Goal: Contribute content: Contribute content

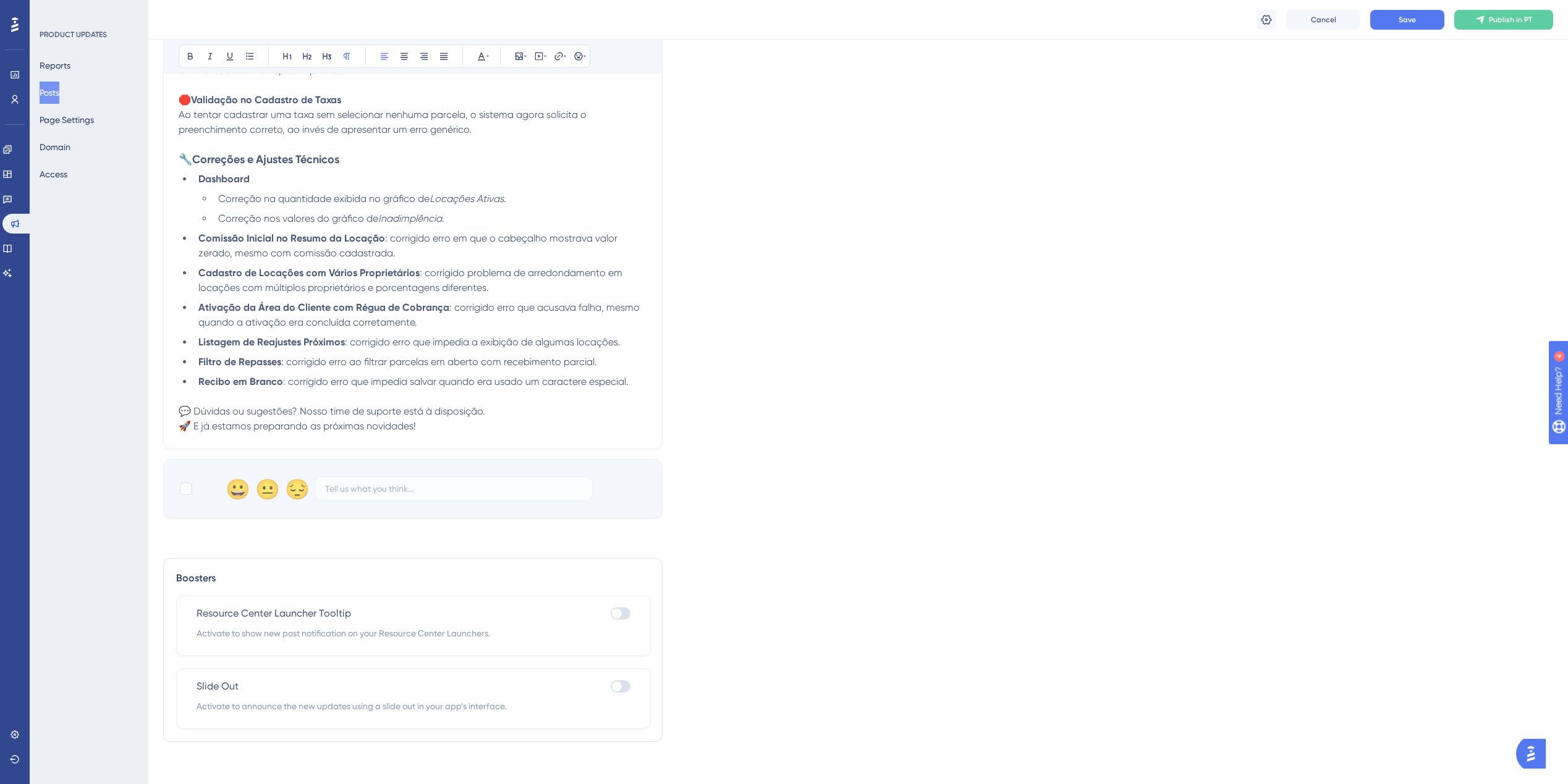
scroll to position [546, 0]
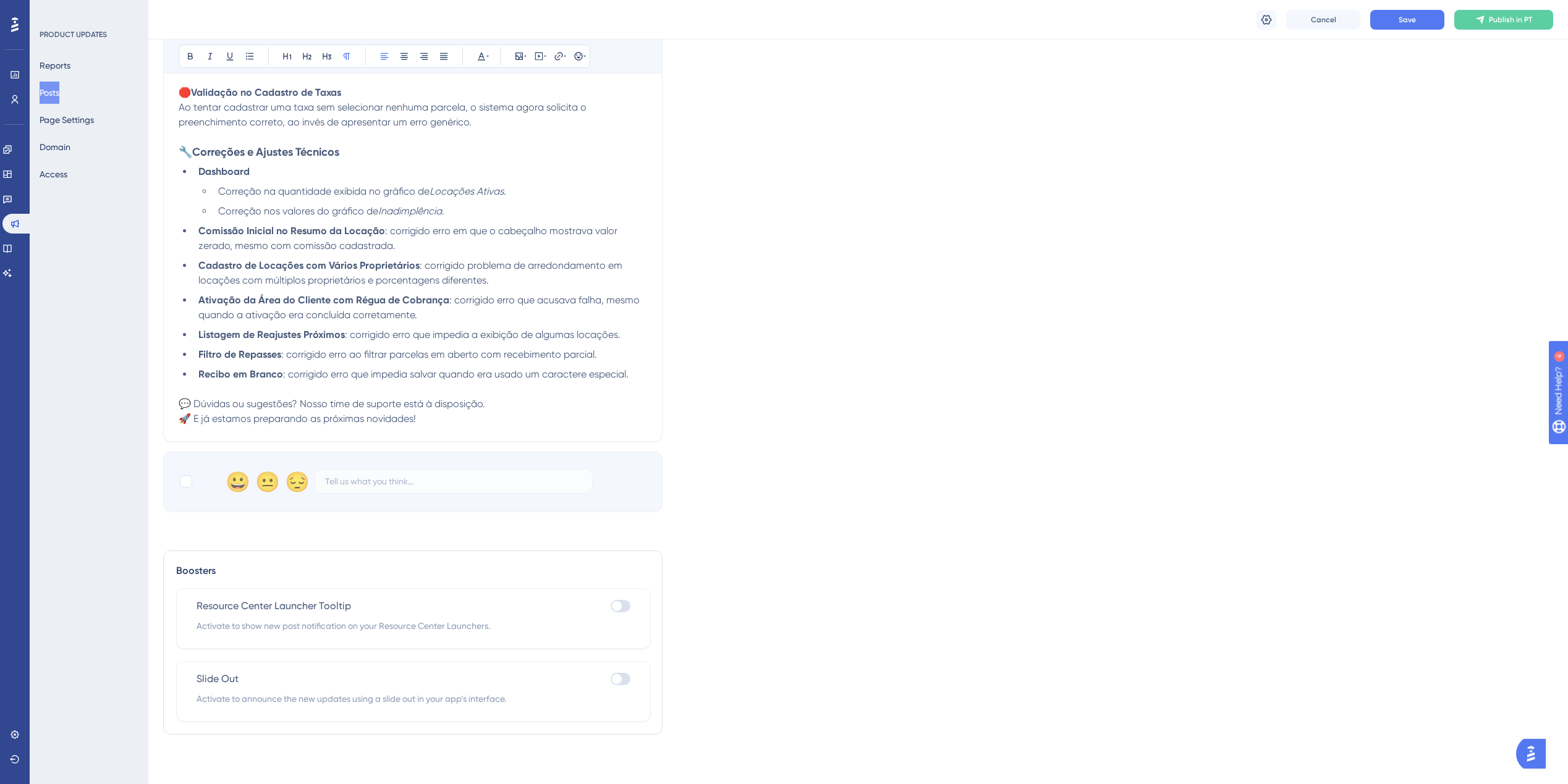
click at [433, 242] on li "Comissão Inicial no Resumo da Locação : corrigido erro em que o cabeçalho mostr…" at bounding box center [420, 238] width 453 height 30
drag, startPoint x: 190, startPoint y: 172, endPoint x: 180, endPoint y: 170, distance: 10.2
click at [180, 170] on ul "Dashboard Correção na quantidade exibida no gráfico de Locações Ativas . Correç…" at bounding box center [413, 273] width 469 height 218
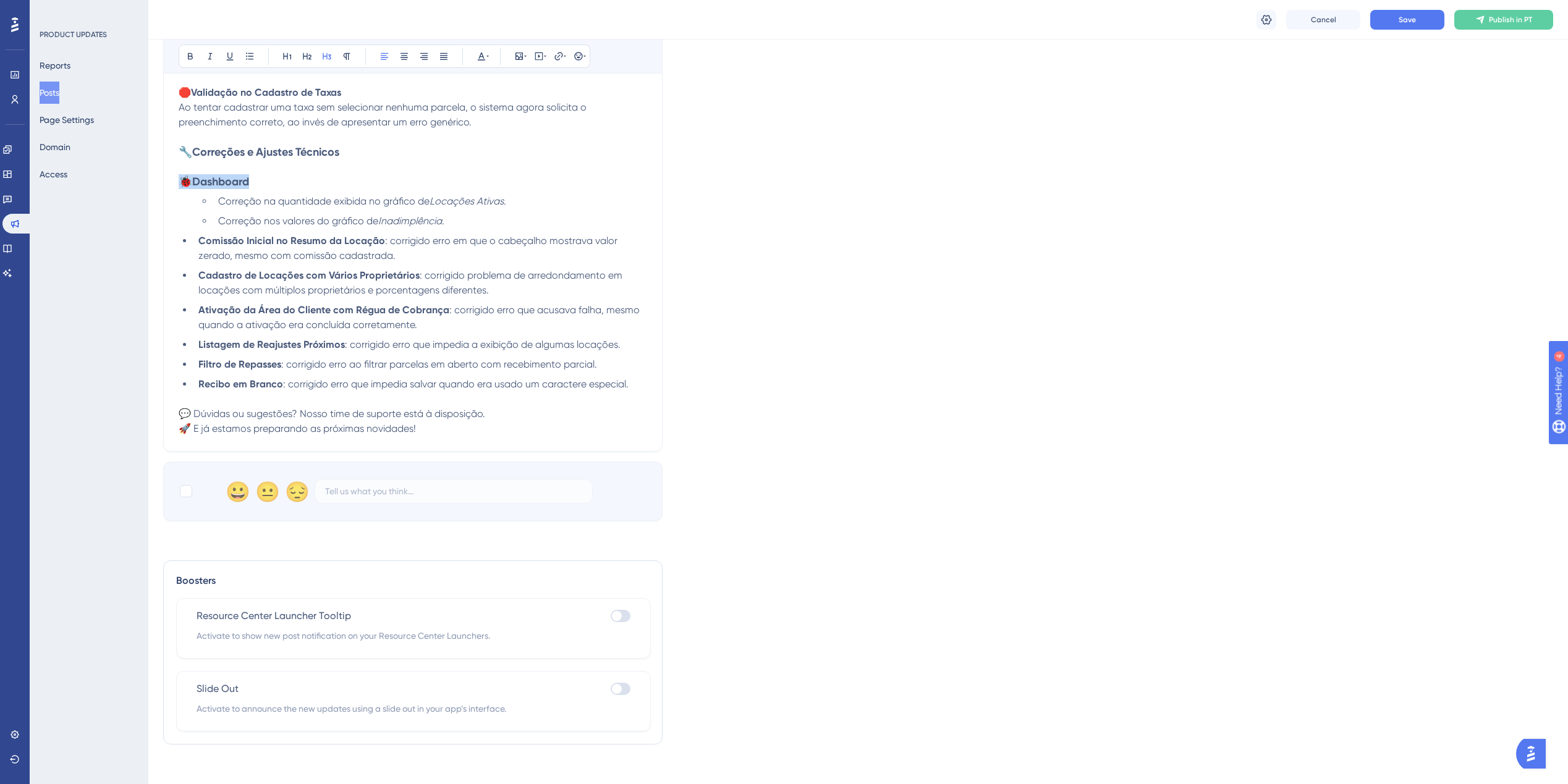
drag, startPoint x: 255, startPoint y: 177, endPoint x: 177, endPoint y: 178, distance: 78.0
click at [177, 178] on div "Release 20/08/2025 Bold Italic Underline Bullet Point Heading 1 Heading 2 Headi…" at bounding box center [413, 55] width 499 height 792
click at [348, 55] on icon at bounding box center [347, 56] width 7 height 7
click at [388, 241] on span ": corrigido erro em que o cabeçalho mostrava valor zerado, mesmo com comissão c…" at bounding box center [409, 248] width 422 height 27
drag, startPoint x: 190, startPoint y: 183, endPoint x: 175, endPoint y: 181, distance: 15.1
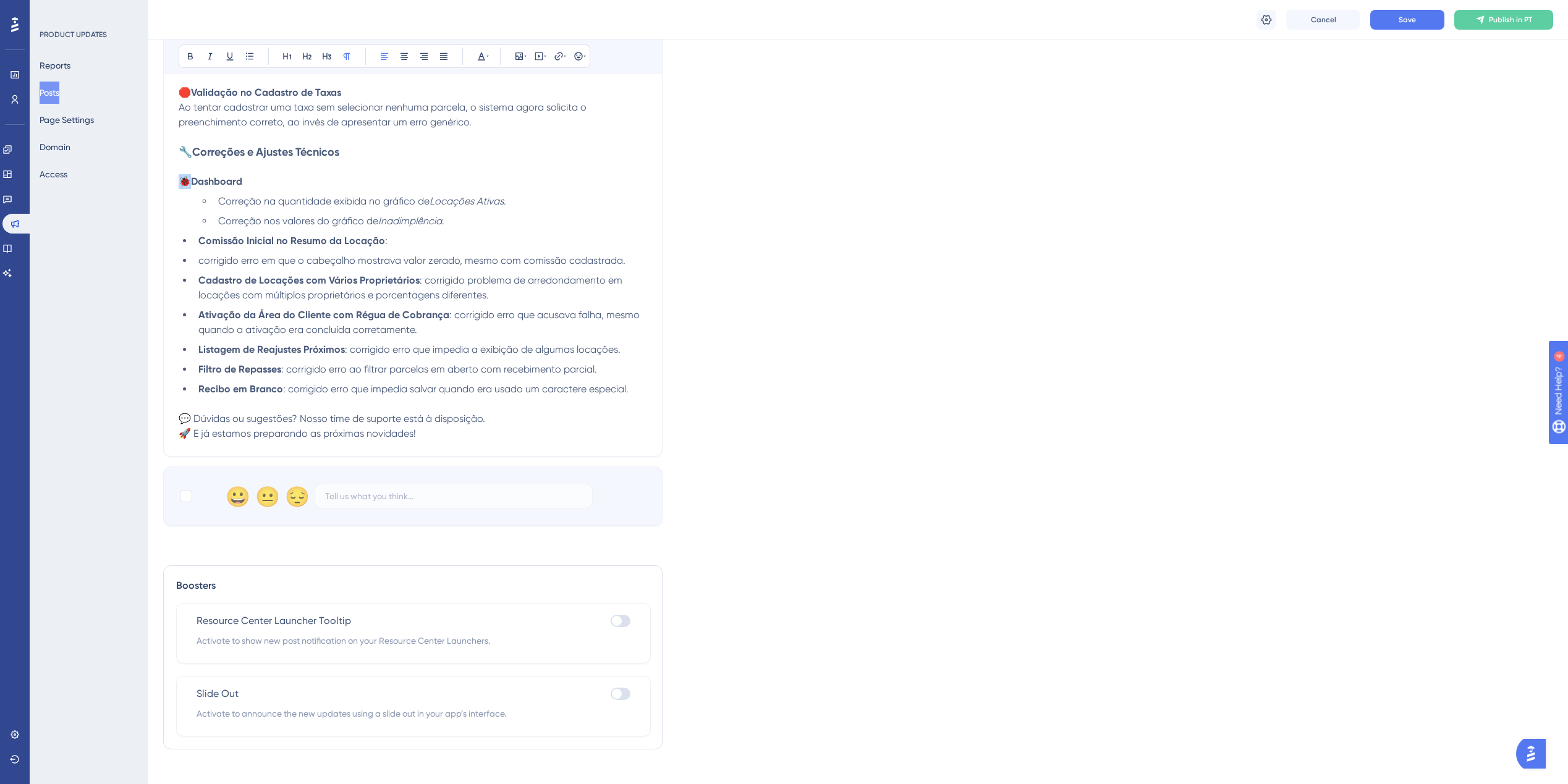
click at [175, 181] on div "Release 20/08/2025 Bold Italic Underline Bullet Point Heading 1 Heading 2 Headi…" at bounding box center [413, 58] width 499 height 797
copy span "🐞"
click at [196, 240] on li "Comissão Inicial no Resumo da Locação :" at bounding box center [420, 241] width 453 height 15
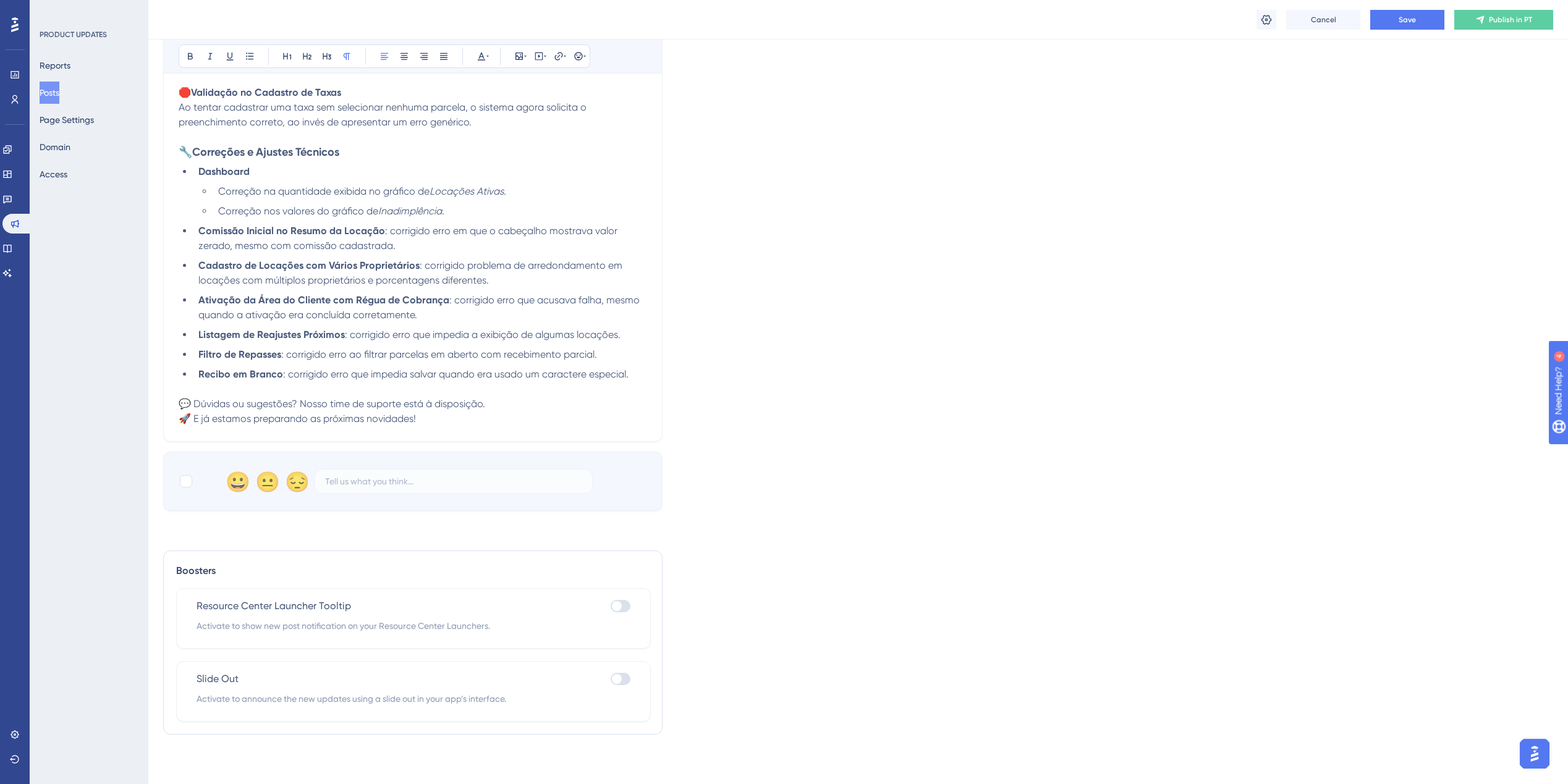
click at [217, 190] on li "Correção na quantidade exibida no gráfico de Locações Ativas ." at bounding box center [430, 191] width 434 height 15
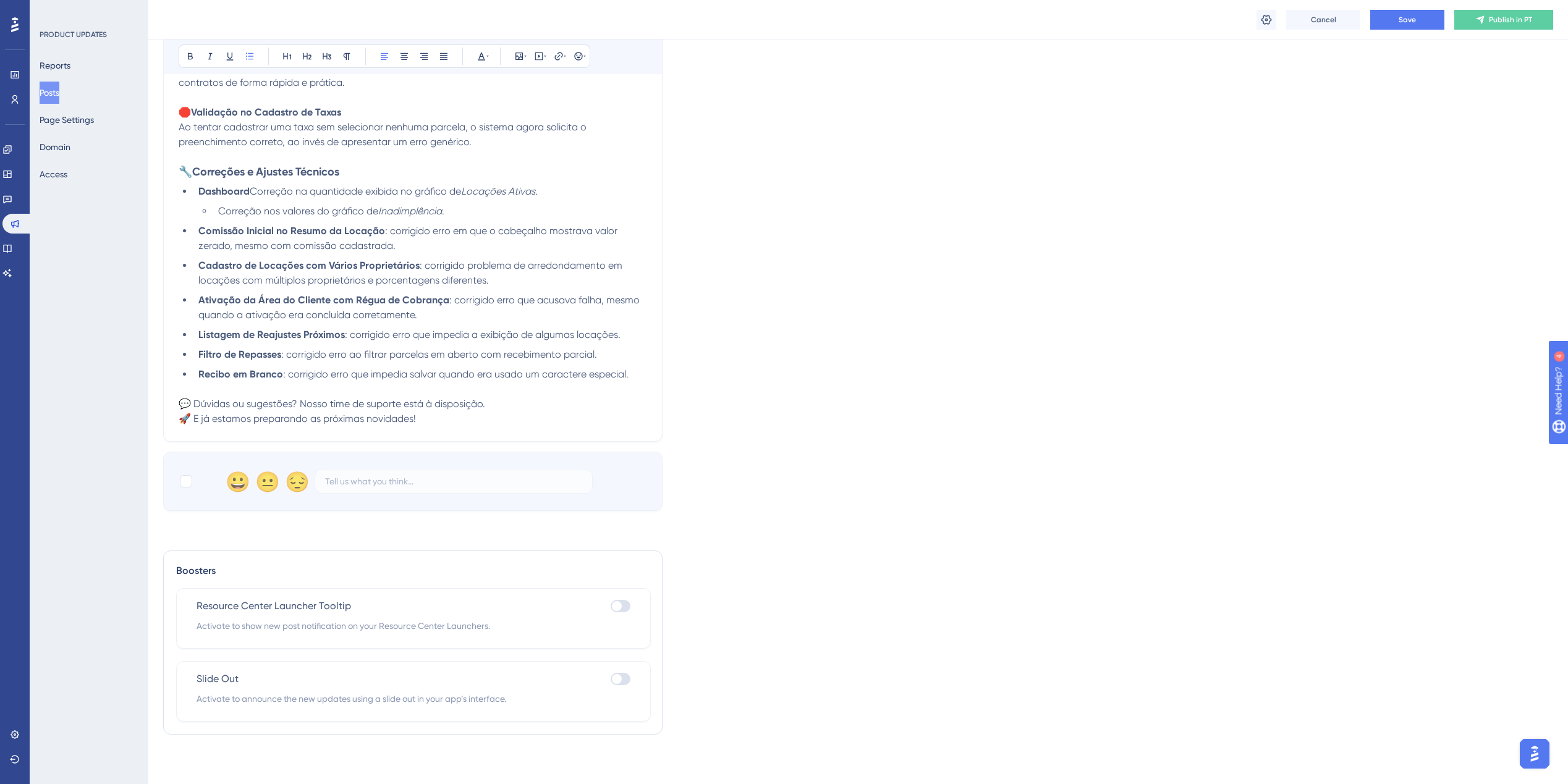
click at [211, 213] on ul "Correção nos valores do gráfico de Inadimplência ." at bounding box center [422, 211] width 448 height 15
click at [251, 196] on span "Correção na quantidade exibida no gráfico de" at bounding box center [355, 196] width 211 height 11
click at [198, 196] on li "Dashboard Correção na quantidade exibida no gráfico de Locações Ativas .Correçã…" at bounding box center [420, 204] width 453 height 30
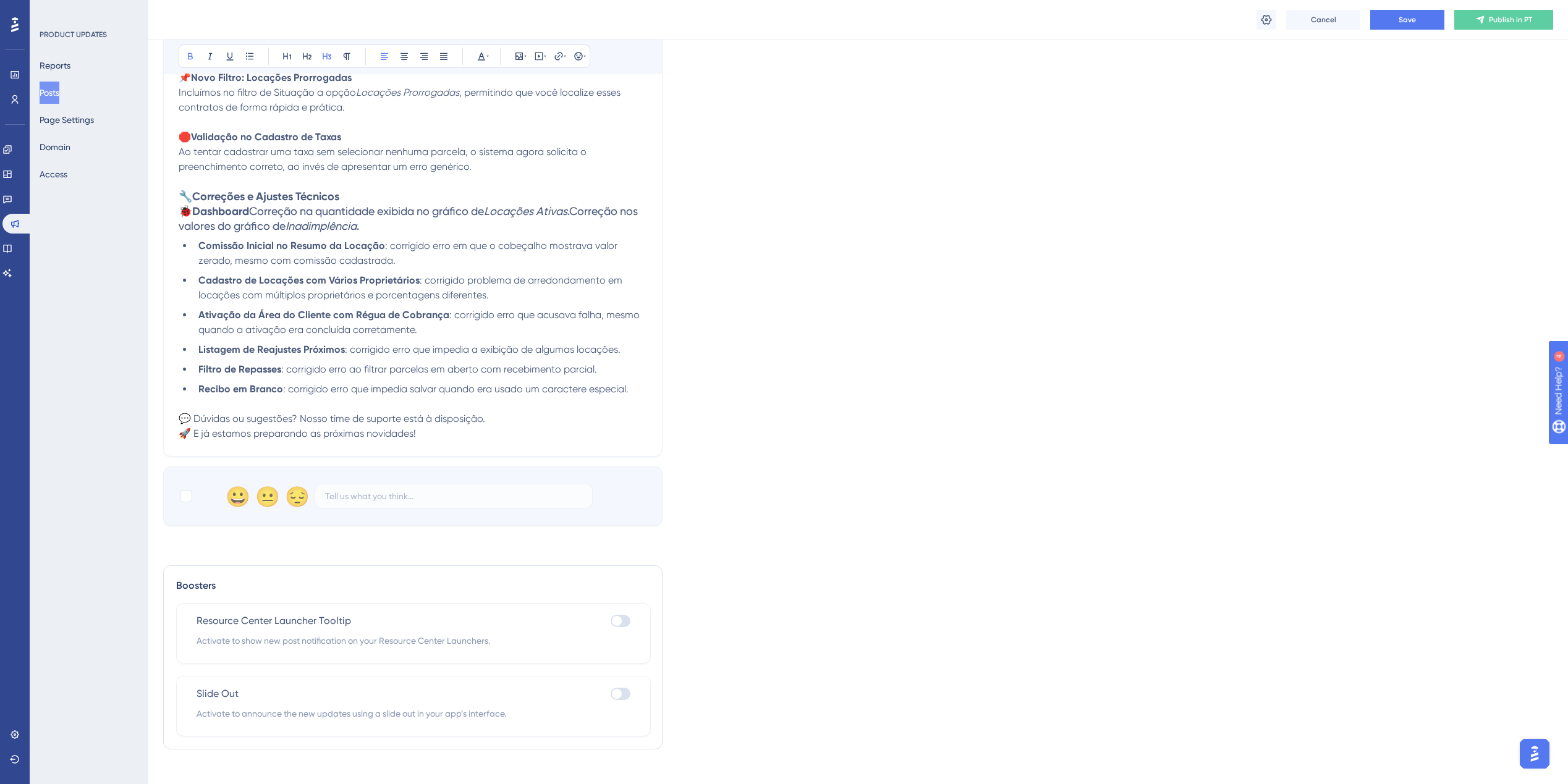
click at [256, 212] on span "Correção na quantidade exibida no gráfico de" at bounding box center [366, 211] width 235 height 13
drag, startPoint x: 320, startPoint y: 222, endPoint x: 192, endPoint y: 214, distance: 128.2
click at [192, 214] on h3 "🐞 Dashboard Correção na quantidade exibida no gráfico de Locações Ativas .Corre…" at bounding box center [413, 218] width 469 height 30
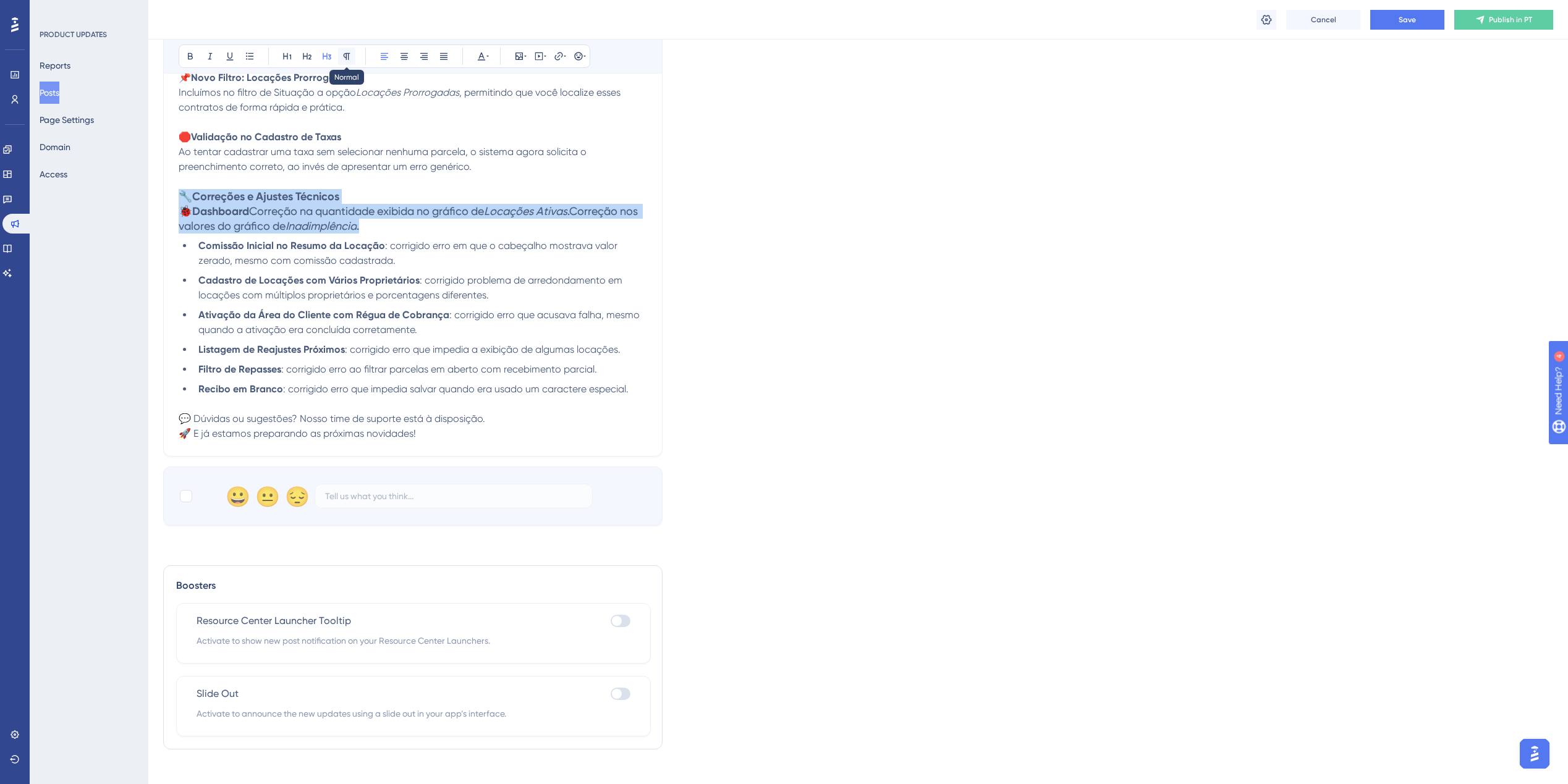
click at [348, 59] on icon at bounding box center [347, 56] width 7 height 7
click at [248, 210] on span "Correção na quantidade exibida no gráfico de" at bounding box center [348, 211] width 211 height 11
click at [247, 210] on span "Correção na quantidade exibida no gráfico de" at bounding box center [348, 211] width 211 height 11
click at [263, 222] on em "Inadimplência" at bounding box center [257, 225] width 64 height 11
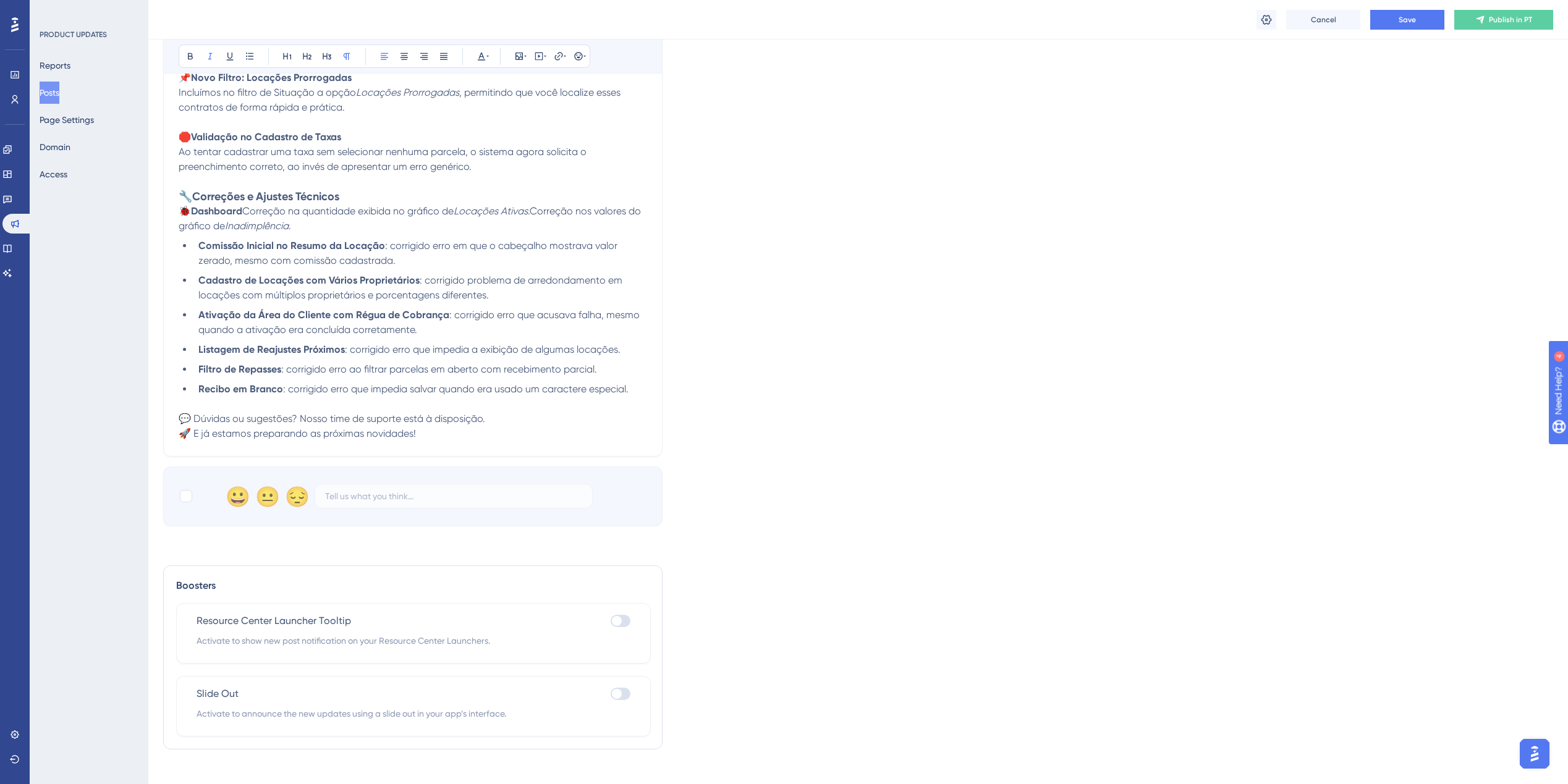
click at [246, 219] on p "🐞 Dashboard Correção na quantidade exibida no gráfico de Locações Ativas .Corre…" at bounding box center [413, 218] width 469 height 30
click at [247, 208] on span "Correção na quantidade exibida no gráfico de" at bounding box center [348, 211] width 211 height 11
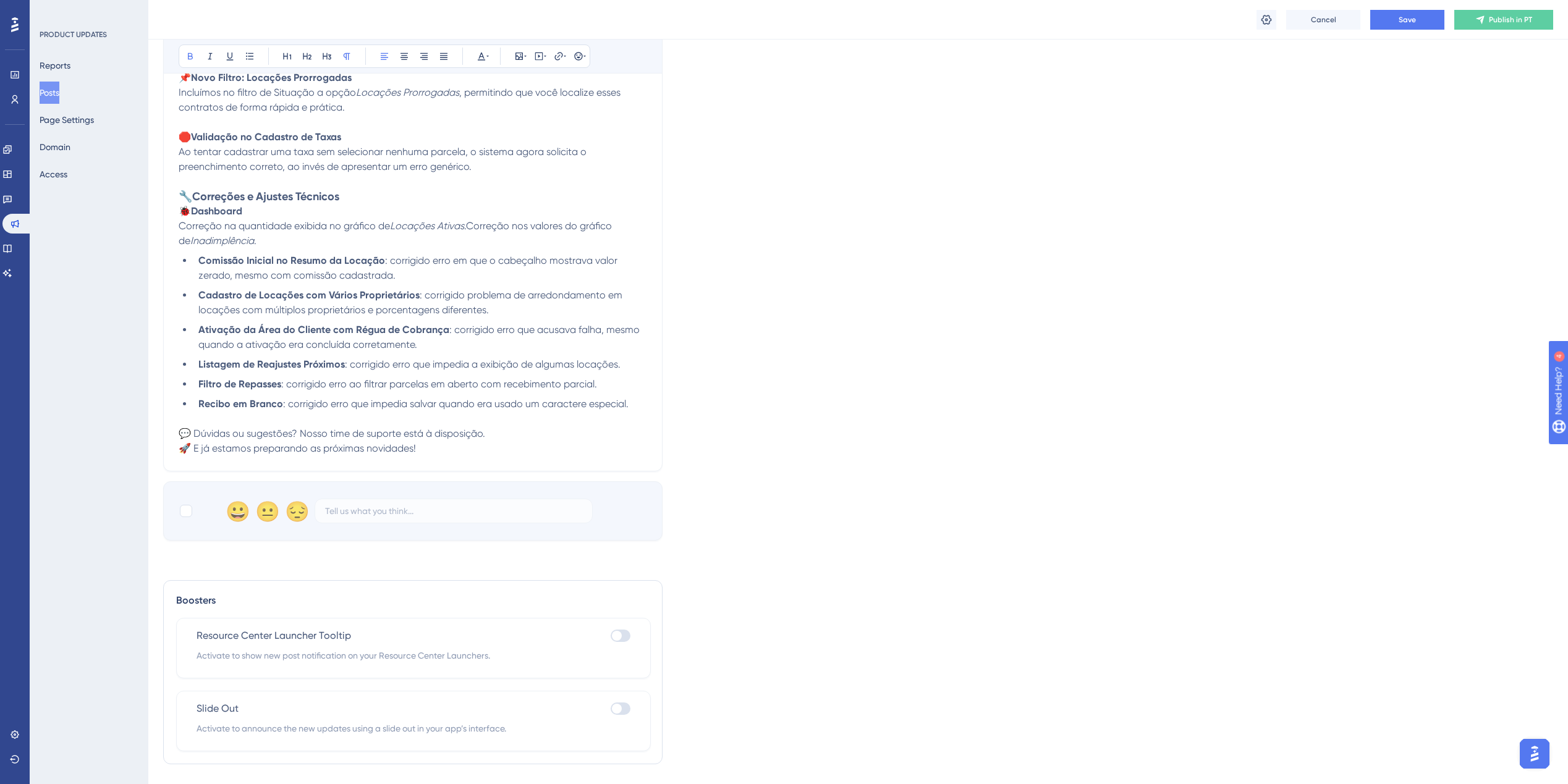
click at [251, 213] on p "🐞 Dashboard" at bounding box center [413, 211] width 469 height 15
click at [367, 195] on h3 "🔧 Correções e Ajustes Técnicos" at bounding box center [413, 196] width 469 height 15
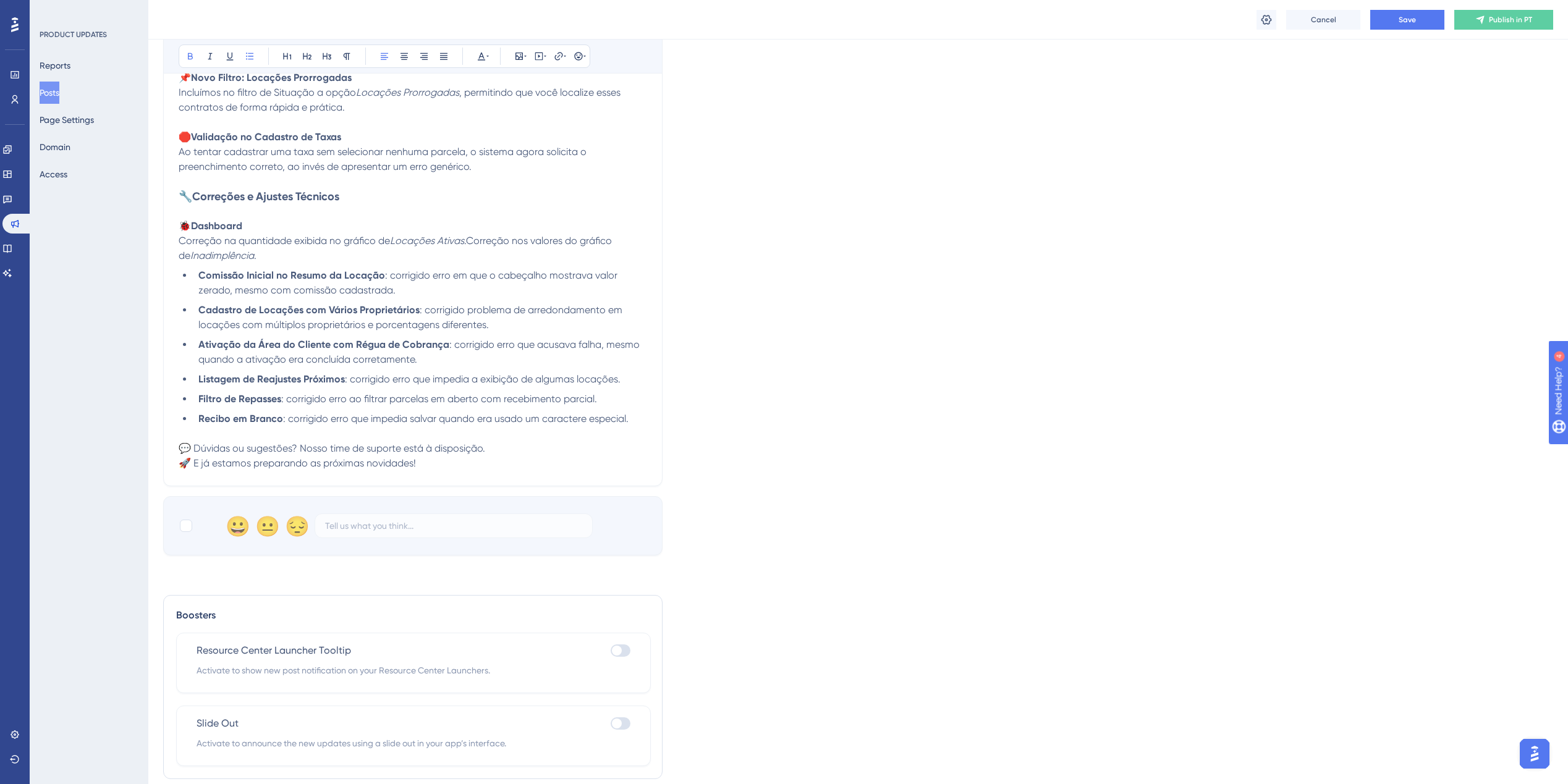
click at [200, 278] on strong "Comissão Inicial no Resumo da Locação" at bounding box center [291, 275] width 187 height 11
click at [194, 271] on strong "Comissão Inicial no Resumo da Locação" at bounding box center [284, 270] width 187 height 11
click at [198, 306] on li "Cadastro de Locações com Vários Proprietários : corrigido problema de arredonda…" at bounding box center [420, 313] width 453 height 30
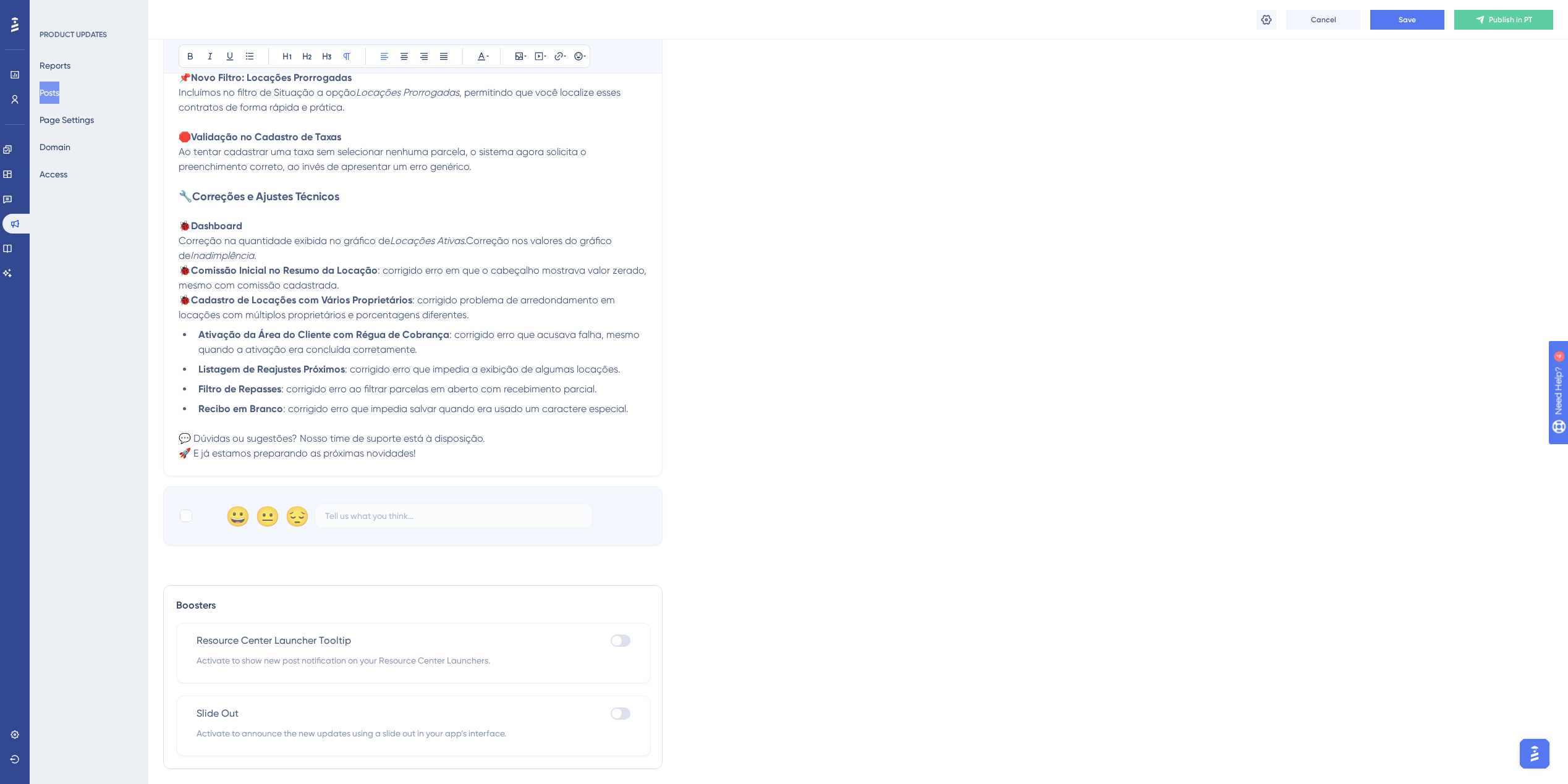
click at [199, 335] on strong "Ativação da Área do Cliente com Régua de Cobrança" at bounding box center [324, 334] width 251 height 11
click at [199, 365] on strong "Listagem de Reajustes Próximos" at bounding box center [271, 364] width 146 height 11
click at [199, 379] on strong "Filtro de Repasses" at bounding box center [239, 379] width 83 height 11
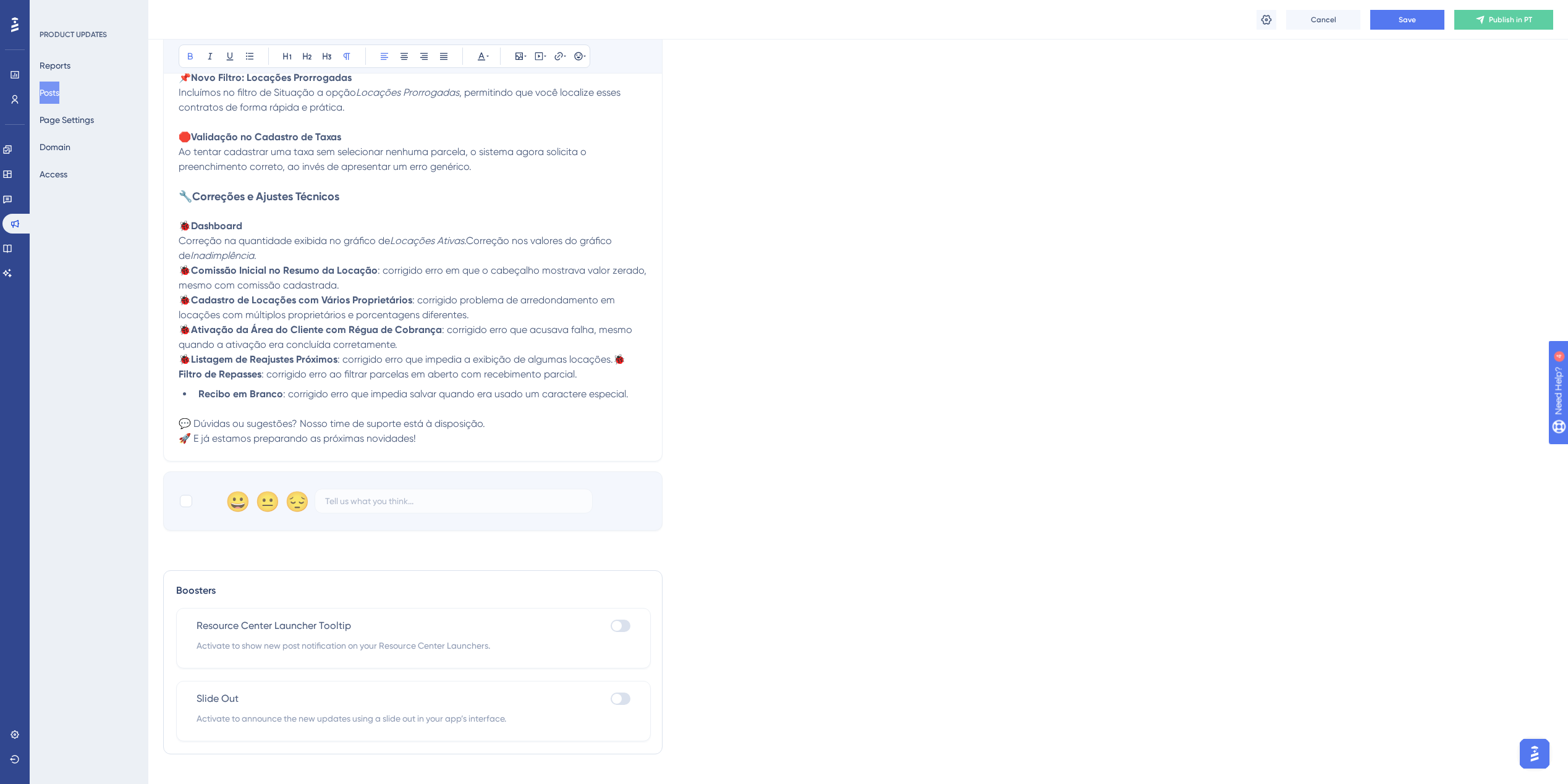
click at [622, 354] on span ": corrigido erro que impedia a exibição de algumas locações.🐞" at bounding box center [481, 359] width 288 height 11
click at [199, 392] on strong "Recibo em Branco" at bounding box center [240, 394] width 85 height 11
click at [283, 373] on span ": corrigido erro ao filtrar parcelas em aberto com recebimento parcial." at bounding box center [432, 374] width 316 height 11
click at [282, 401] on span ": corrigido erro que impedia salvar quando era usado um caractere especial." at bounding box center [448, 404] width 345 height 11
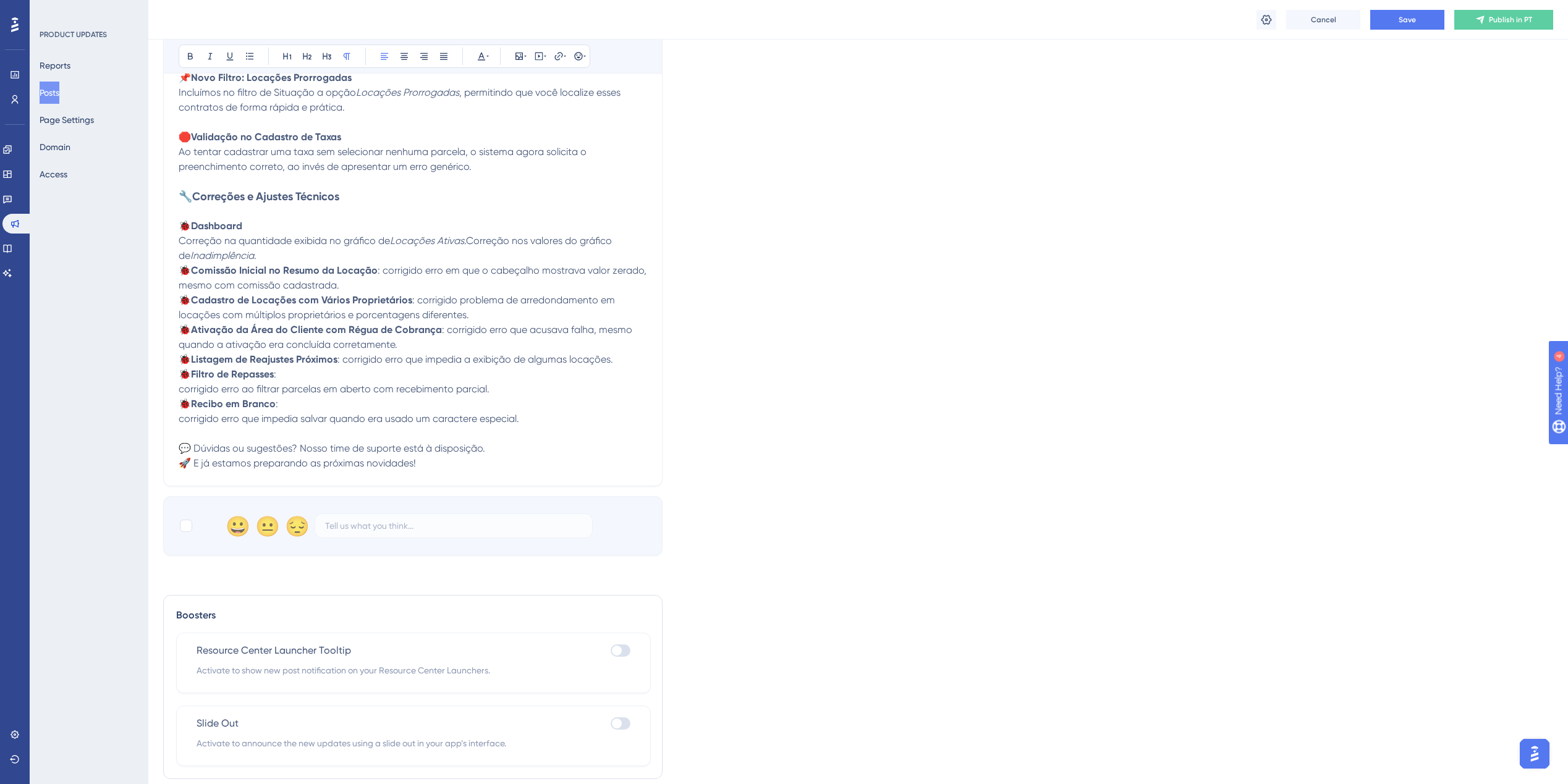
click at [346, 362] on span ": corrigido erro que impedia a exibição de algumas locações." at bounding box center [475, 359] width 276 height 11
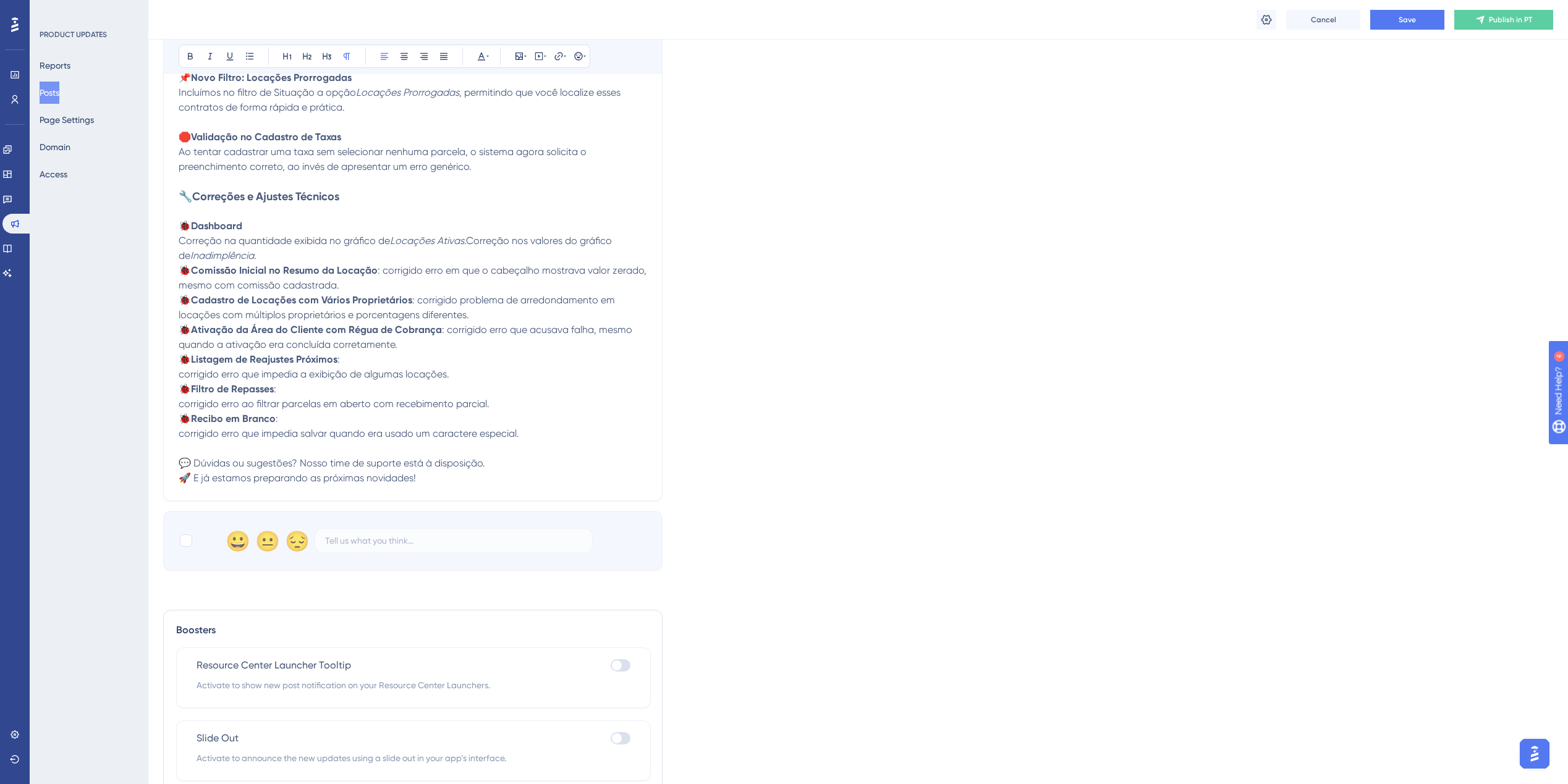
click at [450, 331] on span ": corrigido erro que acusava falha, mesmo quando a ativação era concluída corre…" at bounding box center [406, 337] width 456 height 27
click at [448, 331] on span ": corrigido erro que acusava falha, mesmo quando a ativação era concluída corre…" at bounding box center [406, 337] width 456 height 27
click at [419, 299] on span ": corrigido problema de arredondamento em locações com múltiplos proprietários …" at bounding box center [397, 308] width 439 height 27
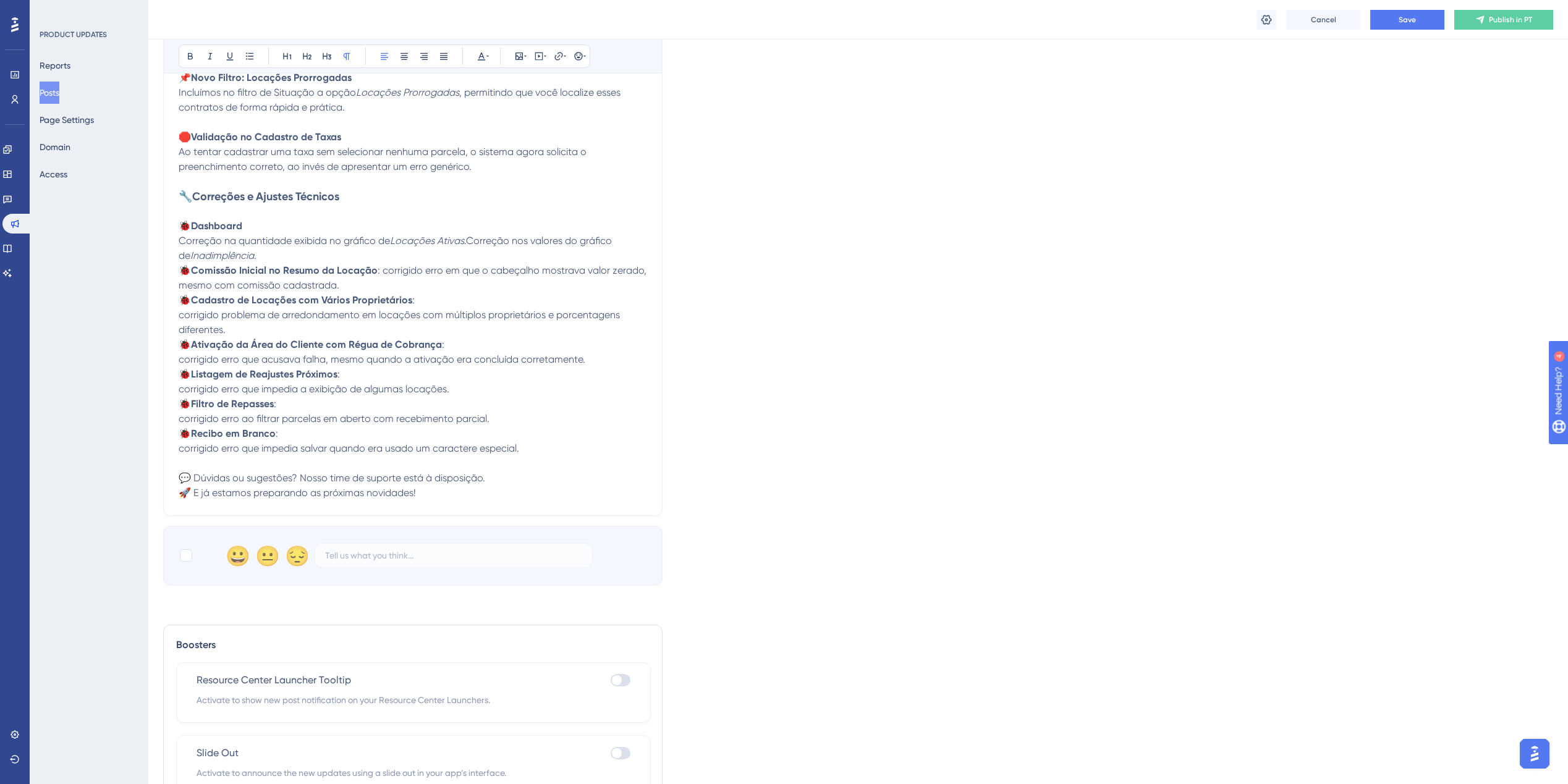
click at [387, 271] on span ": corrigido erro em que o cabeçalho mostrava valor zerado, mesmo com comissão c…" at bounding box center [413, 278] width 470 height 27
click at [382, 273] on span ": corrigido erro em que o cabeçalho mostrava valor zerado, mesmo com comissão c…" at bounding box center [413, 278] width 470 height 27
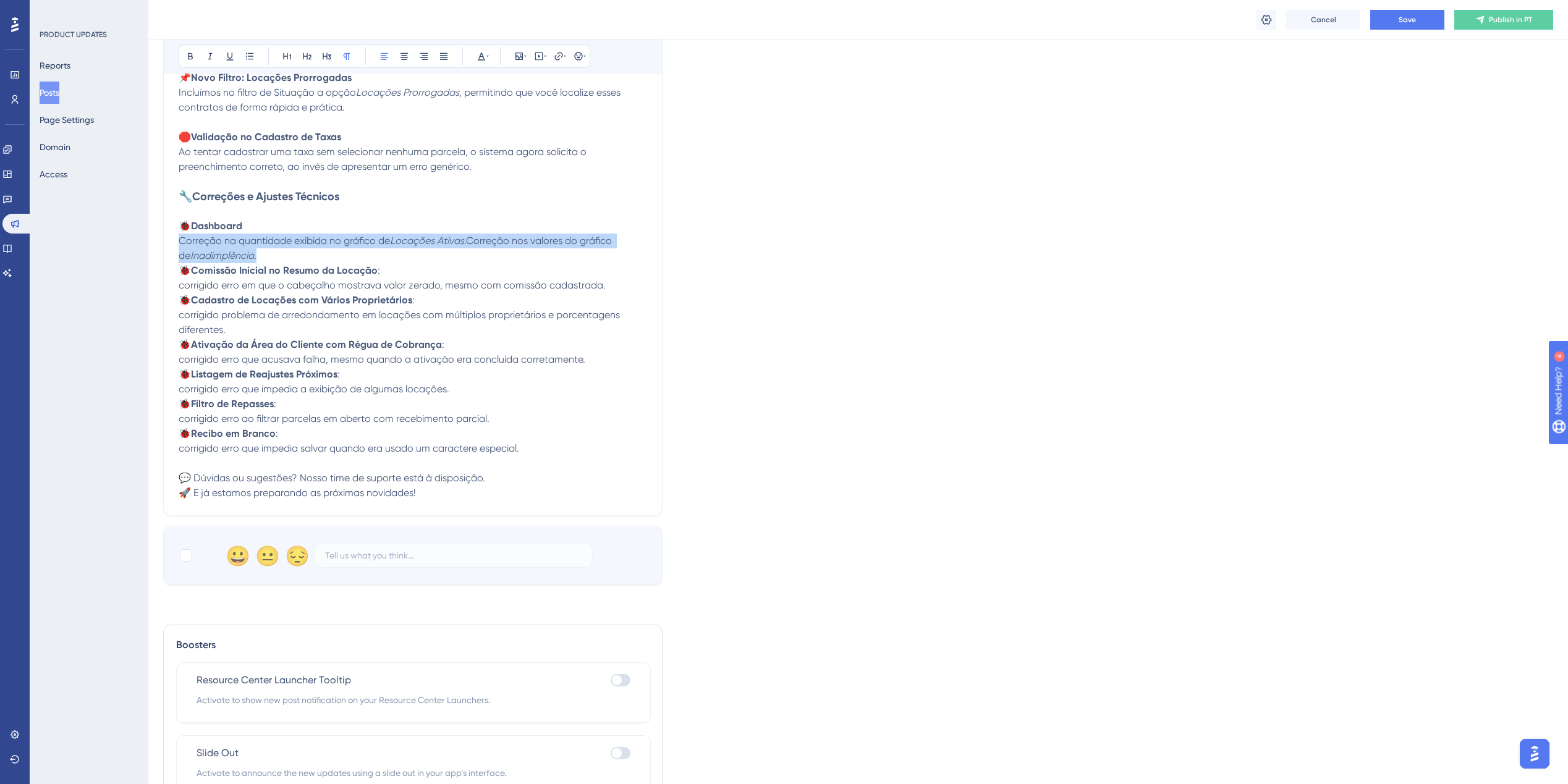
drag, startPoint x: 257, startPoint y: 259, endPoint x: 147, endPoint y: 246, distance: 110.8
click at [148, 246] on div "Performance Users Engagement Widgets Feedback Product Updates Knowledge Base AI…" at bounding box center [858, 169] width 1420 height 1340
click at [350, 55] on icon at bounding box center [347, 57] width 10 height 10
click at [331, 58] on icon at bounding box center [327, 57] width 10 height 10
click at [350, 56] on icon at bounding box center [347, 57] width 10 height 10
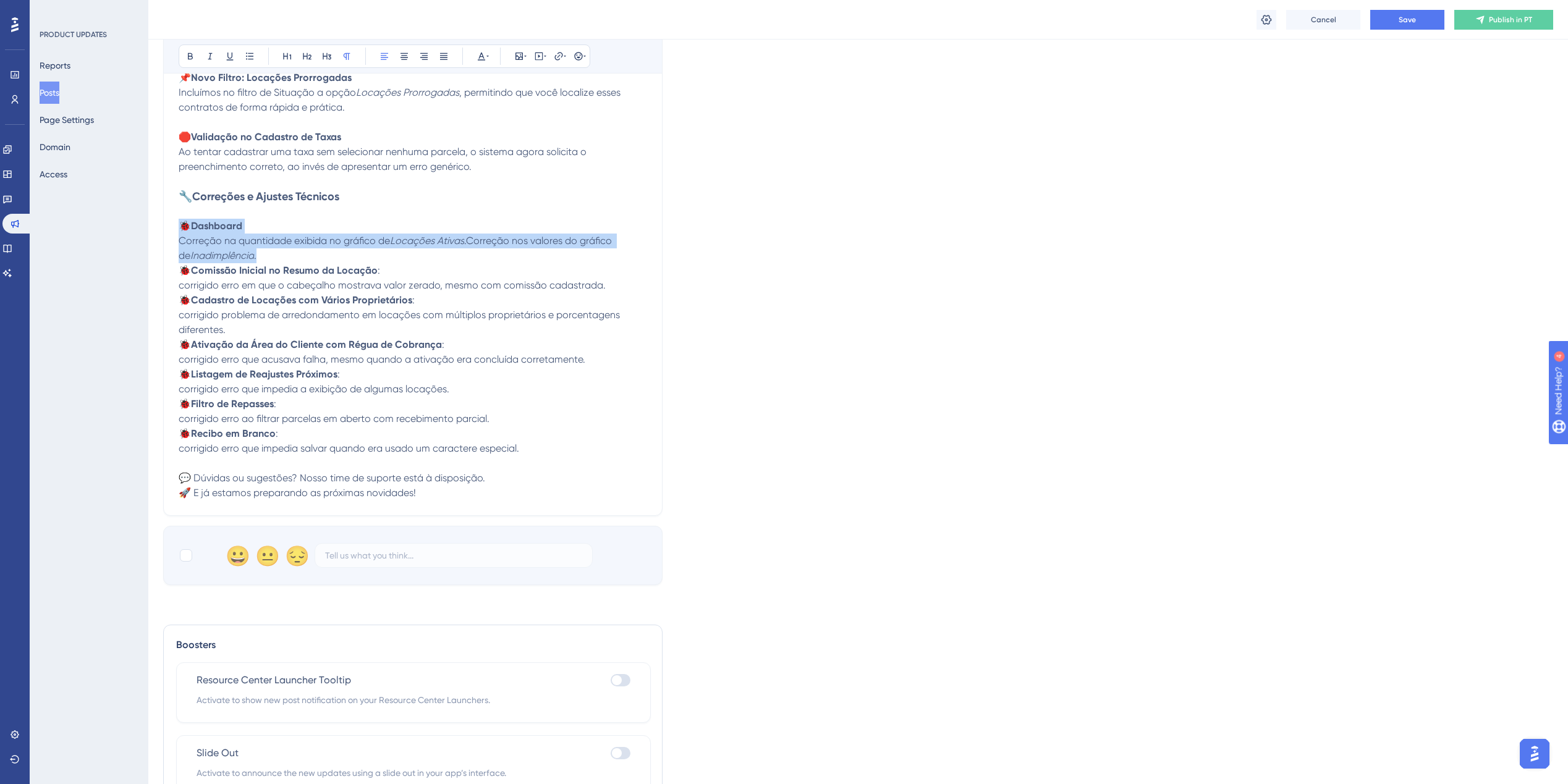
click at [469, 255] on p "Correção na quantidade exibida no gráfico de Locações Ativas .Correção nos valo…" at bounding box center [413, 248] width 469 height 30
click at [261, 255] on p "Correção na quantidade exibida no gráfico de Locações Ativas .Correção nos valo…" at bounding box center [413, 248] width 469 height 30
drag, startPoint x: 292, startPoint y: 241, endPoint x: 230, endPoint y: 238, distance: 62.1
click at [230, 238] on span "Correção na quantidade exibida no gráfico de" at bounding box center [284, 241] width 211 height 11
click at [304, 244] on span "Correção nos valores exibida no gráfico de" at bounding box center [276, 241] width 195 height 11
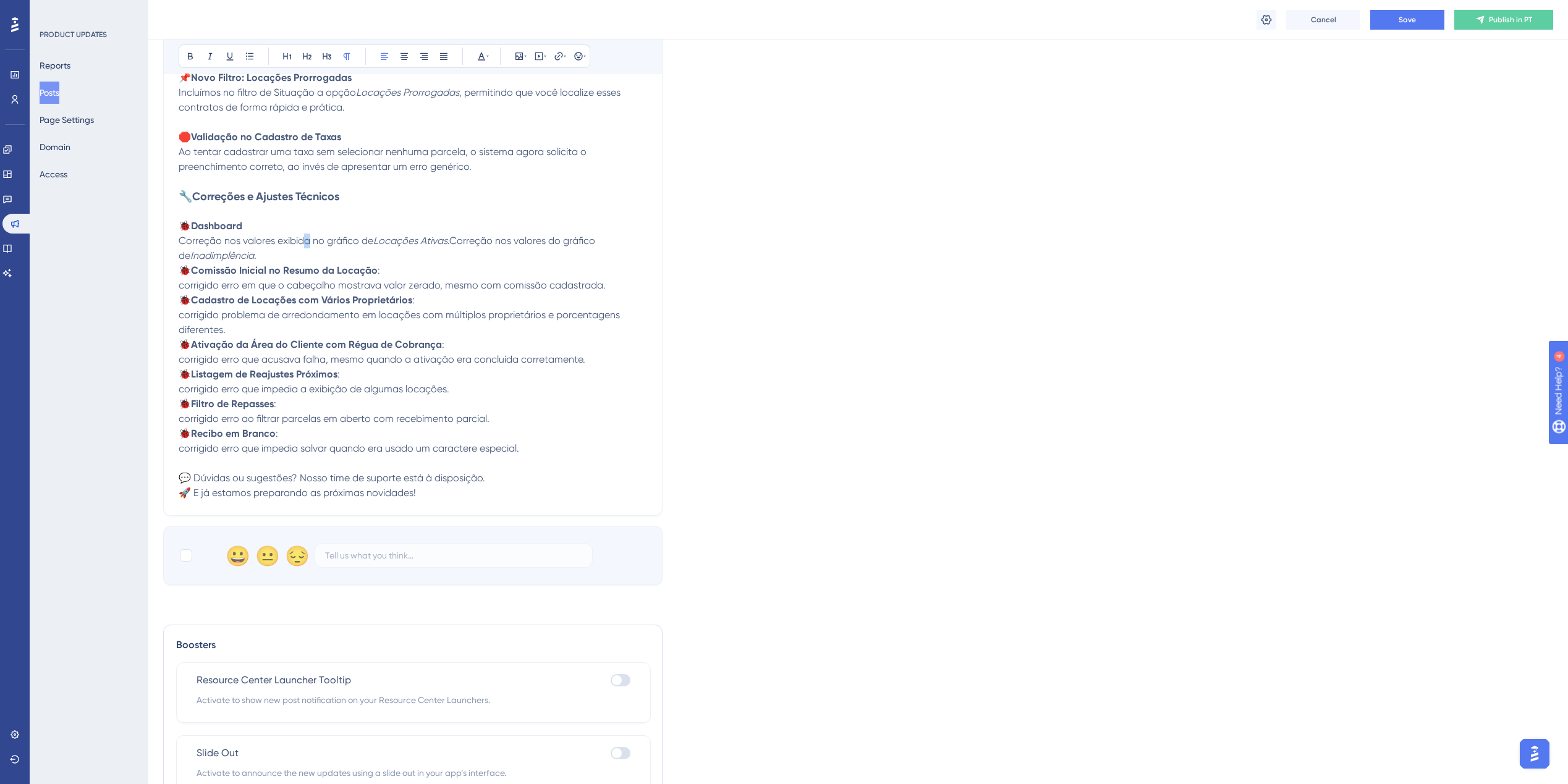
click at [307, 245] on span "Correção nos valores exibida no gráfico de" at bounding box center [276, 241] width 195 height 11
click at [326, 243] on span "Correção nos valores exibidos no gráfico de" at bounding box center [278, 241] width 199 height 11
click at [327, 241] on span "Correção nos valores exibidos no gráfico de" at bounding box center [278, 241] width 199 height 11
click at [362, 243] on span "Correção nos valores exibidos nos gráfico de" at bounding box center [280, 241] width 203 height 11
click at [366, 244] on span "Correção nos valores exibidos nos gráfico de" at bounding box center [280, 241] width 203 height 11
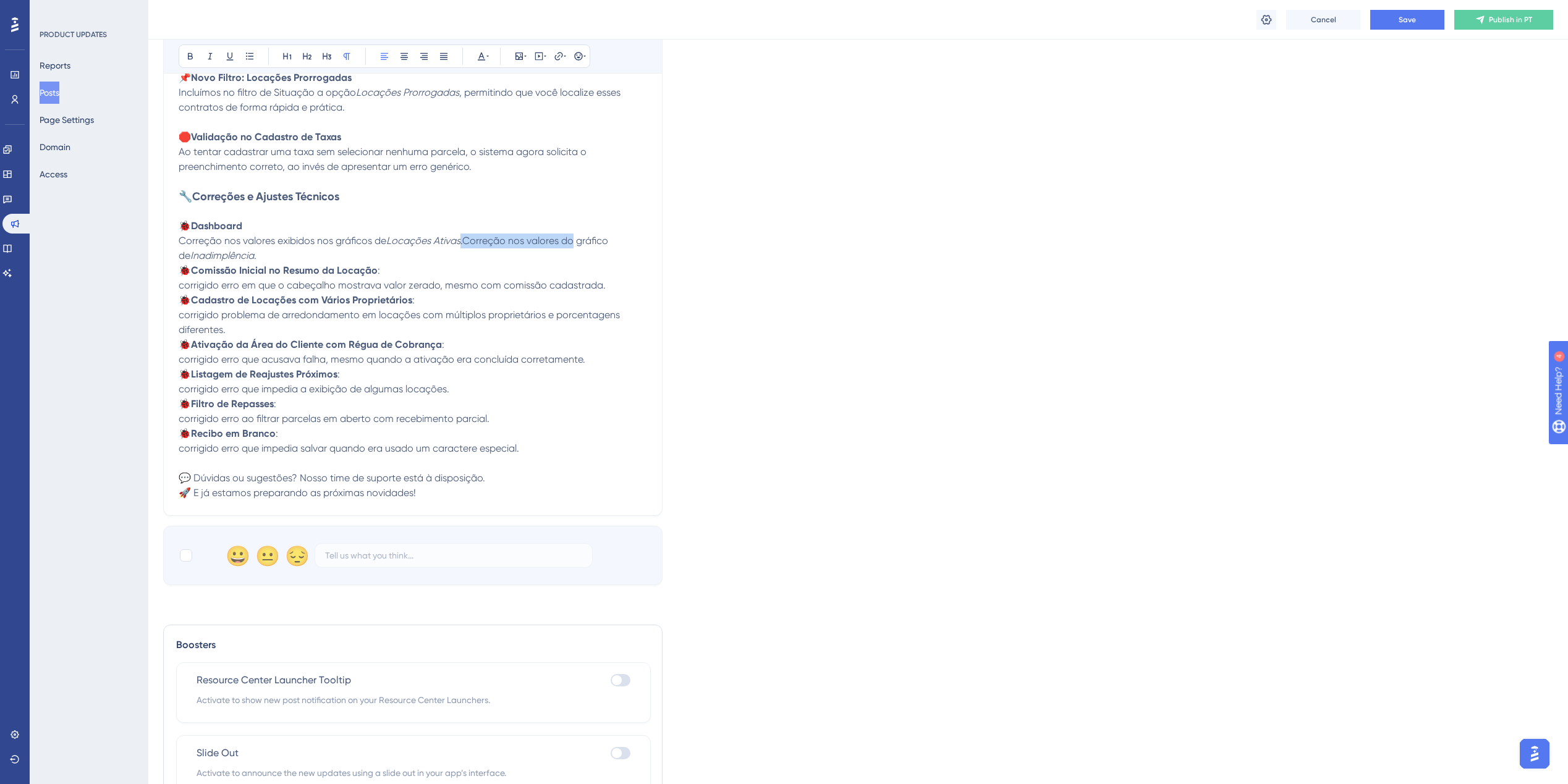
drag, startPoint x: 462, startPoint y: 241, endPoint x: 573, endPoint y: 238, distance: 111.0
click at [573, 238] on span ".Correção nos valores do gráfico de" at bounding box center [394, 248] width 432 height 27
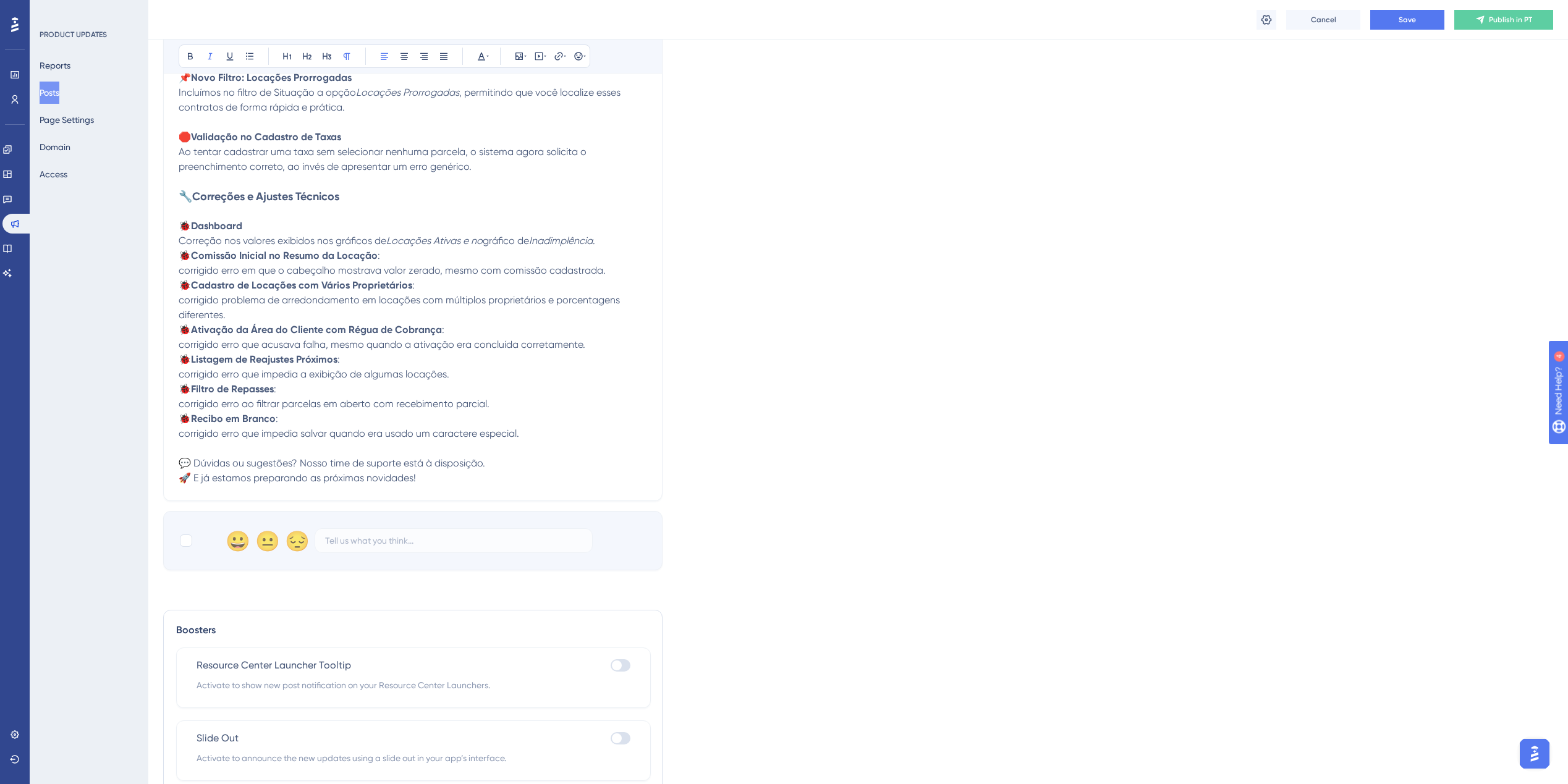
click at [198, 226] on strong "Dashboard" at bounding box center [217, 225] width 52 height 11
click at [191, 224] on span "🐞" at bounding box center [184, 225] width 12 height 11
click at [197, 224] on strong "Dashboard" at bounding box center [217, 225] width 52 height 11
drag, startPoint x: 268, startPoint y: 226, endPoint x: 260, endPoint y: 227, distance: 8.1
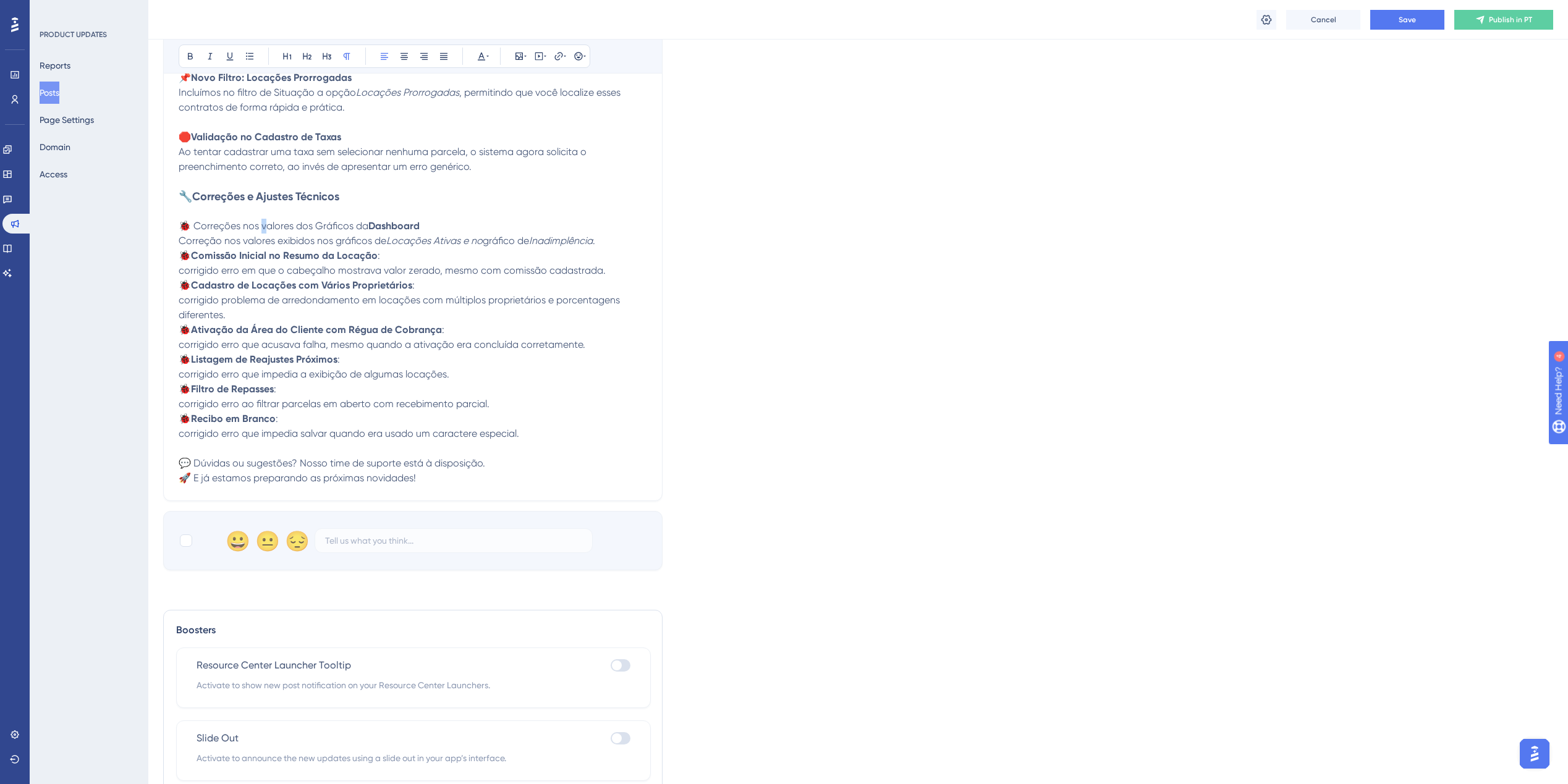
click at [260, 227] on span "🐞 Correções nos valores dos Gráficos da" at bounding box center [273, 225] width 190 height 11
drag, startPoint x: 427, startPoint y: 226, endPoint x: 194, endPoint y: 229, distance: 233.0
click at [194, 229] on p "🐞 Correções nos Valores dos Gráficos da Dashboard" at bounding box center [413, 226] width 469 height 15
click at [194, 53] on icon at bounding box center [190, 57] width 10 height 10
click at [579, 279] on p "🐞 Cadastro de Locações com Vários Proprietários :" at bounding box center [413, 285] width 469 height 15
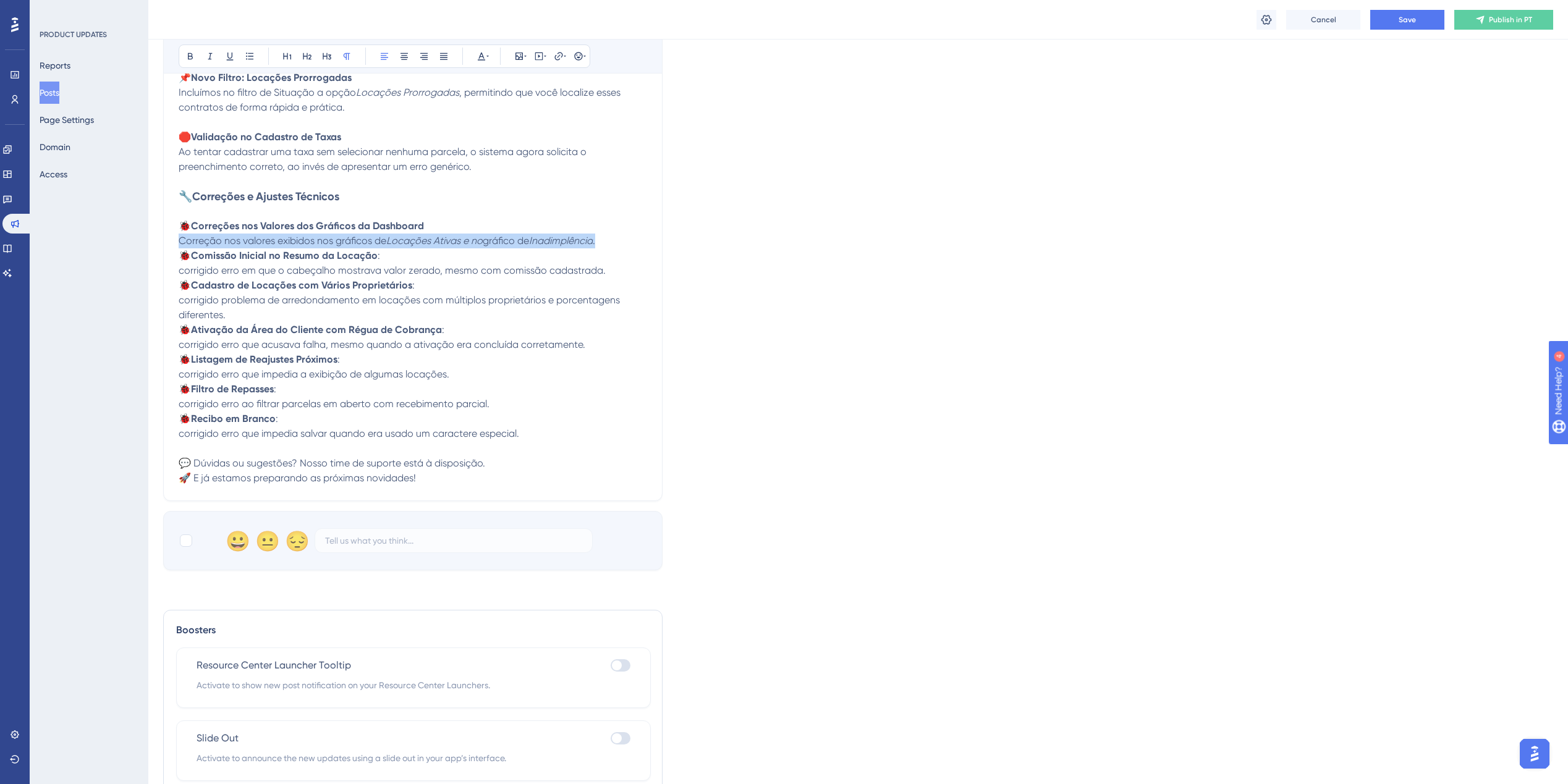
drag, startPoint x: 605, startPoint y: 243, endPoint x: 166, endPoint y: 240, distance: 439.0
click at [166, 240] on div "Release [DATE] Bold Italic Underline Bullet Point Heading 1 Heading 2 Heading 3…" at bounding box center [413, 103] width 499 height 797
click at [204, 53] on button at bounding box center [210, 56] width 17 height 17
click at [209, 56] on icon at bounding box center [210, 57] width 10 height 10
click at [490, 318] on p "corrigido problema de arredondamento em locações com múltiplos proprietários e …" at bounding box center [413, 308] width 469 height 30
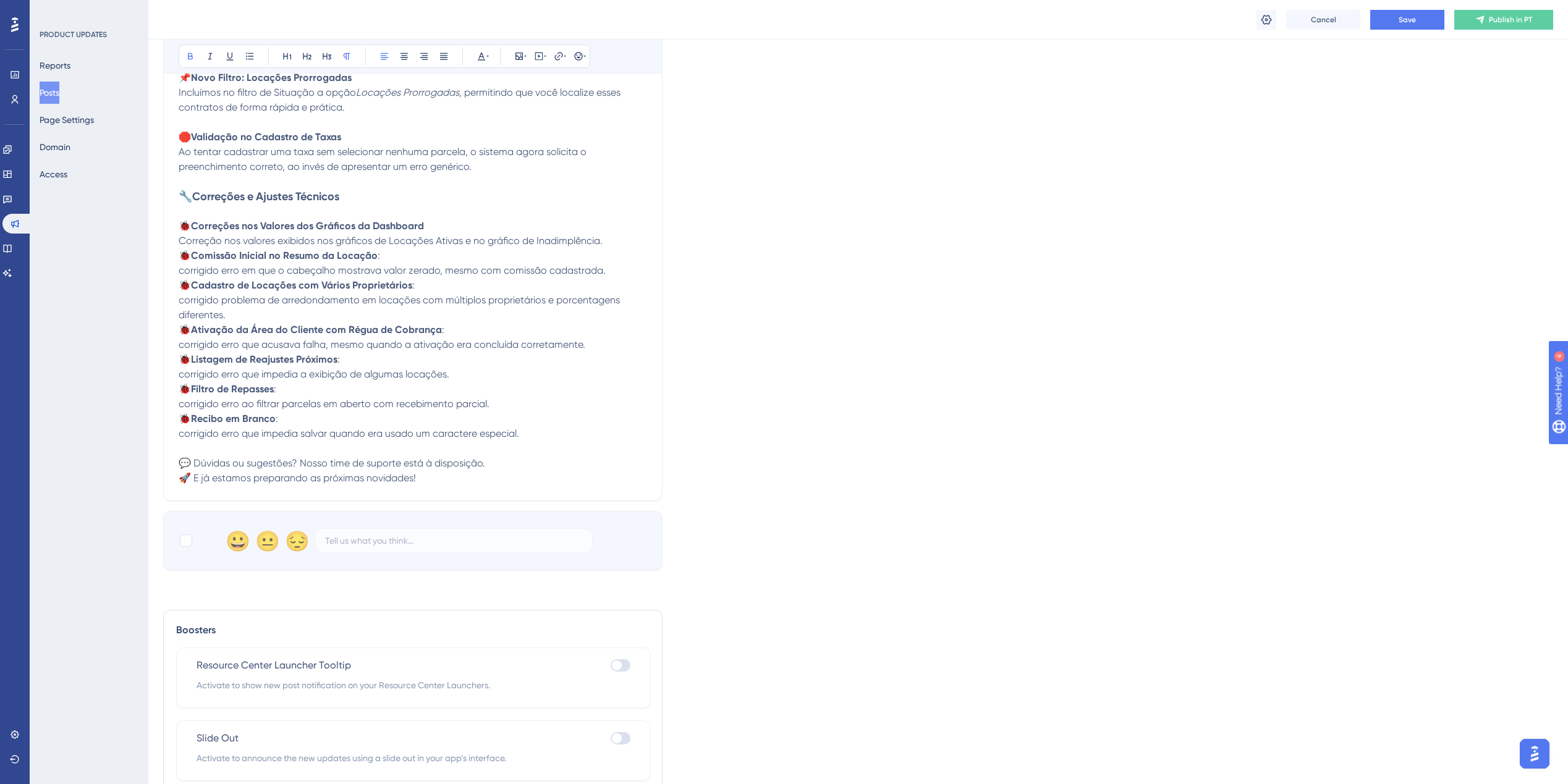
click at [195, 386] on strong "Filtro de Repasses" at bounding box center [232, 389] width 83 height 11
click at [197, 418] on strong "Recibo em Branco" at bounding box center [233, 418] width 85 height 11
drag, startPoint x: 359, startPoint y: 300, endPoint x: 269, endPoint y: 299, distance: 90.0
click at [269, 299] on span "corrigido problema de arredondamento em locações com múltiplos proprietários e …" at bounding box center [400, 308] width 444 height 27
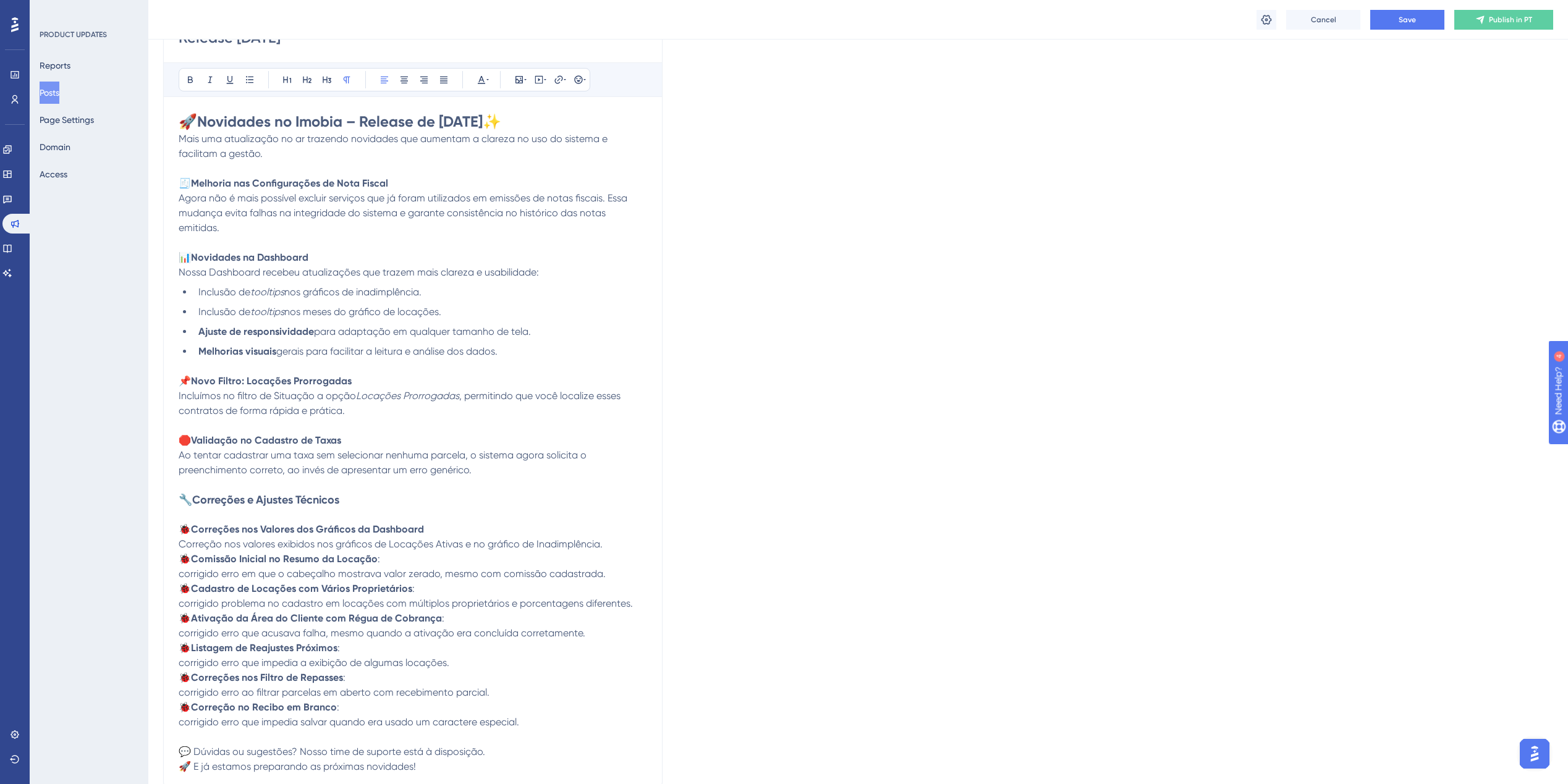
scroll to position [192, 0]
drag, startPoint x: 315, startPoint y: 333, endPoint x: 190, endPoint y: 339, distance: 125.1
click at [190, 339] on ul "Inclusão de tooltips nos gráficos de inadimplência. Inclusão de tooltips nos me…" at bounding box center [413, 327] width 469 height 74
click at [193, 85] on icon at bounding box center [190, 85] width 10 height 10
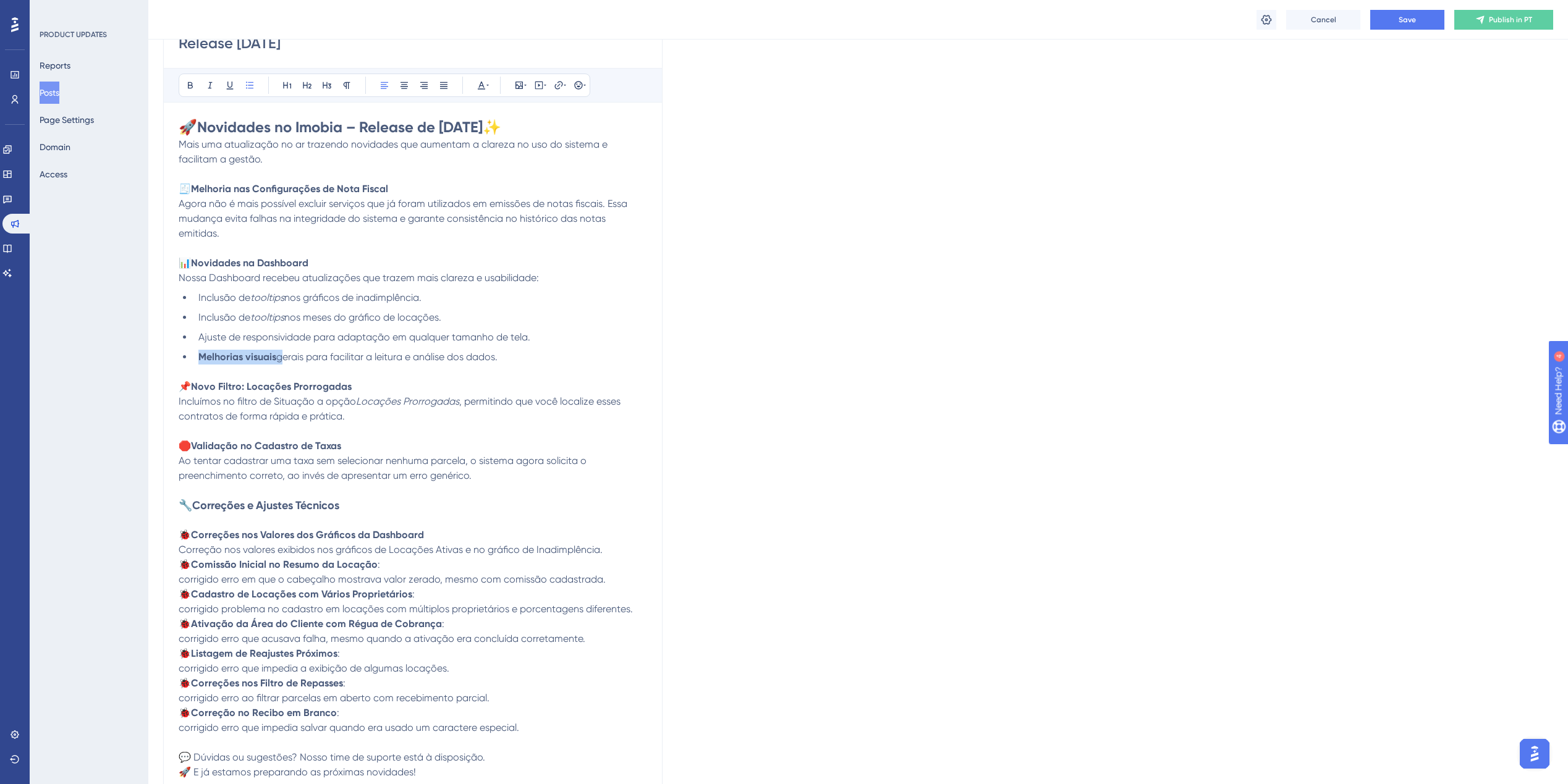
drag, startPoint x: 279, startPoint y: 357, endPoint x: 200, endPoint y: 354, distance: 79.1
click at [200, 354] on li "Melhorias visuais gerais para facilitar a leitura e análise dos dados." at bounding box center [420, 357] width 453 height 15
click at [194, 85] on icon at bounding box center [190, 85] width 10 height 10
click at [439, 344] on li "Ajuste de responsividade para adaptação em qualquer tamanho de tela." at bounding box center [420, 337] width 453 height 15
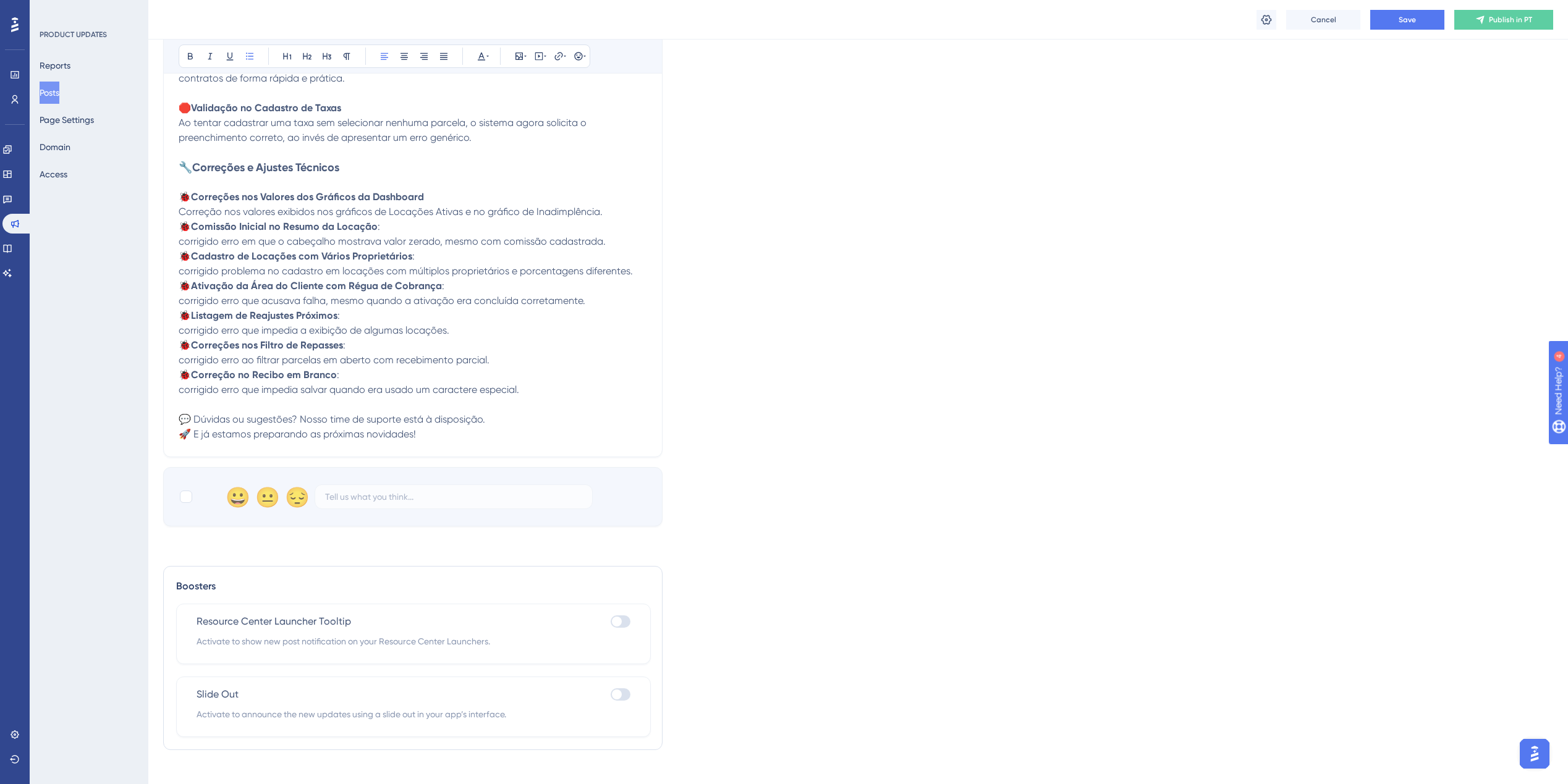
scroll to position [546, 0]
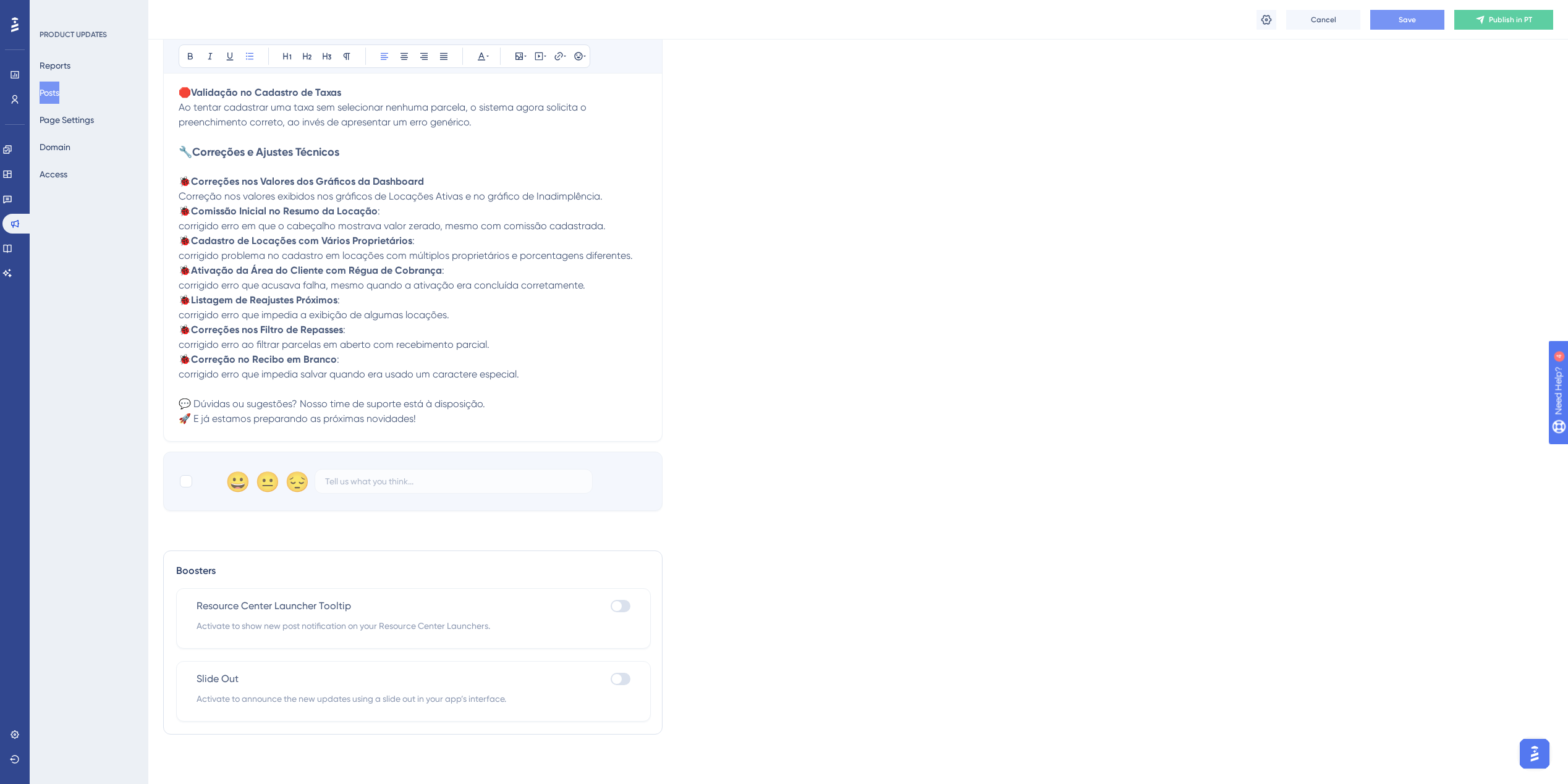
click at [1395, 22] on button "Save" at bounding box center [1407, 20] width 74 height 20
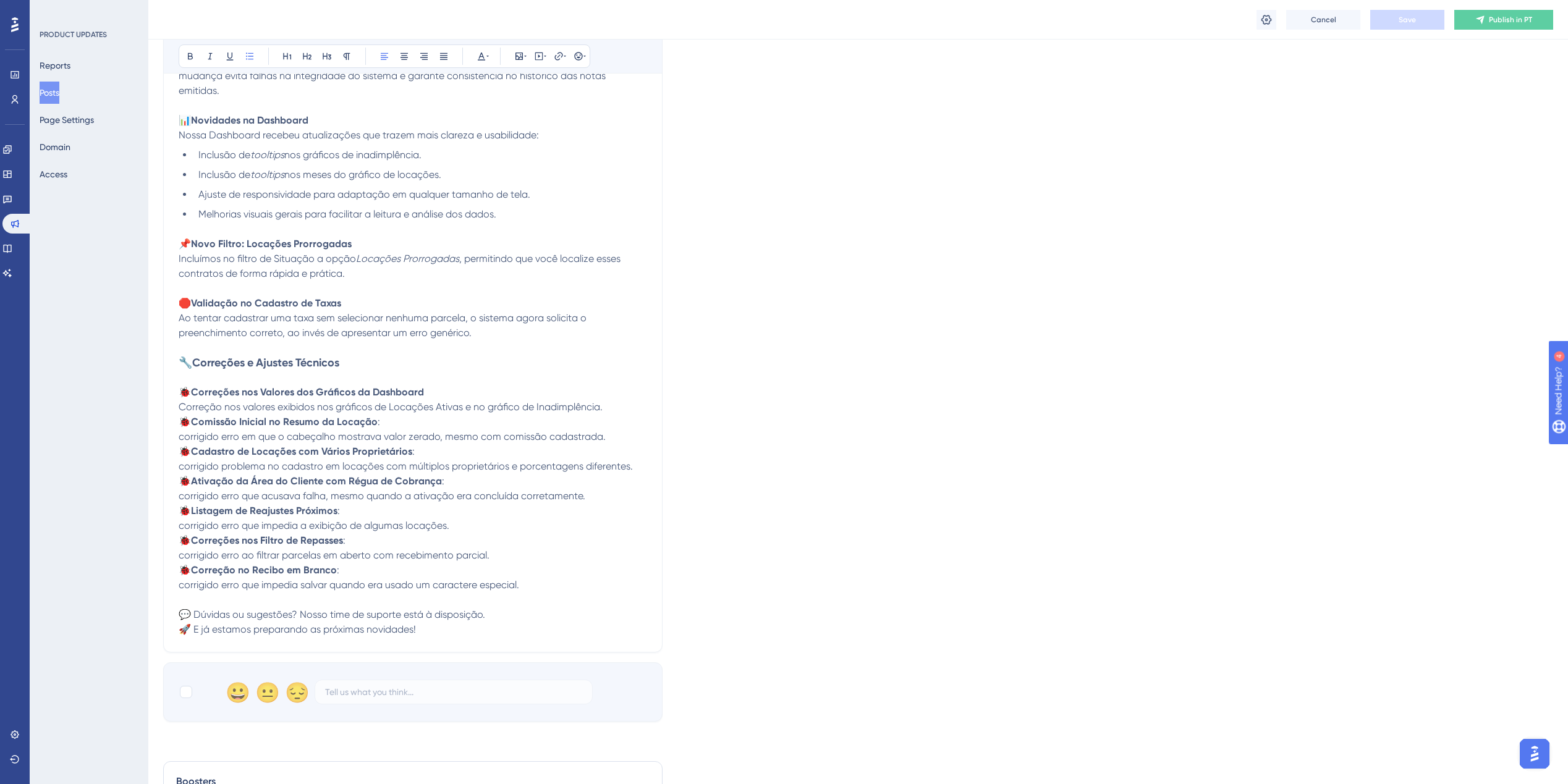
scroll to position [237, 0]
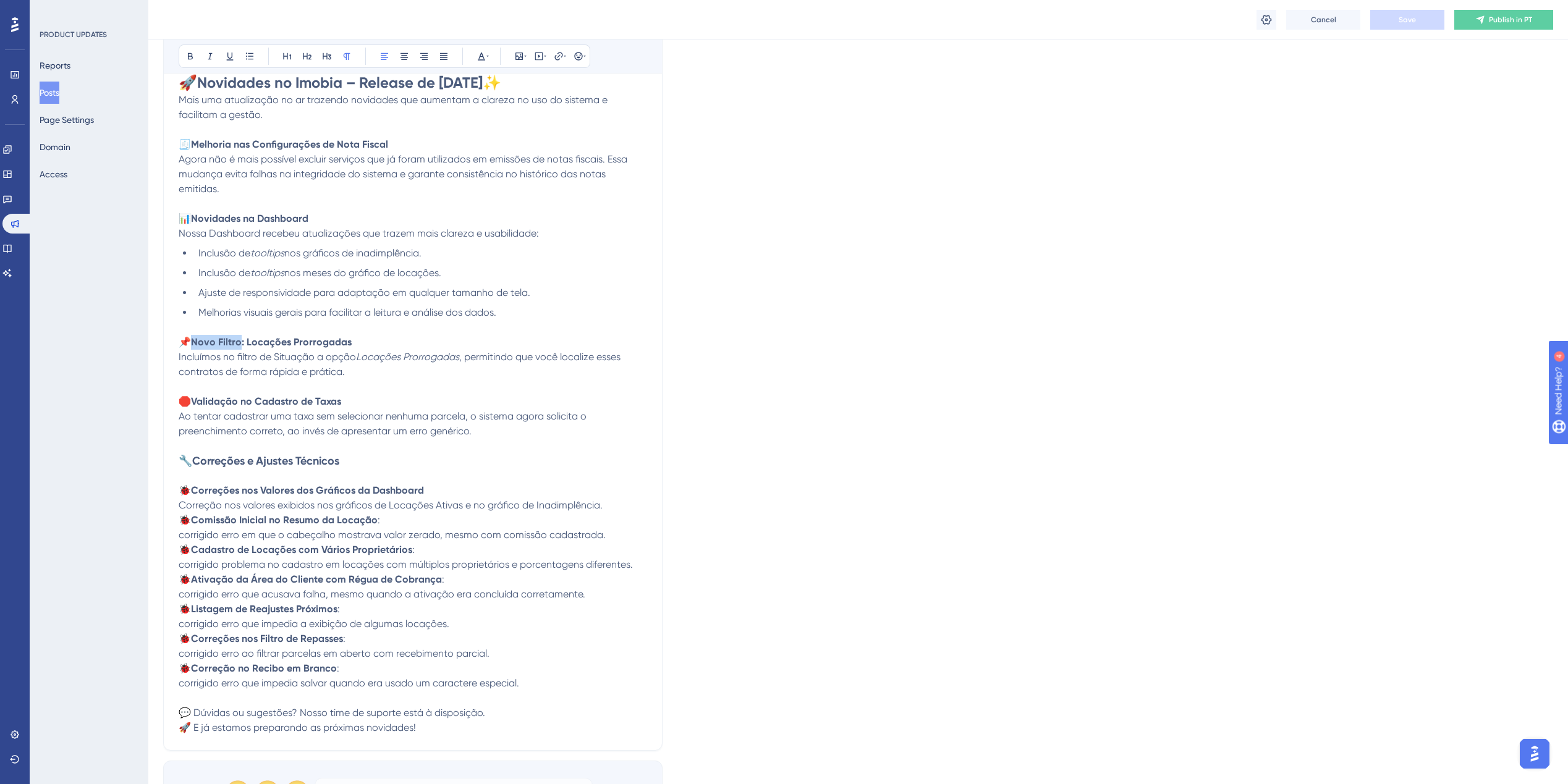
drag, startPoint x: 242, startPoint y: 343, endPoint x: 186, endPoint y: 343, distance: 56.0
click at [186, 343] on p "📌 Novo Filtro: Locações Prorrogadas Incluímos no filtro de Situação a opção Loc…" at bounding box center [413, 357] width 469 height 45
drag, startPoint x: 266, startPoint y: 341, endPoint x: 257, endPoint y: 343, distance: 9.2
click at [257, 343] on strong "Novo Opção de Filtro: Locações Prorrogadas" at bounding box center [296, 342] width 210 height 11
drag, startPoint x: 232, startPoint y: 359, endPoint x: 267, endPoint y: 337, distance: 41.3
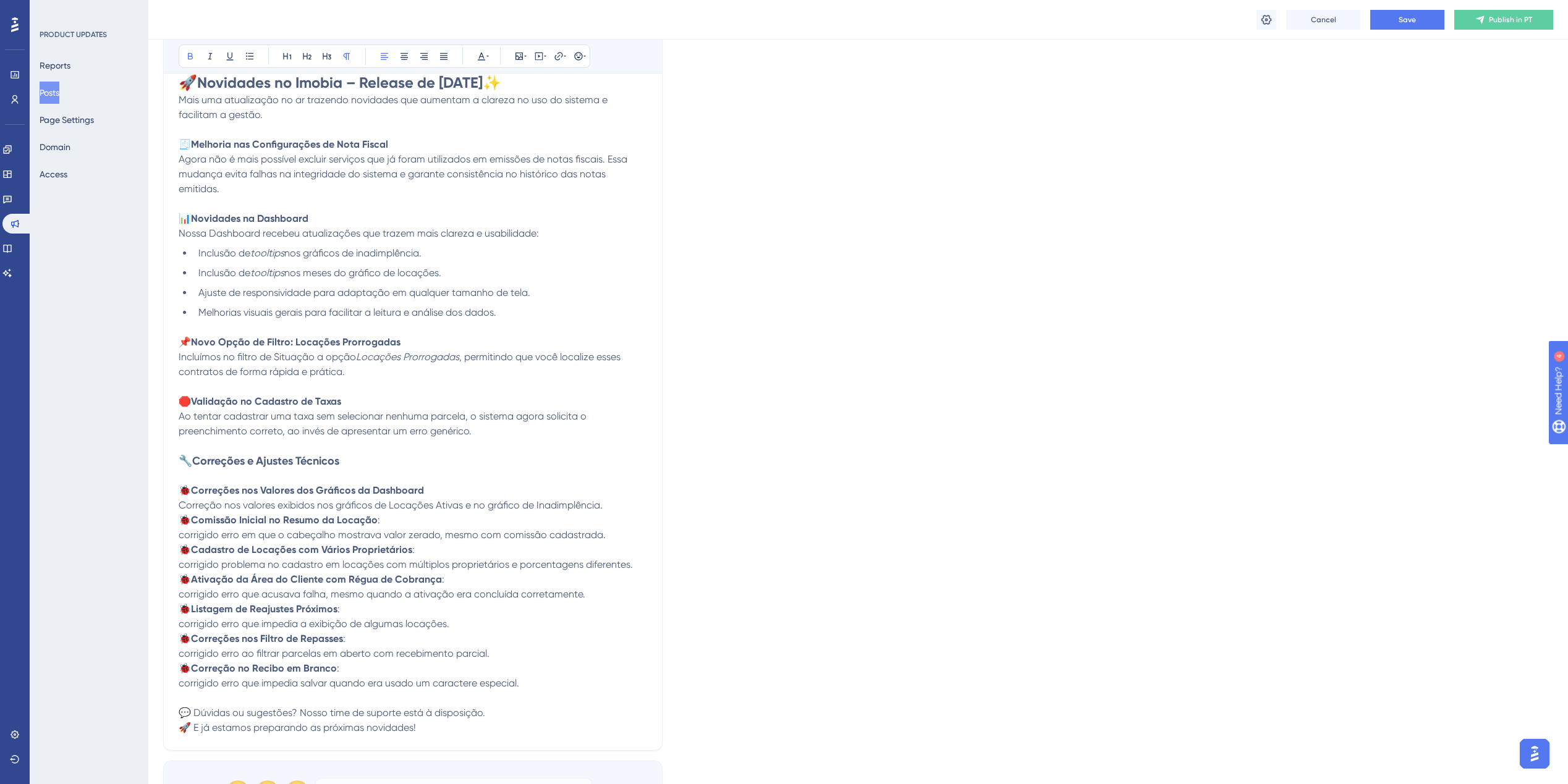
click at [271, 337] on strong "Novo Opção de Filtro: Locações Prorrogadas" at bounding box center [296, 342] width 210 height 11
click at [265, 338] on strong "Novo Opção de Filtro: Locações Prorrogadas" at bounding box center [296, 342] width 210 height 11
click at [227, 344] on strong "Novo Opção no Filtro: Locações Prorrogadas" at bounding box center [296, 342] width 210 height 11
click at [289, 343] on strong "Novo opção no Filtro: Locações Prorrogadas" at bounding box center [295, 342] width 208 height 11
click at [1416, 24] on button "Save" at bounding box center [1407, 20] width 74 height 20
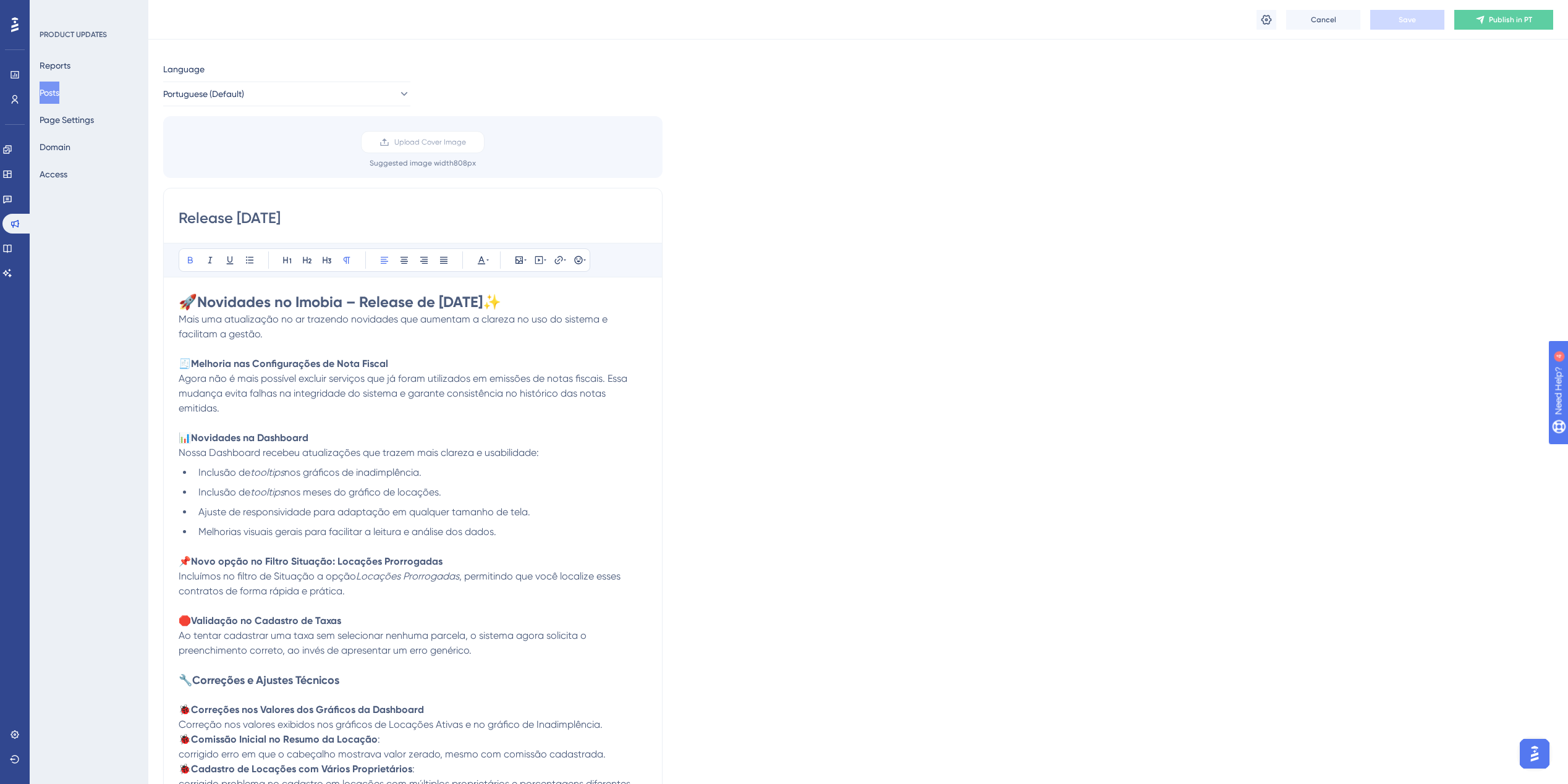
scroll to position [0, 0]
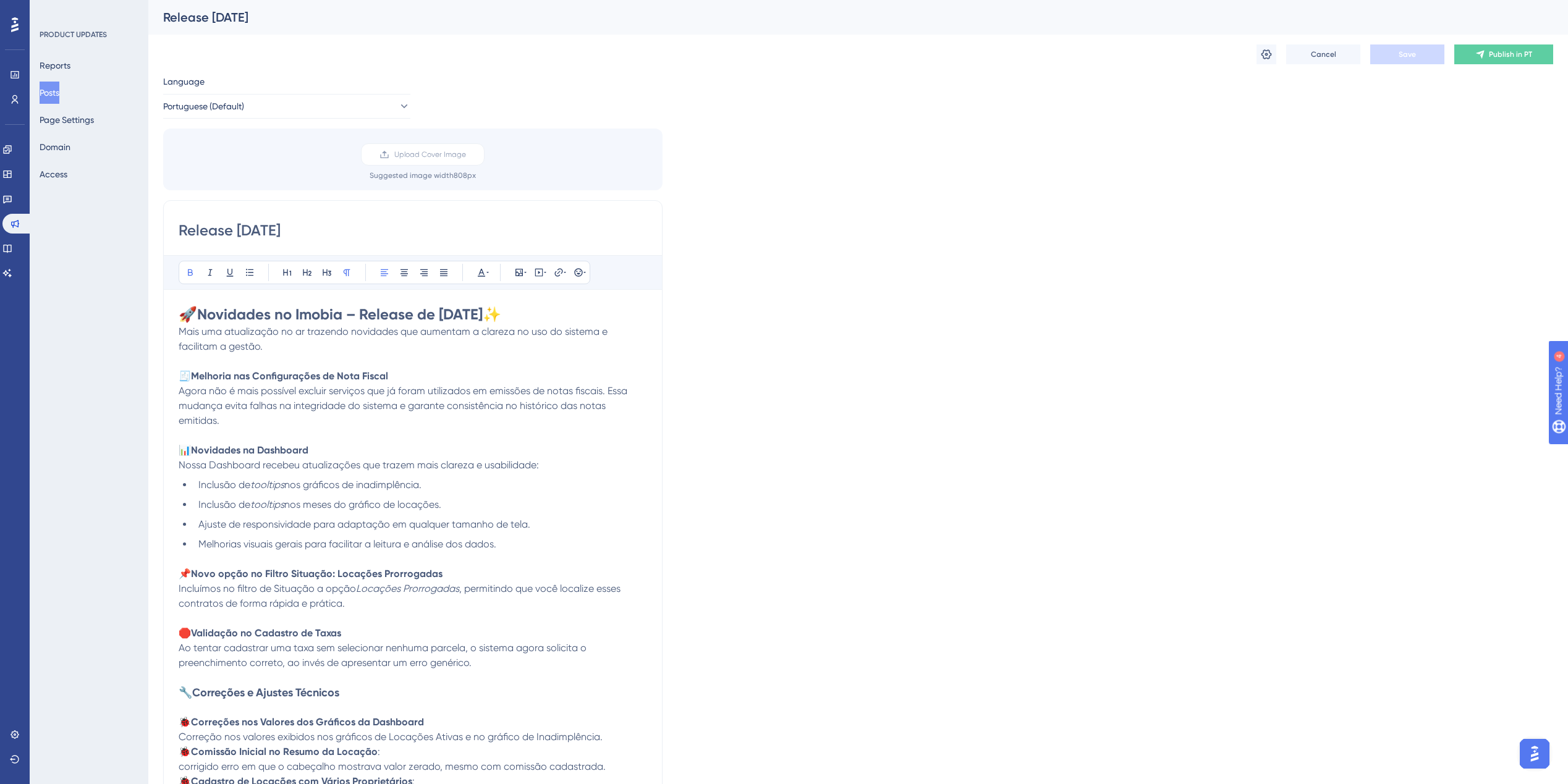
click at [888, 637] on div "Language Portuguese (Default) Upload Cover Image Suggested image width 808 px R…" at bounding box center [858, 562] width 1390 height 978
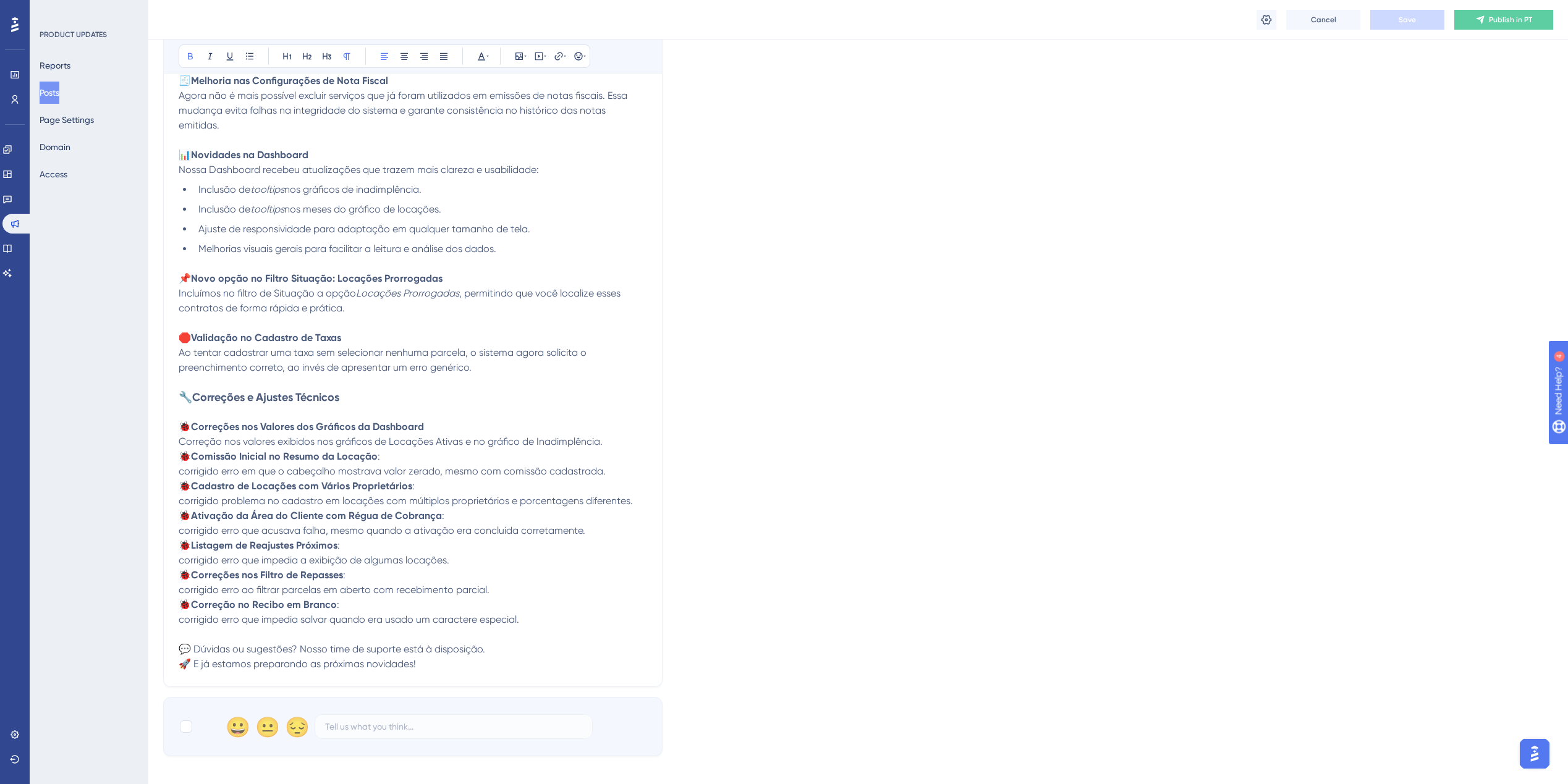
scroll to position [309, 0]
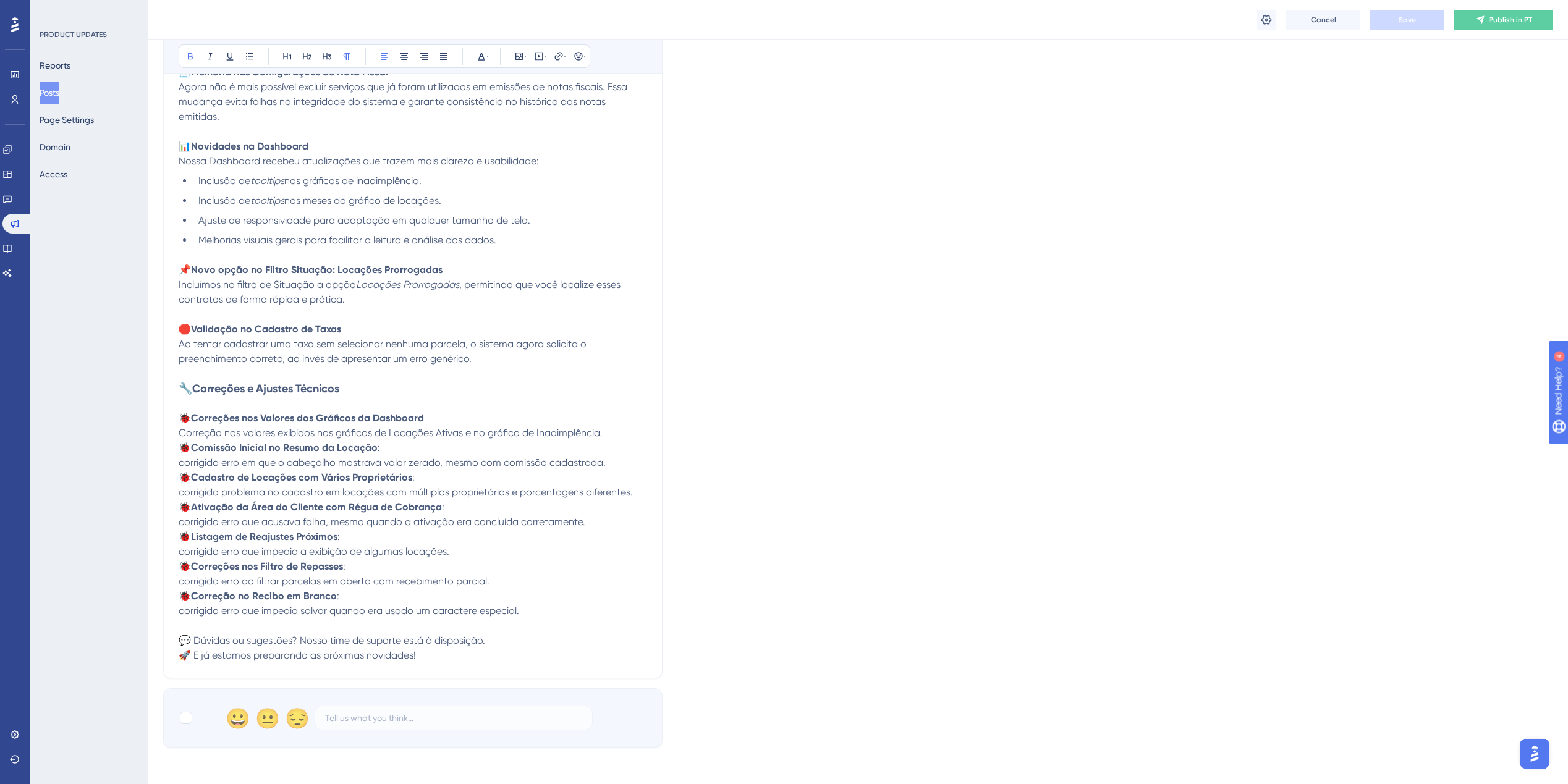
click at [504, 360] on p "🛑 Validação no Cadastro de Taxas Ao tentar cadastrar uma taxa sem selecionar ne…" at bounding box center [413, 345] width 469 height 45
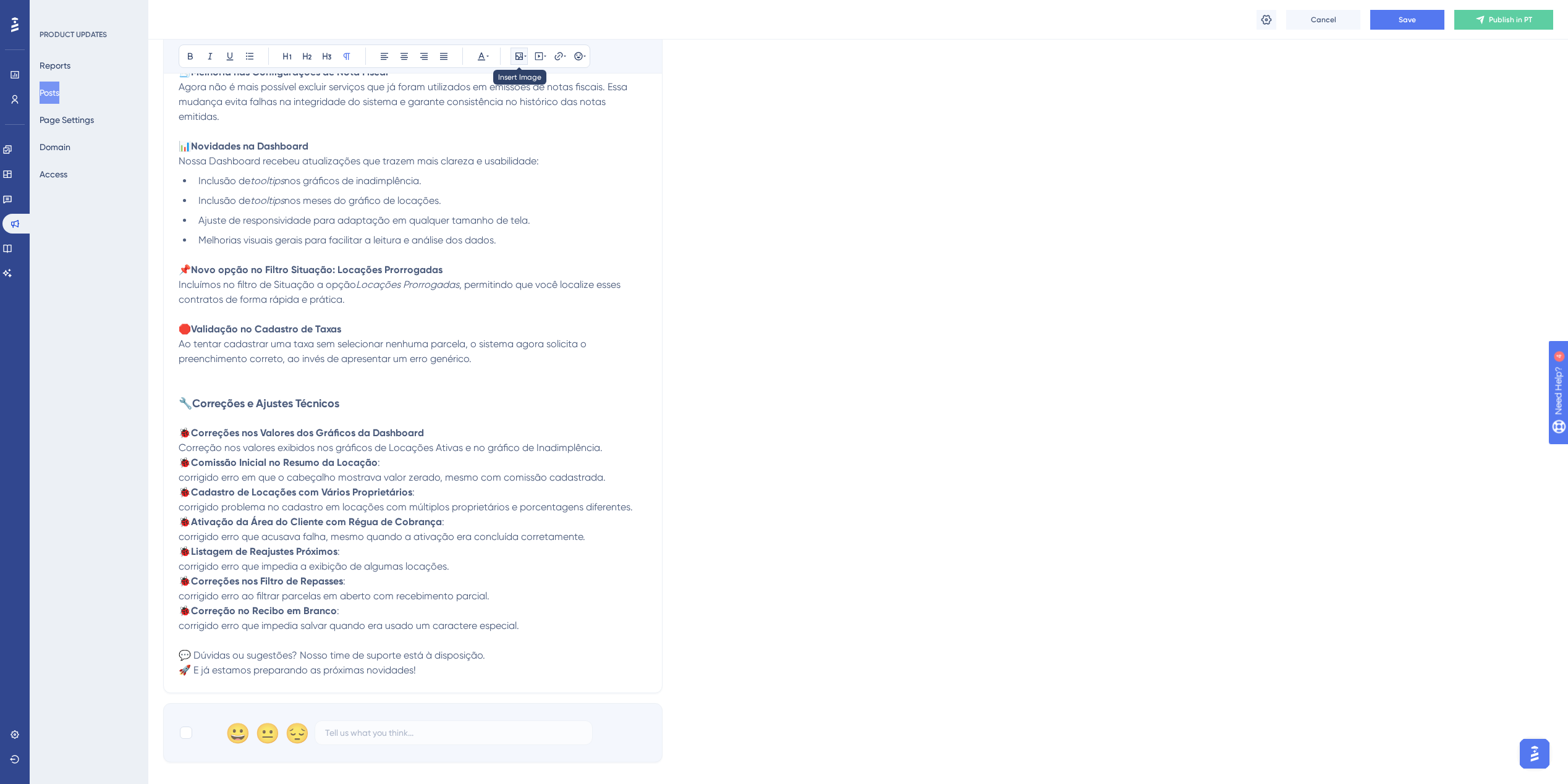
click at [524, 53] on icon at bounding box center [525, 57] width 3 height 10
click at [502, 110] on button "Upload Image" at bounding box center [518, 115] width 136 height 20
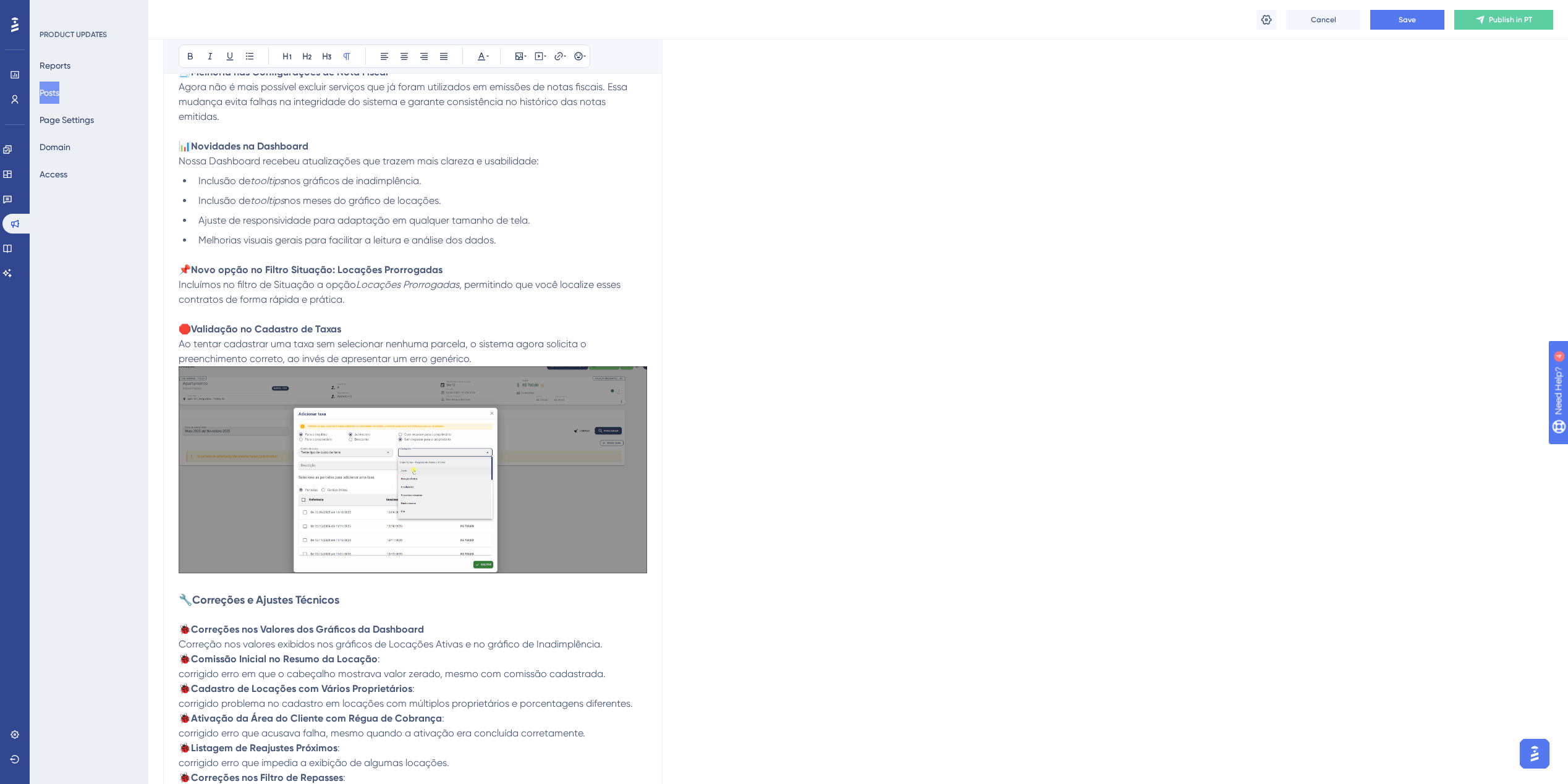
drag, startPoint x: 699, startPoint y: 397, endPoint x: 704, endPoint y: 303, distance: 94.1
click at [704, 303] on div "Language Portuguese (Default) Upload Cover Image Suggested image width 808 px R…" at bounding box center [858, 364] width 1390 height 1189
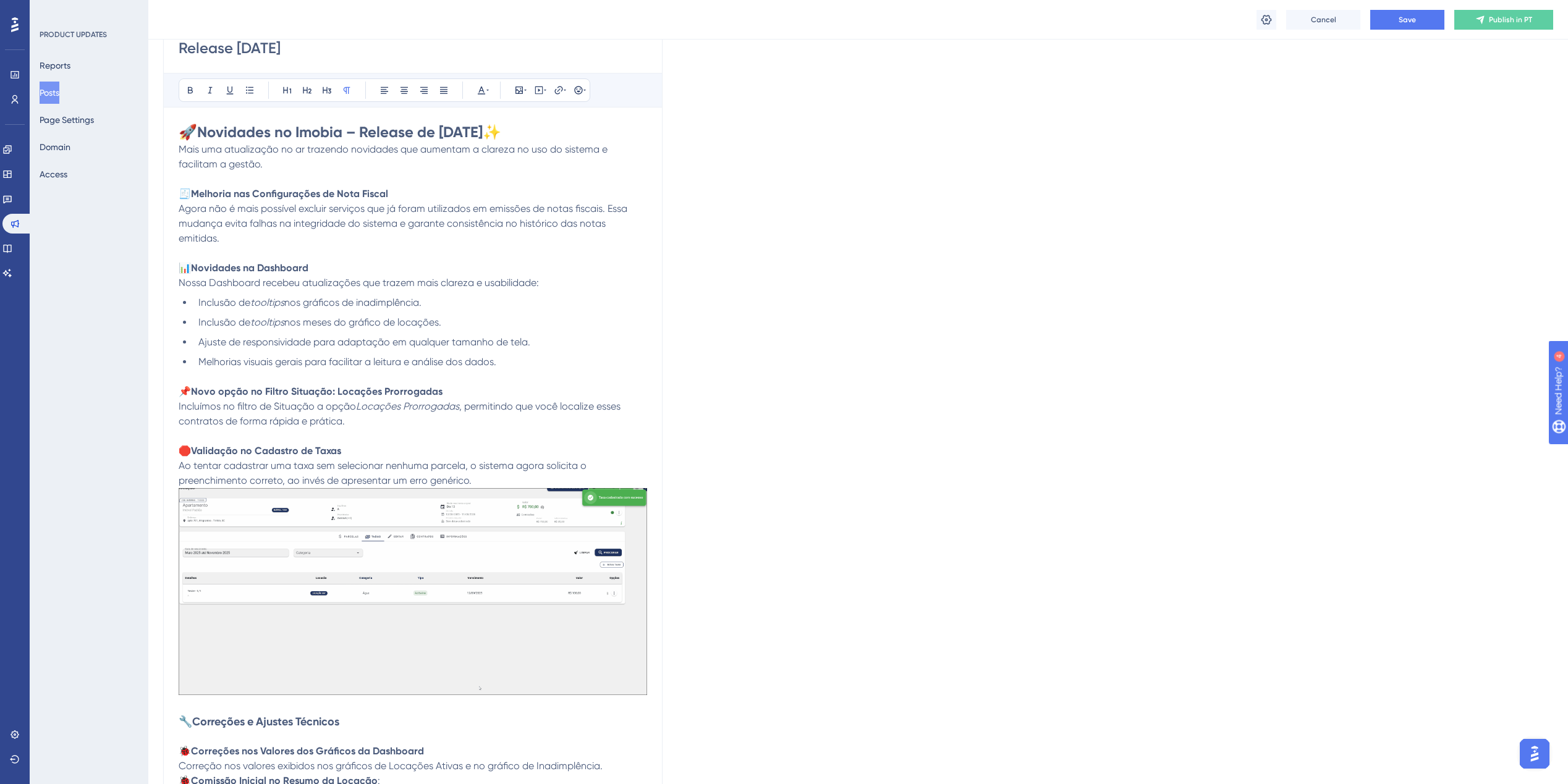
scroll to position [185, 0]
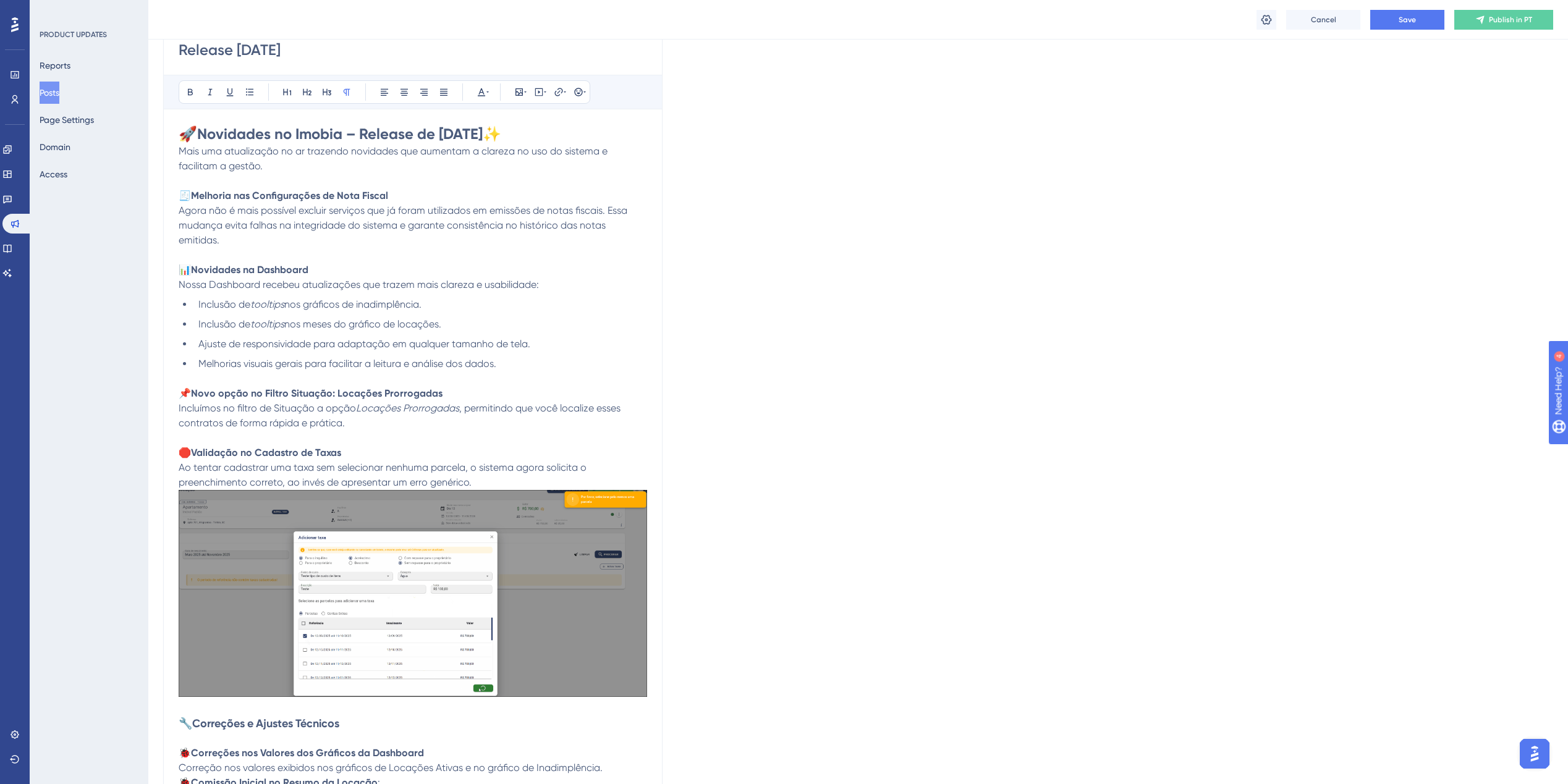
click at [371, 418] on p "📌 Novo opção no Filtro Situação: Locações Prorrogadas Incluímos no filtro de Si…" at bounding box center [413, 408] width 469 height 45
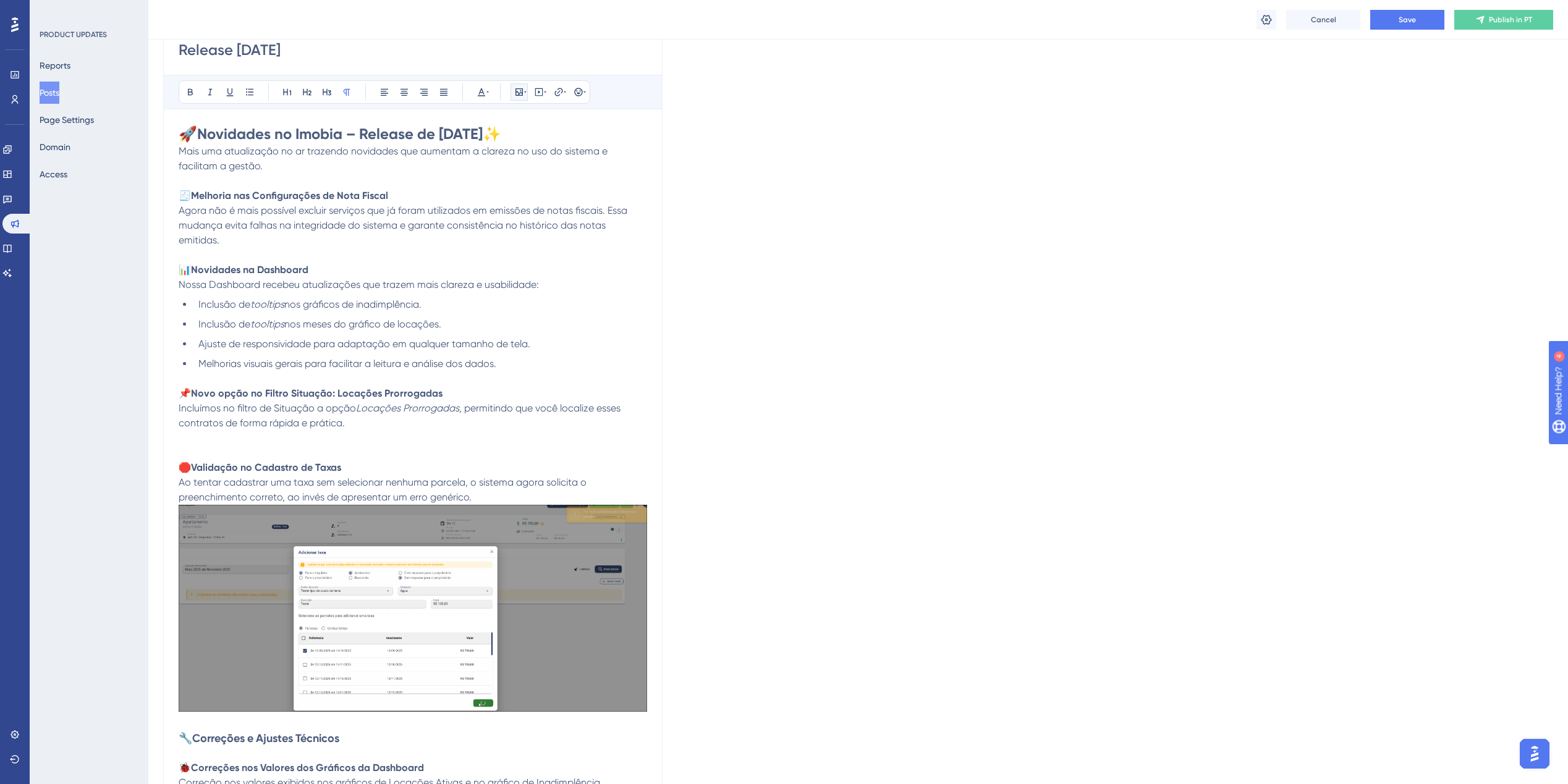
click at [522, 91] on icon at bounding box center [519, 92] width 8 height 8
click at [518, 144] on button "Upload Image" at bounding box center [518, 150] width 136 height 20
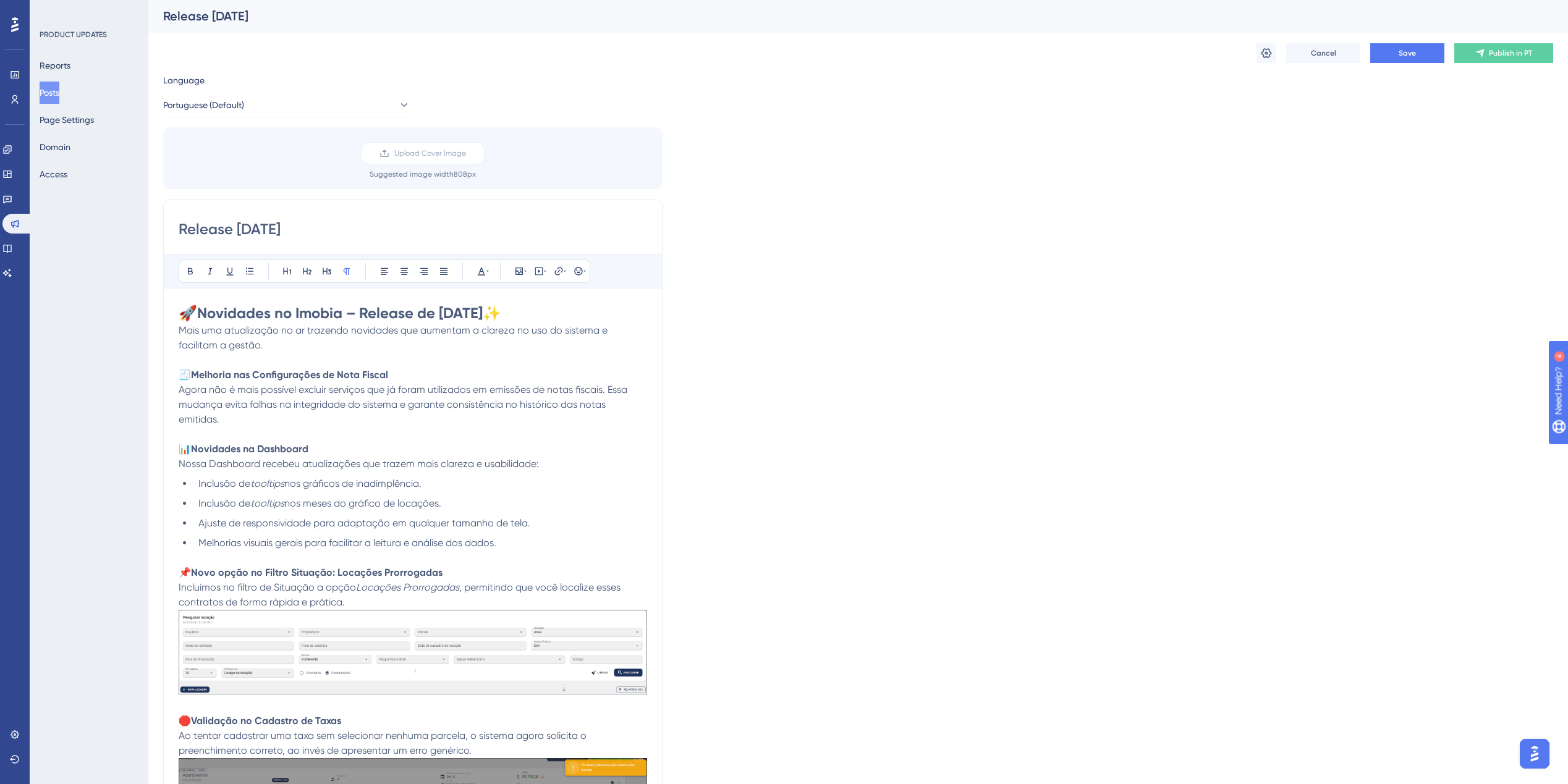
scroll to position [0, 0]
click at [1397, 60] on button "Save" at bounding box center [1407, 54] width 74 height 20
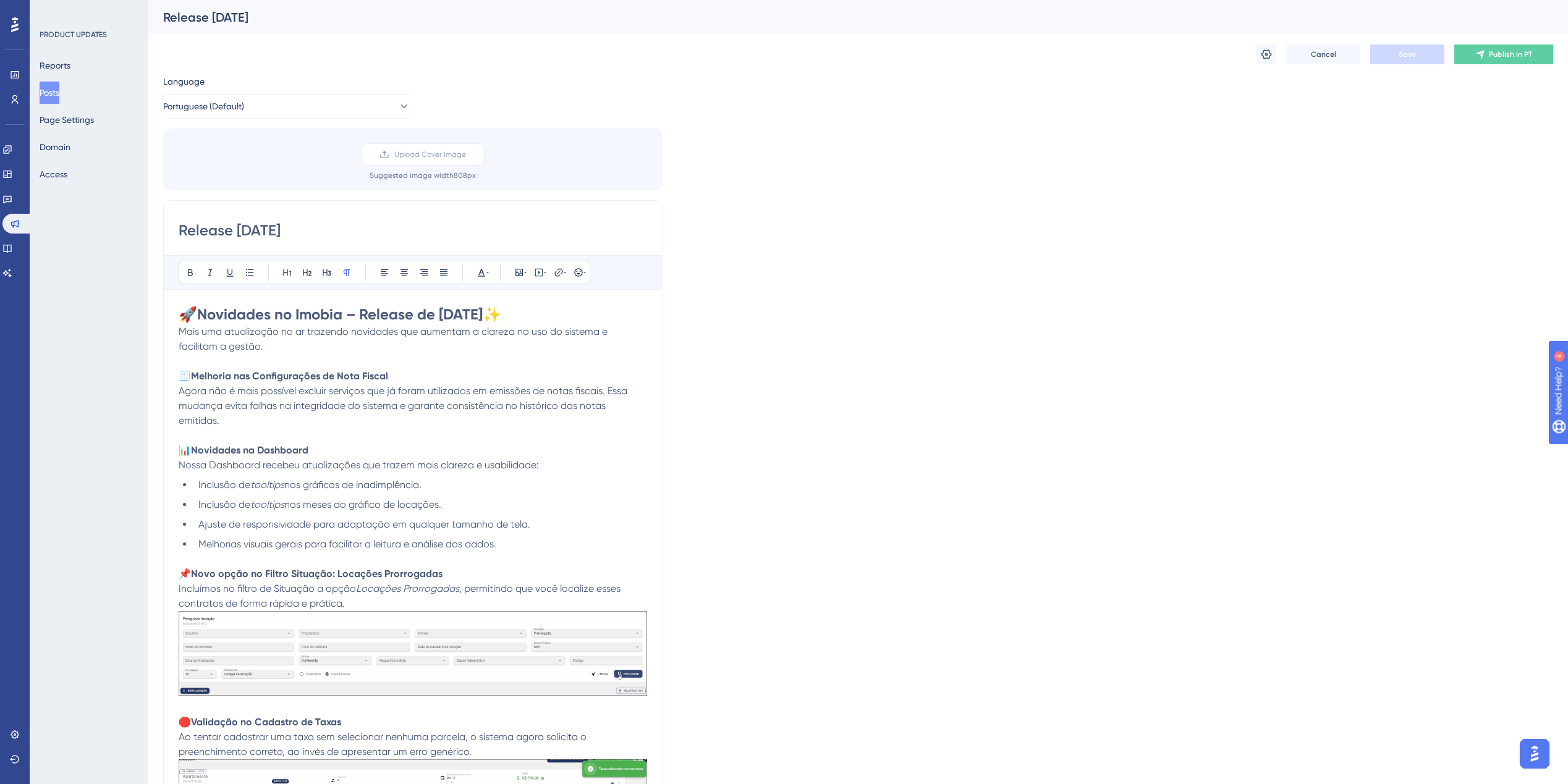
click at [522, 550] on li "Melhorias visuais gerais para facilitar a leitura e análise dos dados." at bounding box center [420, 544] width 453 height 15
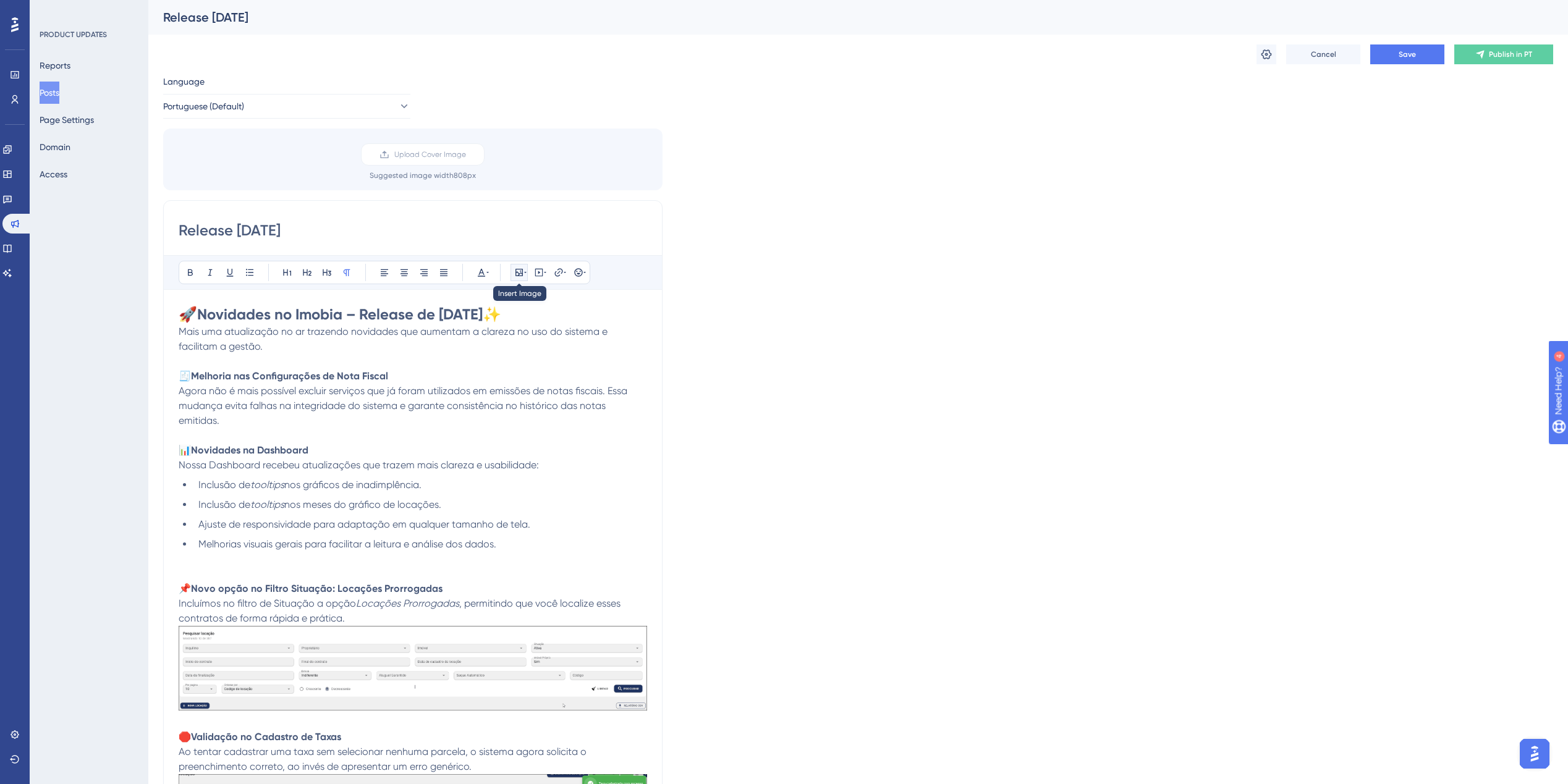
click at [515, 275] on icon at bounding box center [519, 273] width 10 height 10
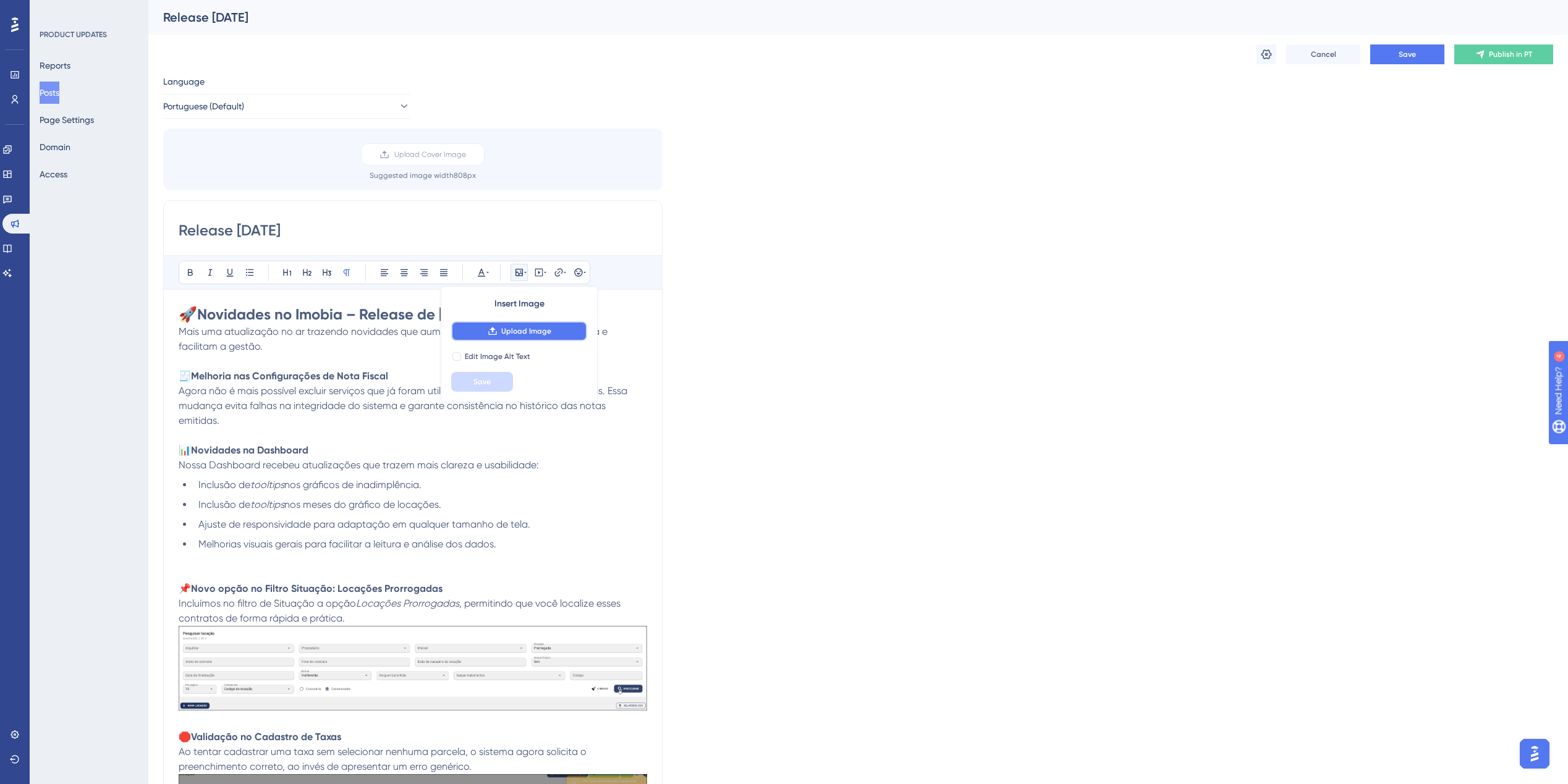
click at [513, 332] on span "Upload Image" at bounding box center [526, 331] width 50 height 10
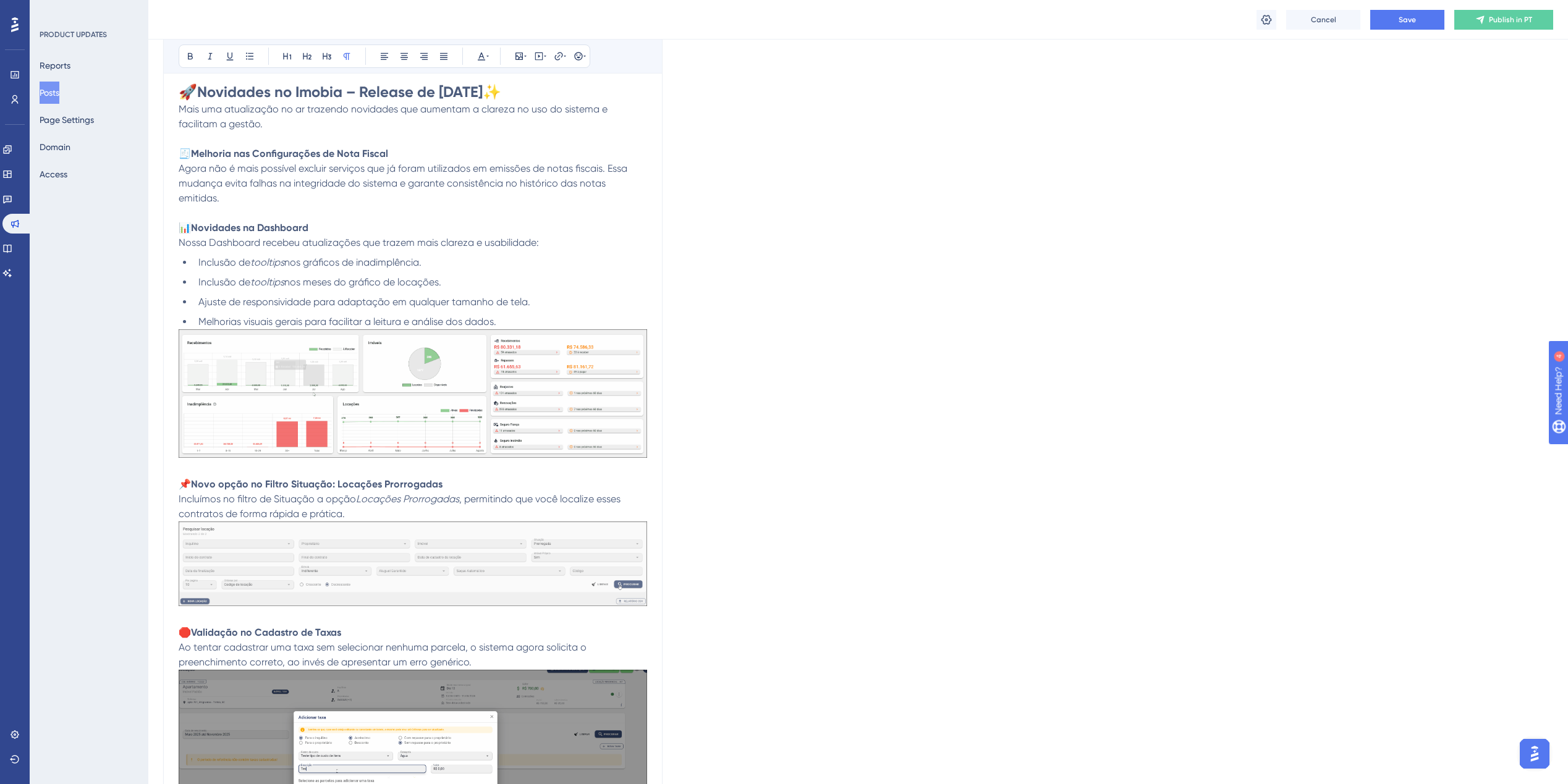
scroll to position [185, 0]
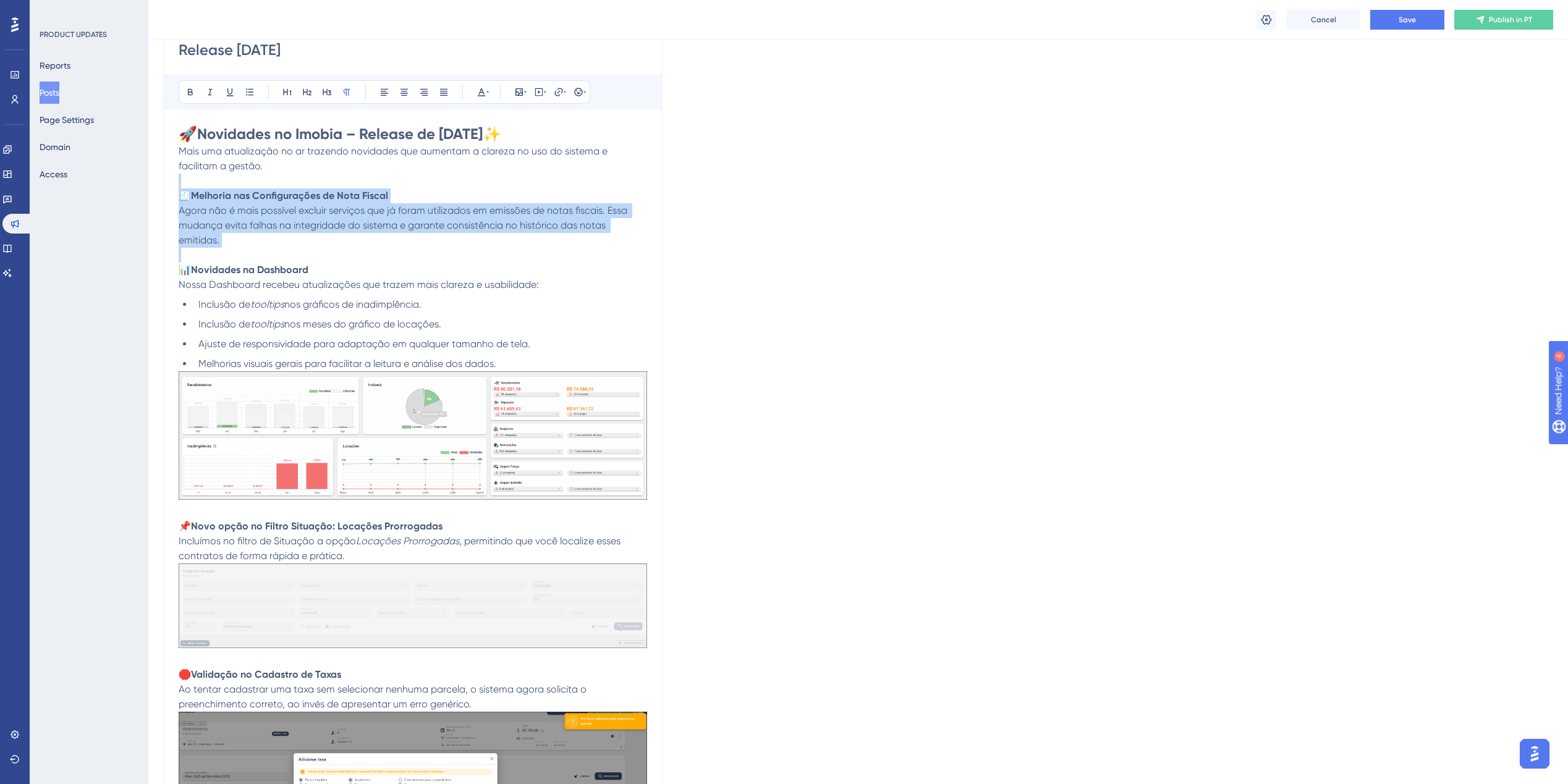
drag, startPoint x: 254, startPoint y: 250, endPoint x: 138, endPoint y: 183, distance: 134.0
click at [148, 183] on div "Performance Users Engagement Widgets Feedback Product Updates Knowledge Base AI…" at bounding box center [858, 686] width 1420 height 1743
copy div "🧾 Melhoria nas Configurações de Nota Fiscal Agora não é mais possível excluir s…"
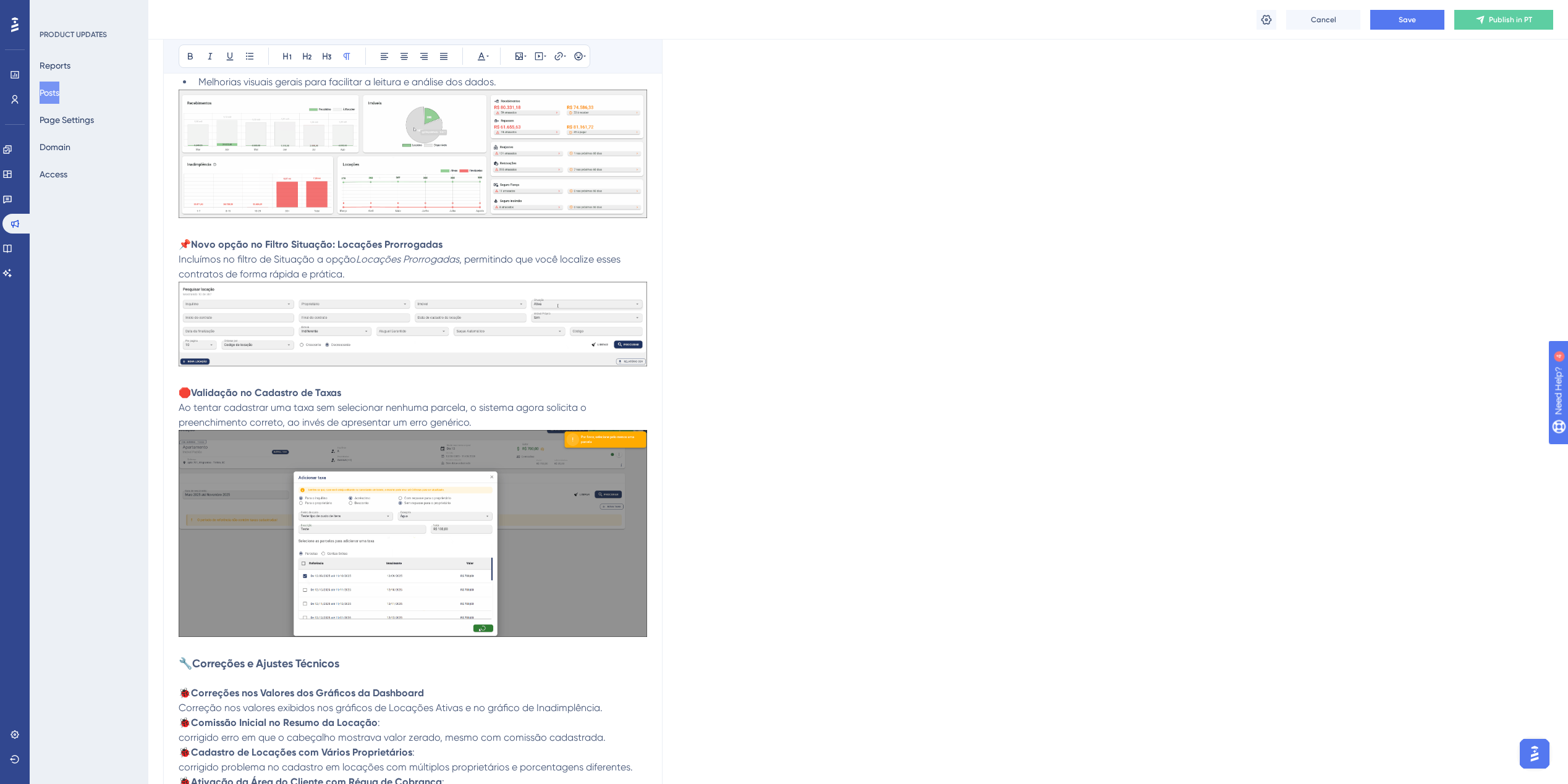
scroll to position [556, 0]
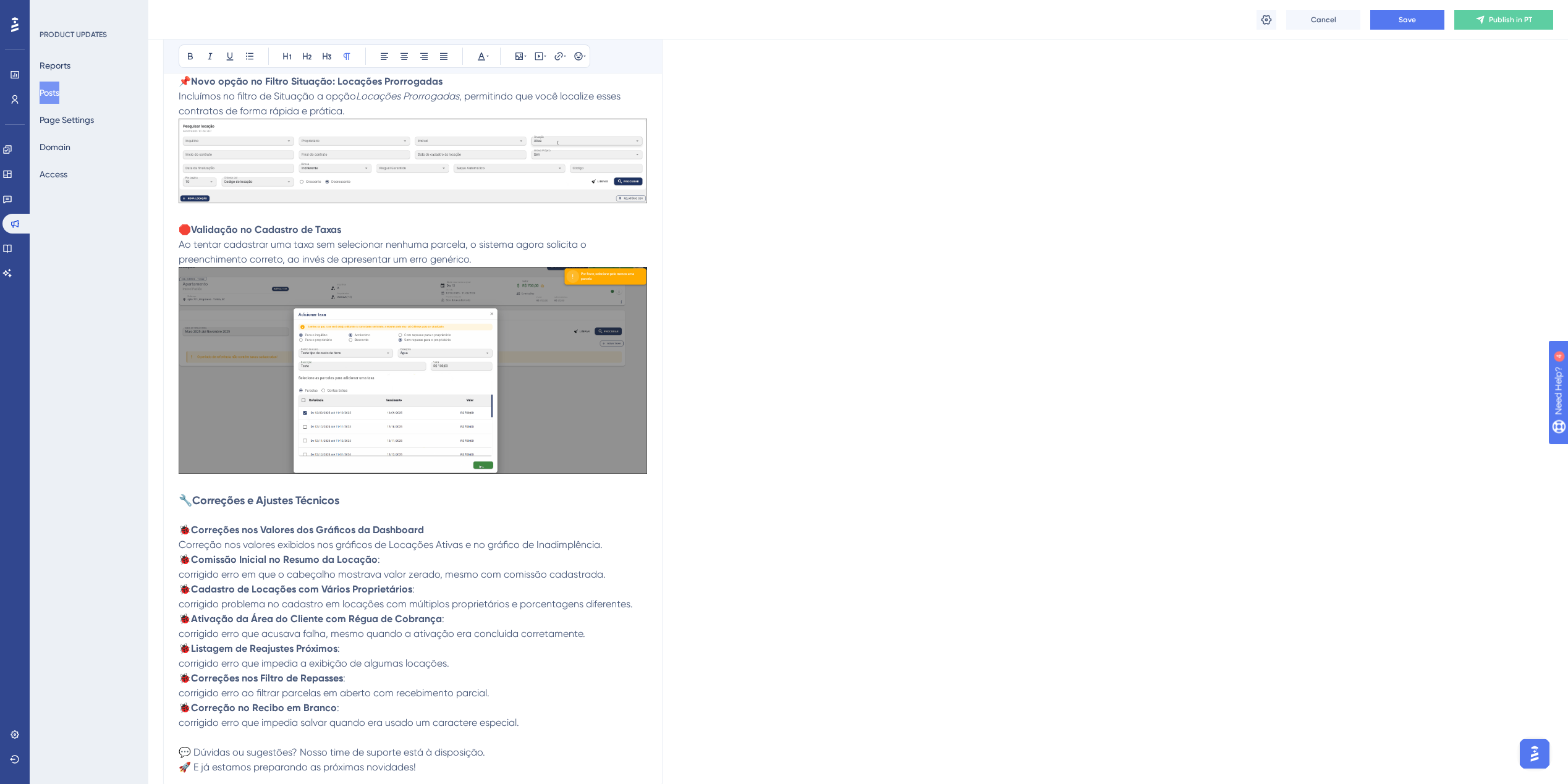
click at [269, 487] on p at bounding box center [413, 485] width 469 height 15
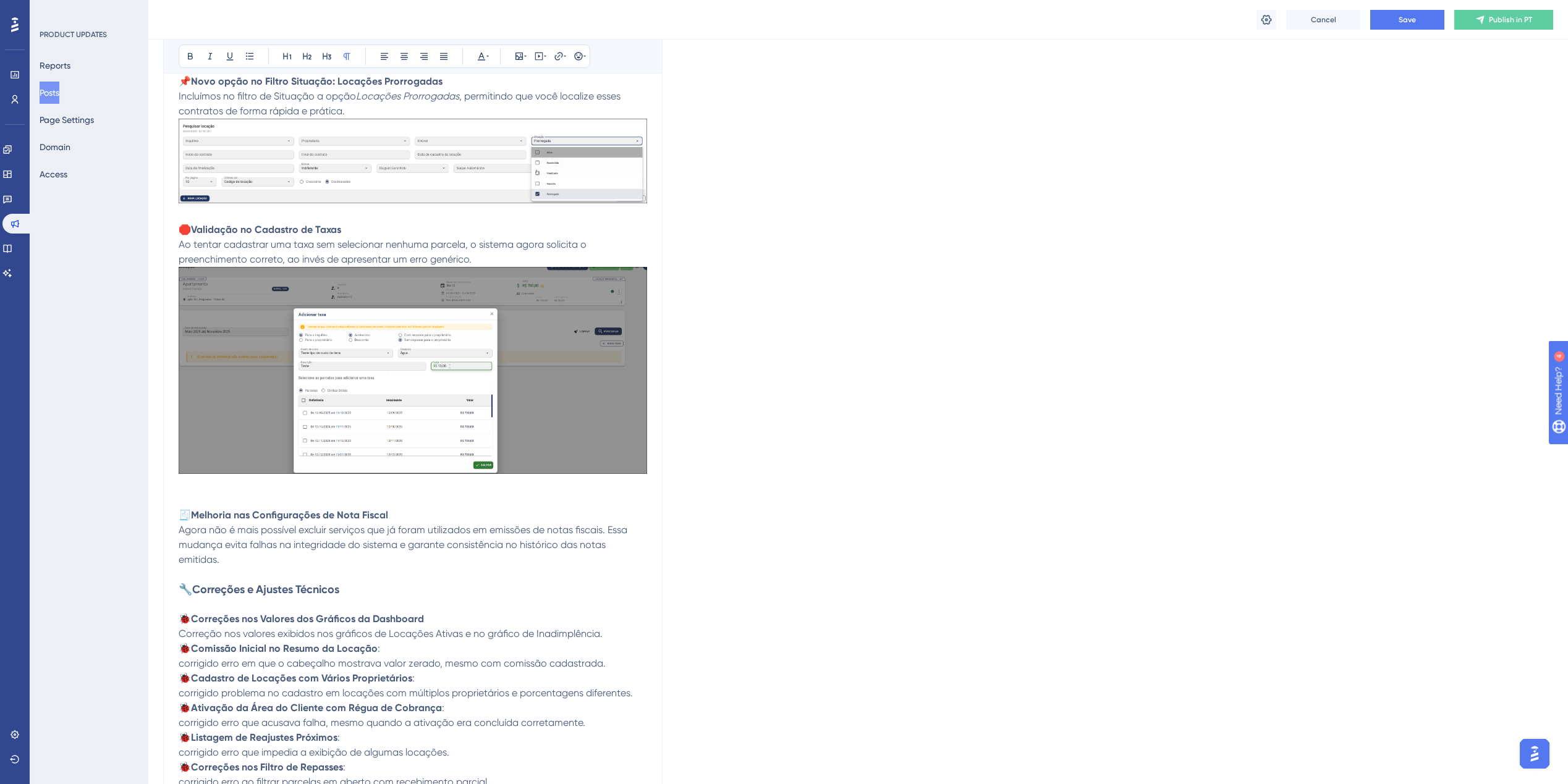
drag, startPoint x: 208, startPoint y: 482, endPoint x: 210, endPoint y: 471, distance: 11.2
click at [209, 474] on div "🚀 Novidades no Imobia – Release de [DATE] ✨ Mais uma atualização no ar trazendo…" at bounding box center [413, 309] width 469 height 1111
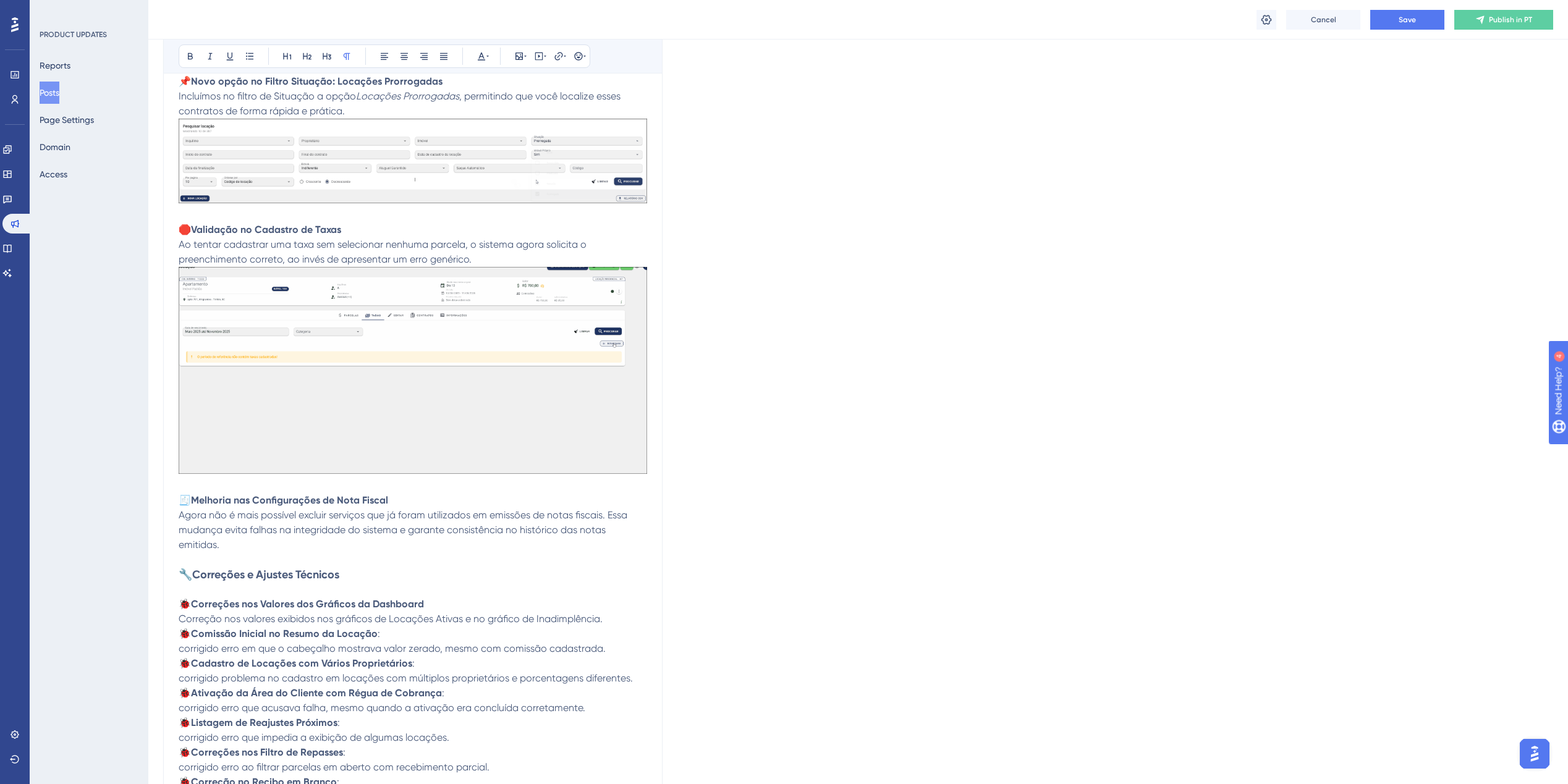
click at [185, 558] on p at bounding box center [413, 560] width 469 height 15
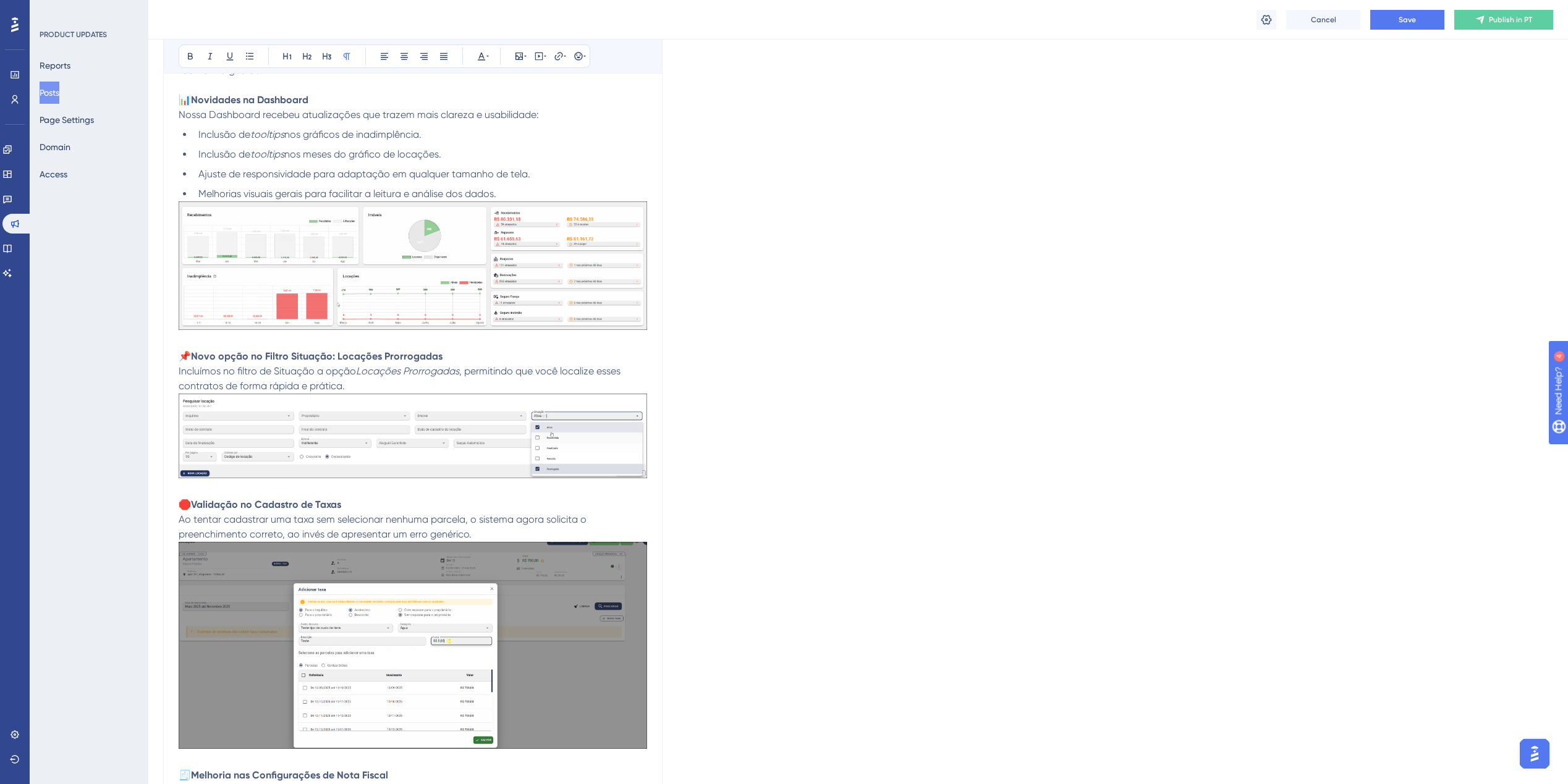
scroll to position [0, 0]
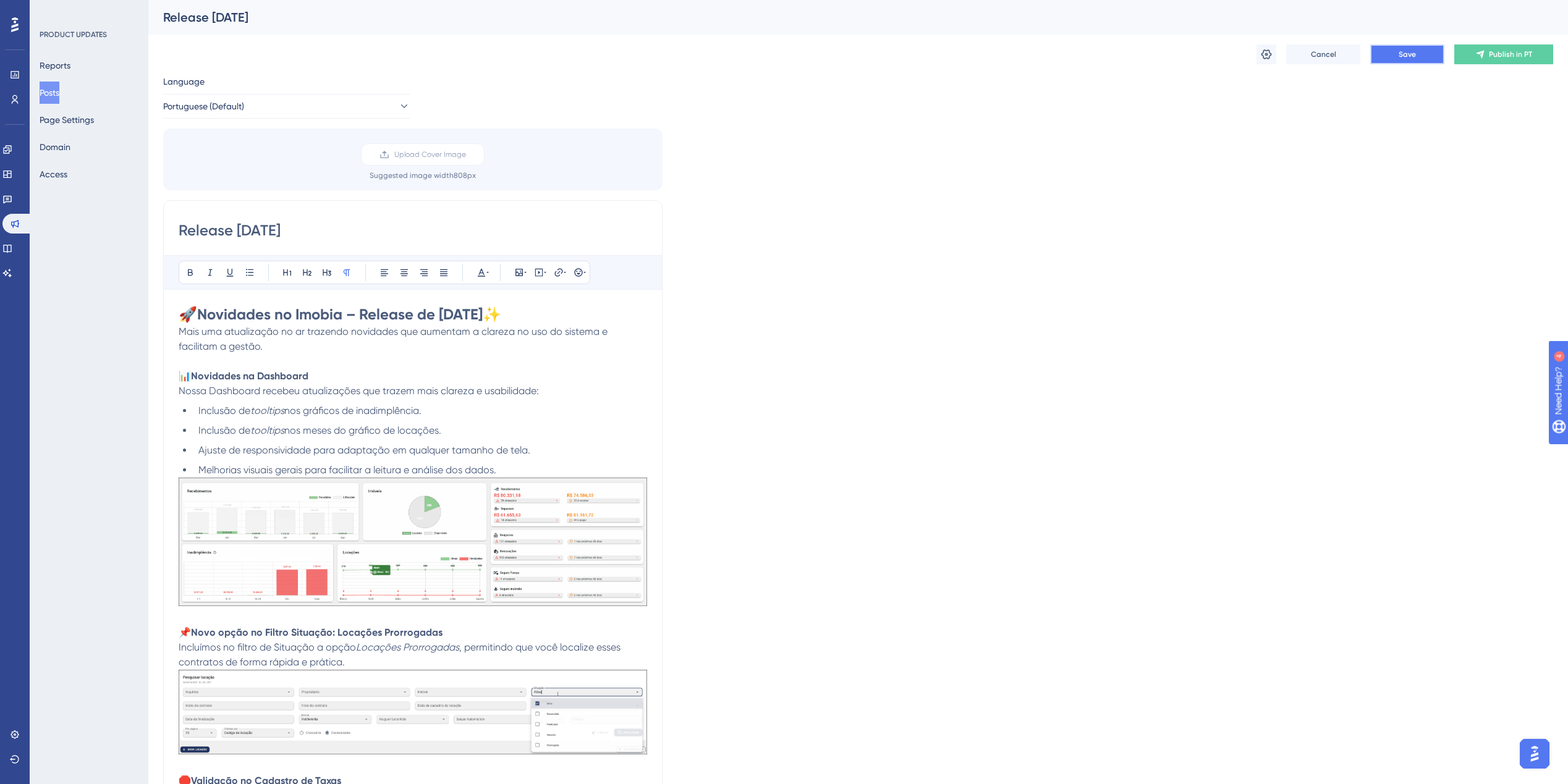
click at [1423, 55] on button "Save" at bounding box center [1407, 54] width 74 height 20
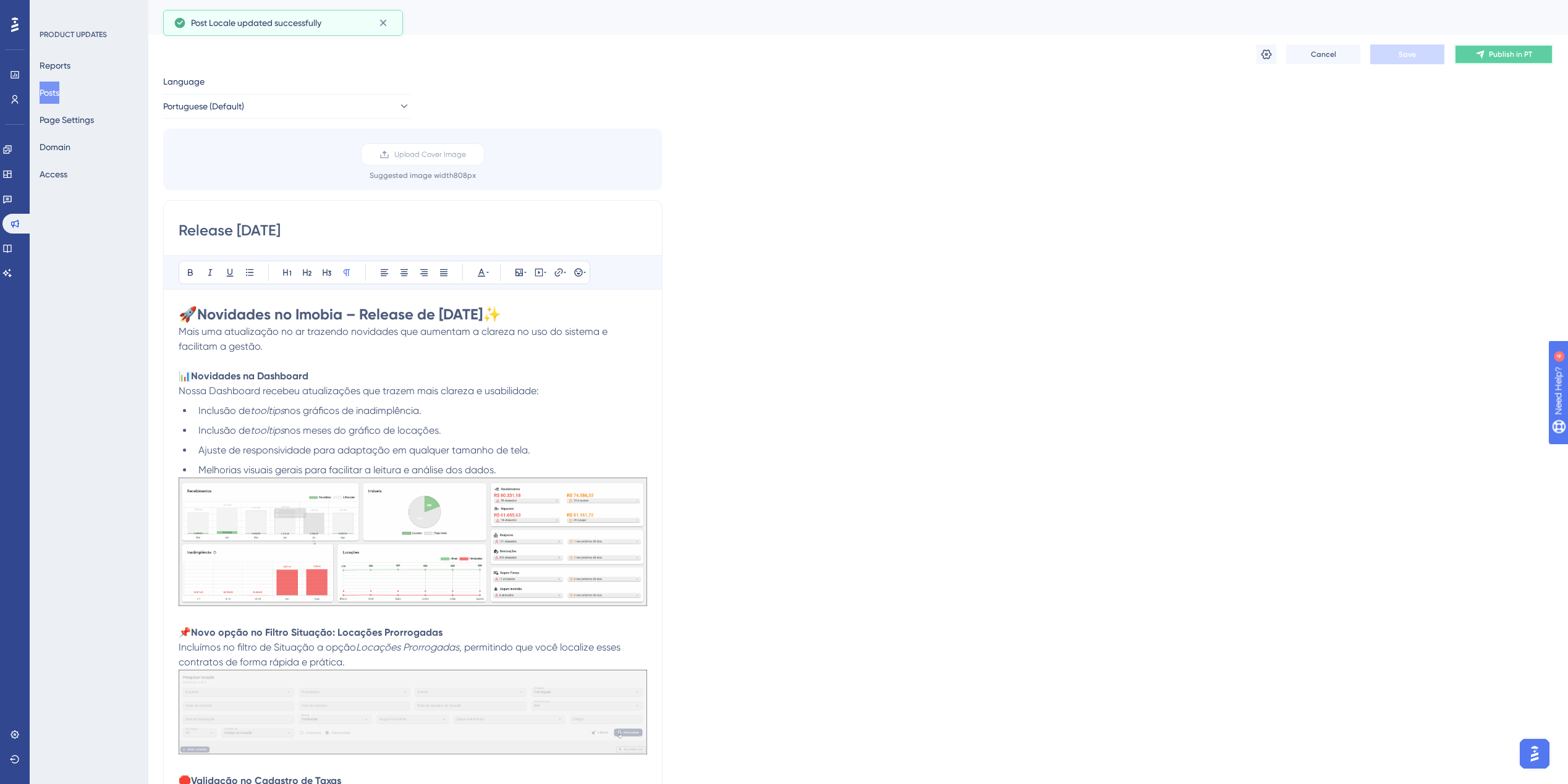
click at [1502, 54] on span "Publish in PT" at bounding box center [1511, 55] width 43 height 10
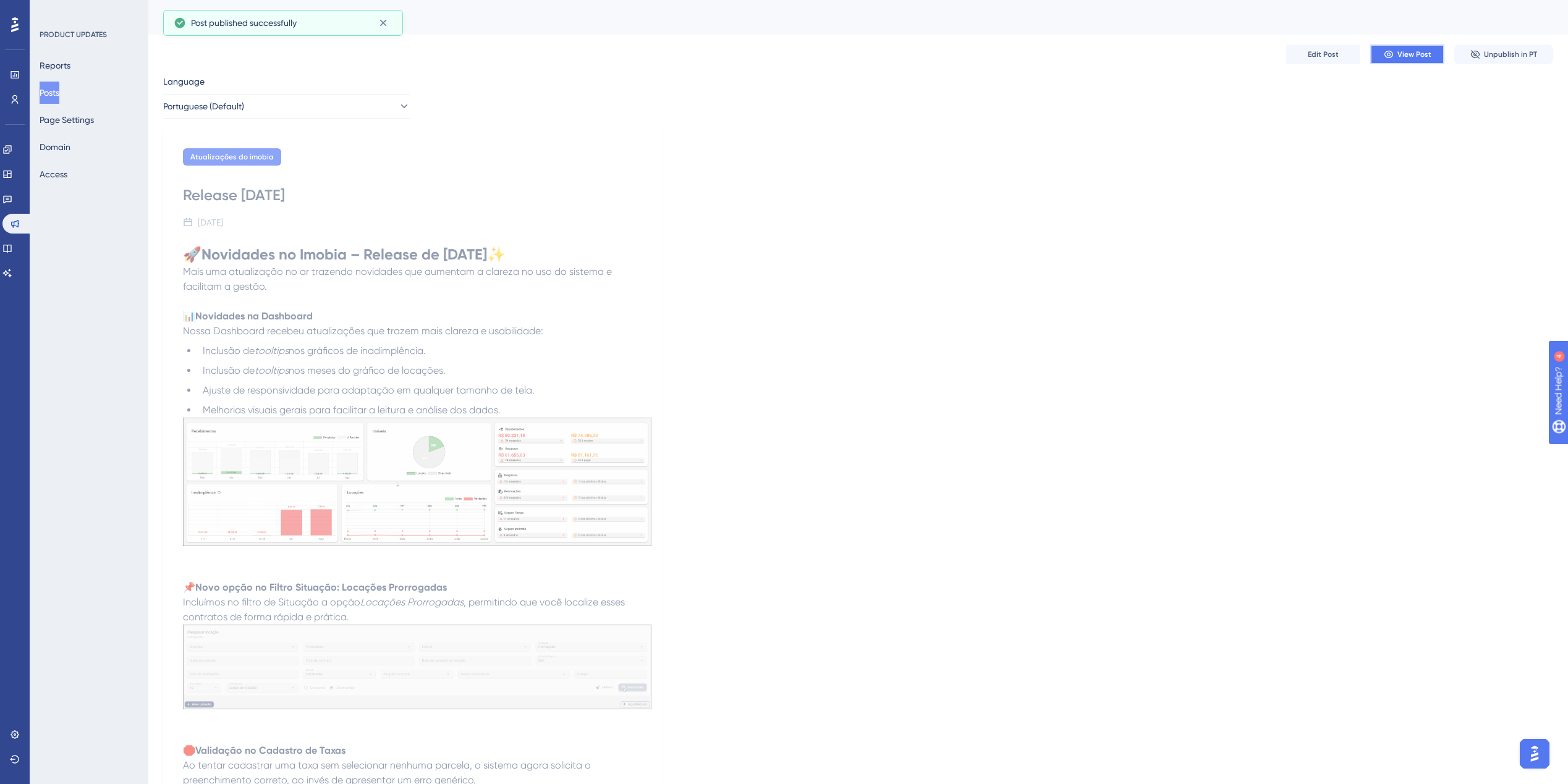
click at [1400, 53] on span "View Post" at bounding box center [1414, 55] width 34 height 10
click at [76, 120] on button "Page Settings" at bounding box center [66, 120] width 54 height 22
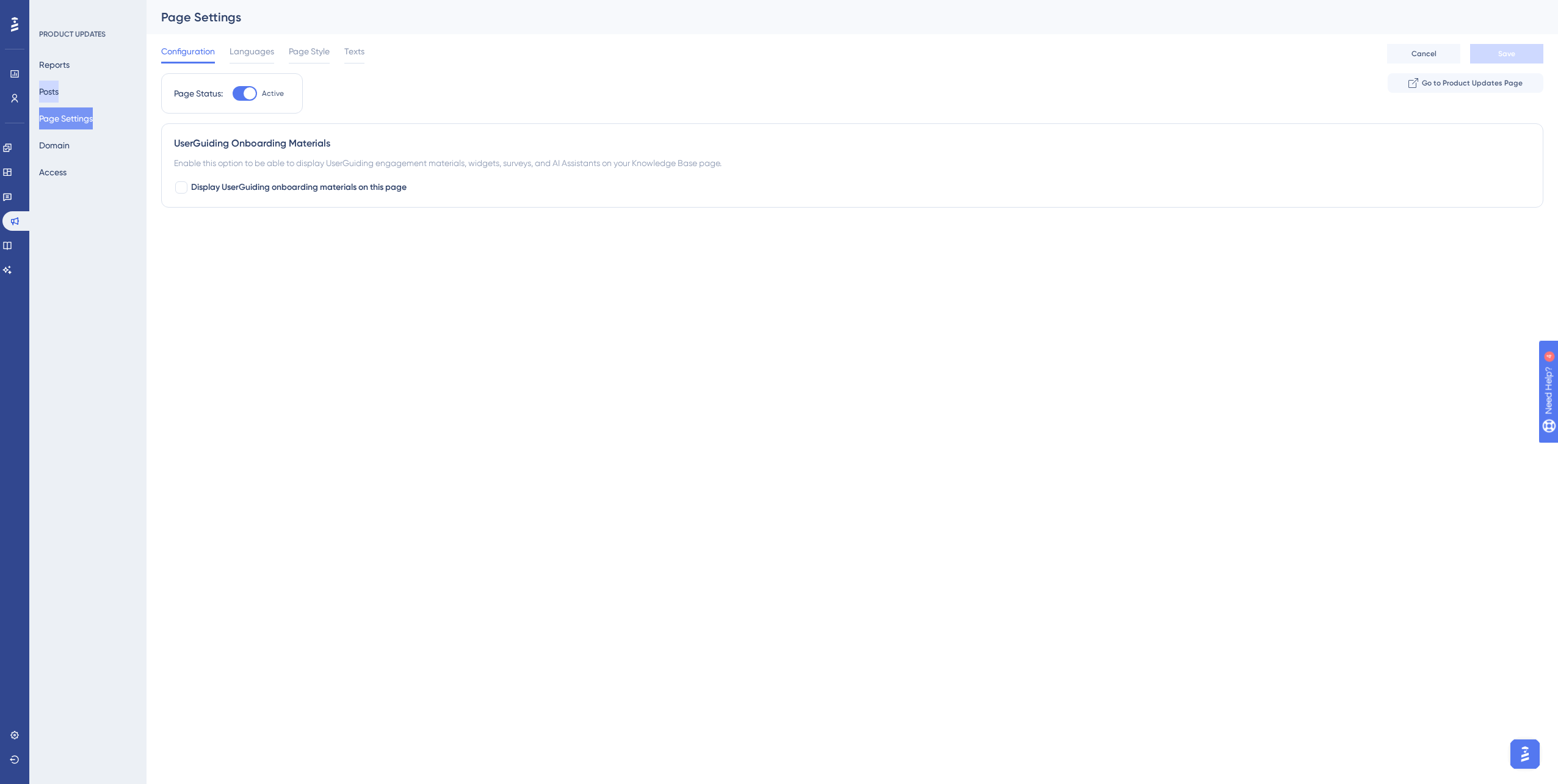
click at [59, 87] on button "Posts" at bounding box center [48, 91] width 20 height 22
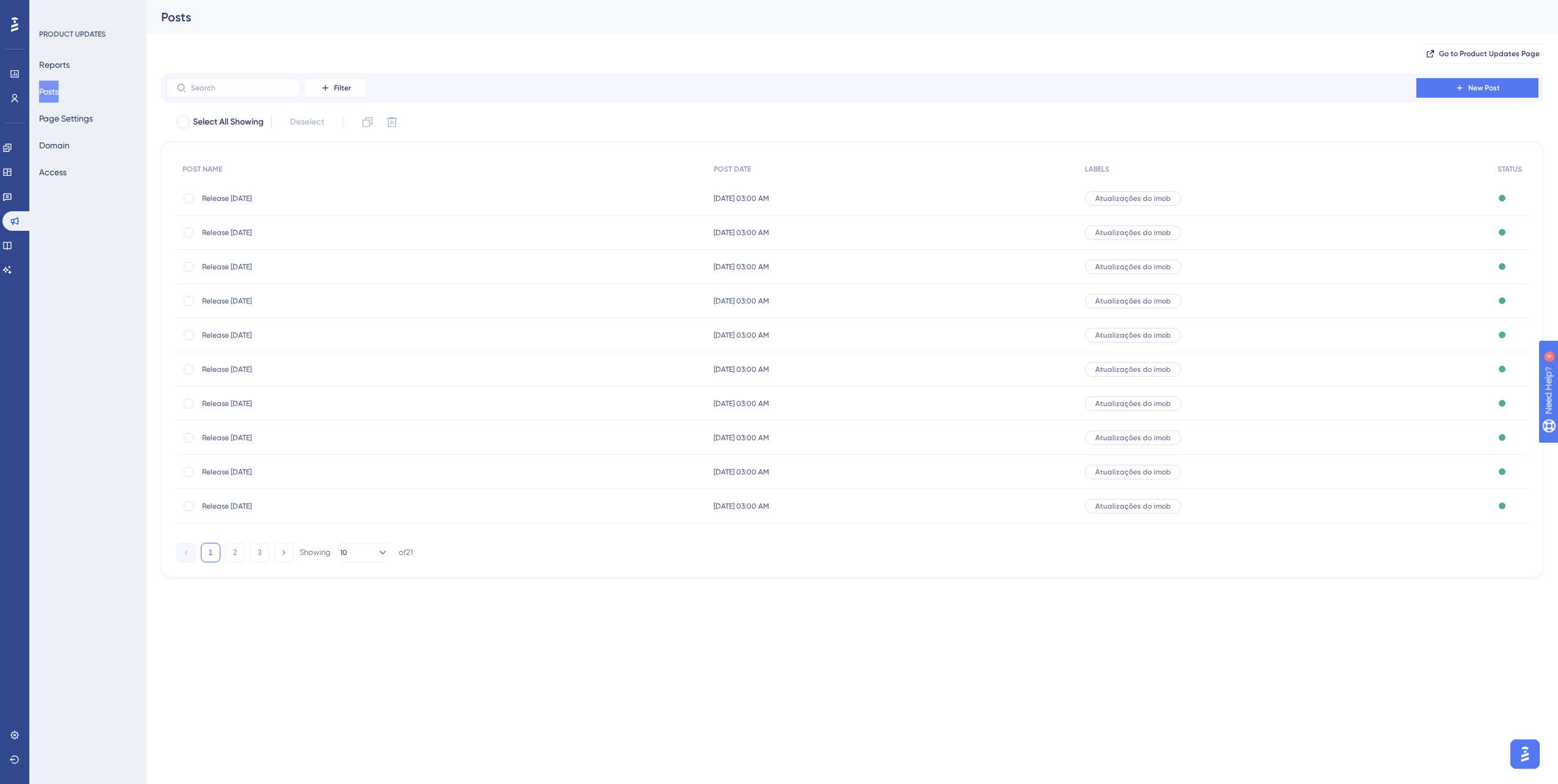
click at [238, 262] on span "Release [DATE]" at bounding box center [300, 267] width 196 height 10
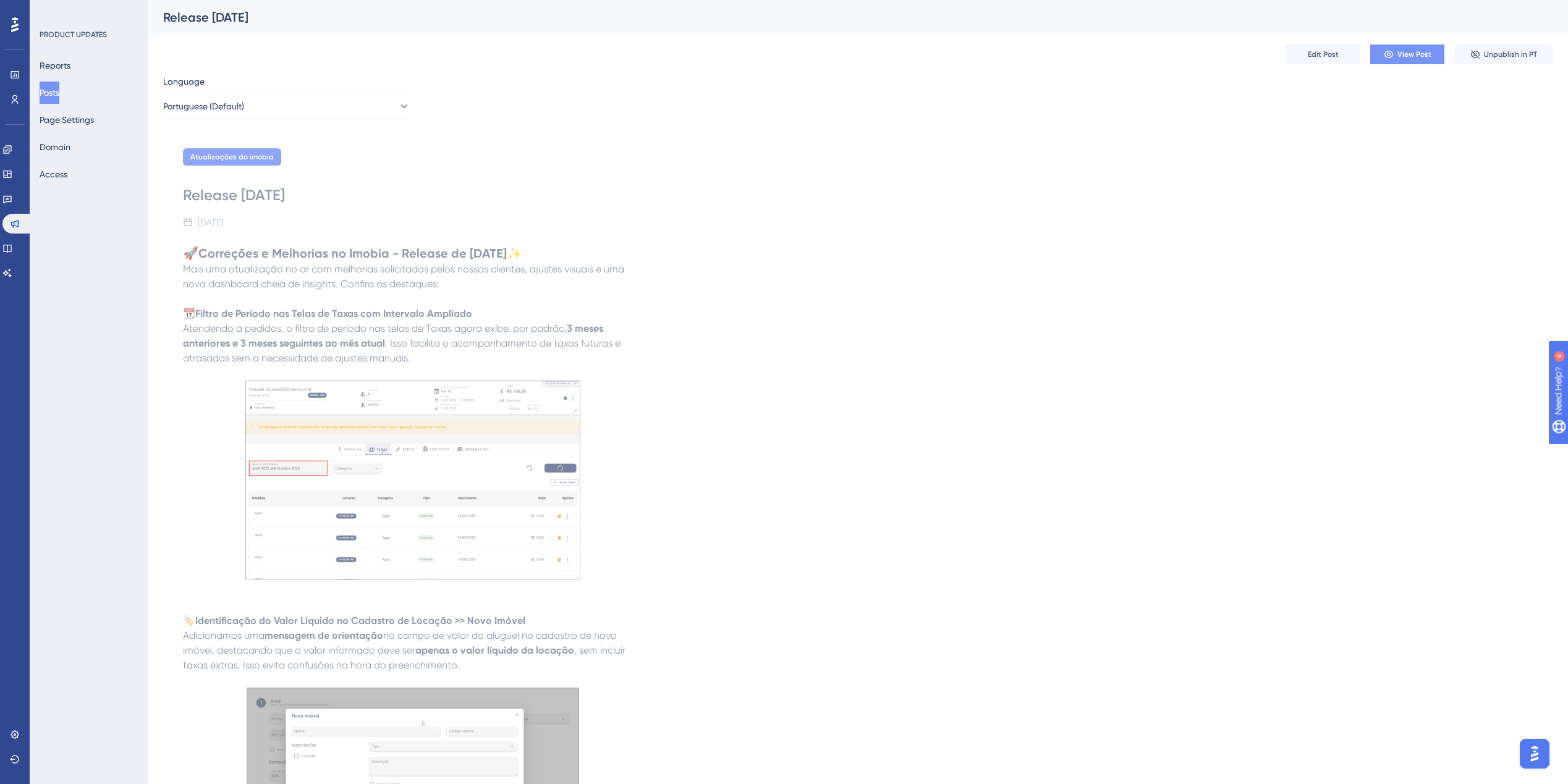
click at [1399, 47] on button "View Post" at bounding box center [1407, 54] width 74 height 20
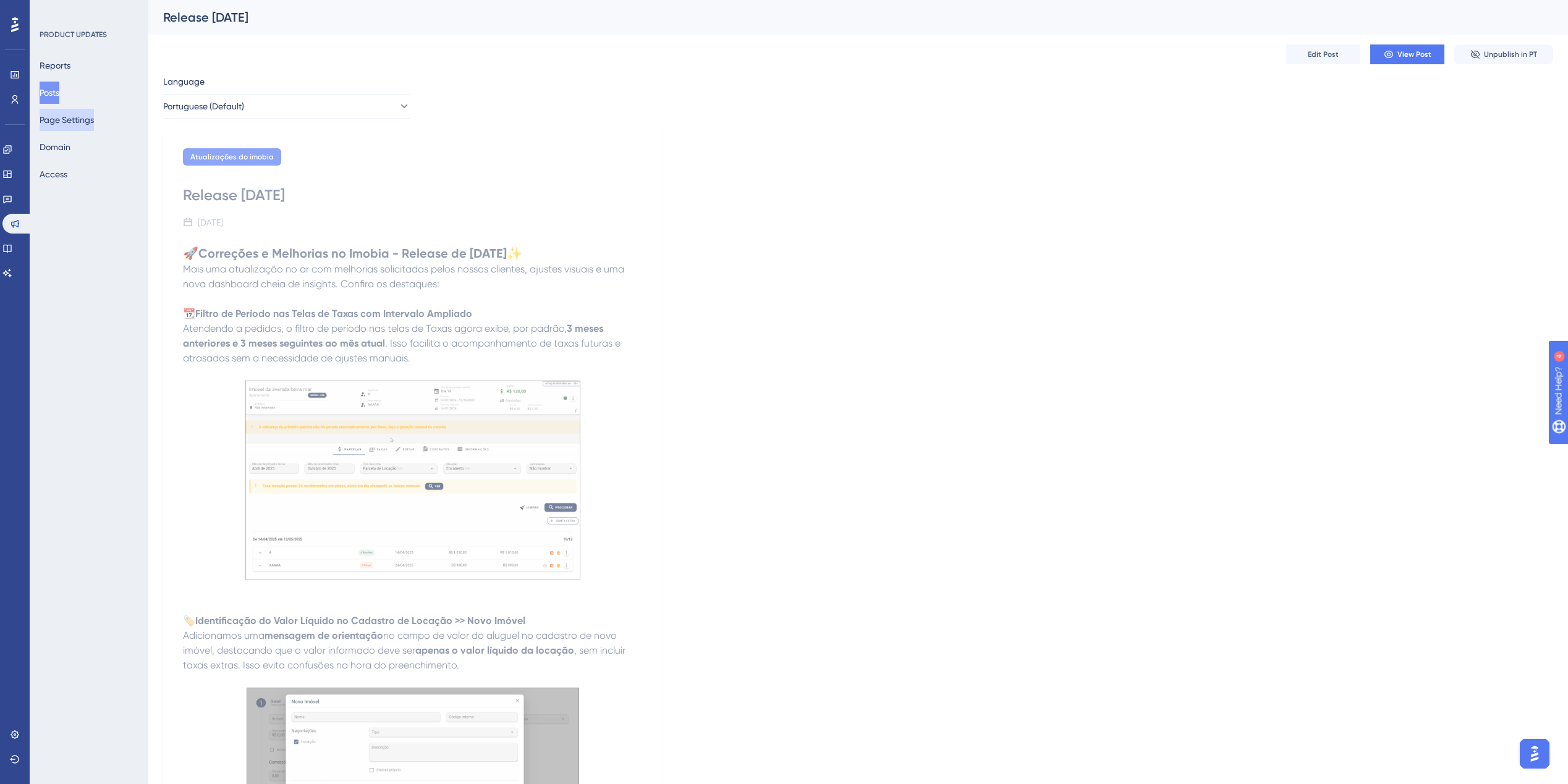
click at [61, 122] on button "Page Settings" at bounding box center [66, 120] width 54 height 22
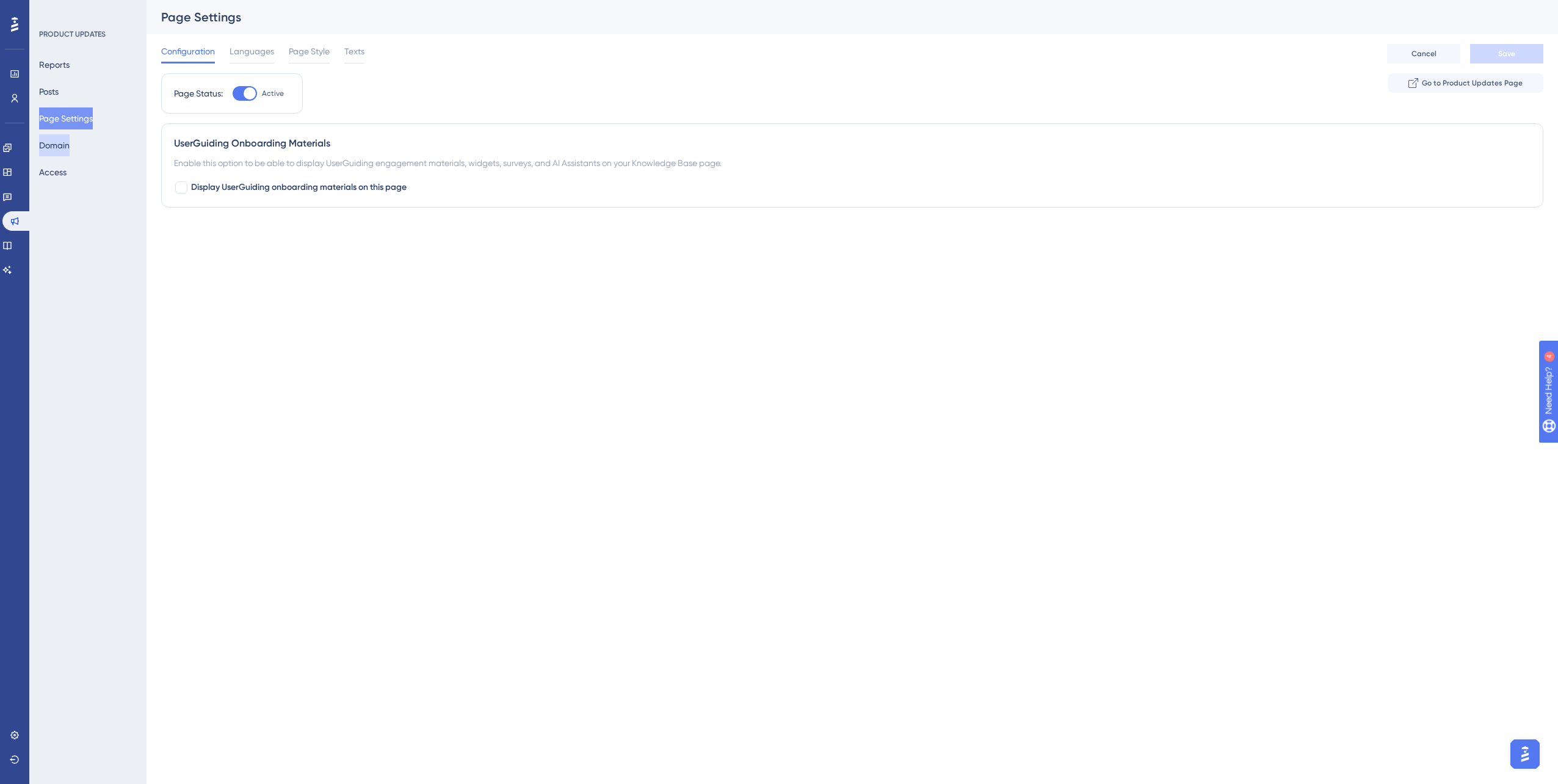
click at [69, 148] on button "Domain" at bounding box center [54, 145] width 31 height 22
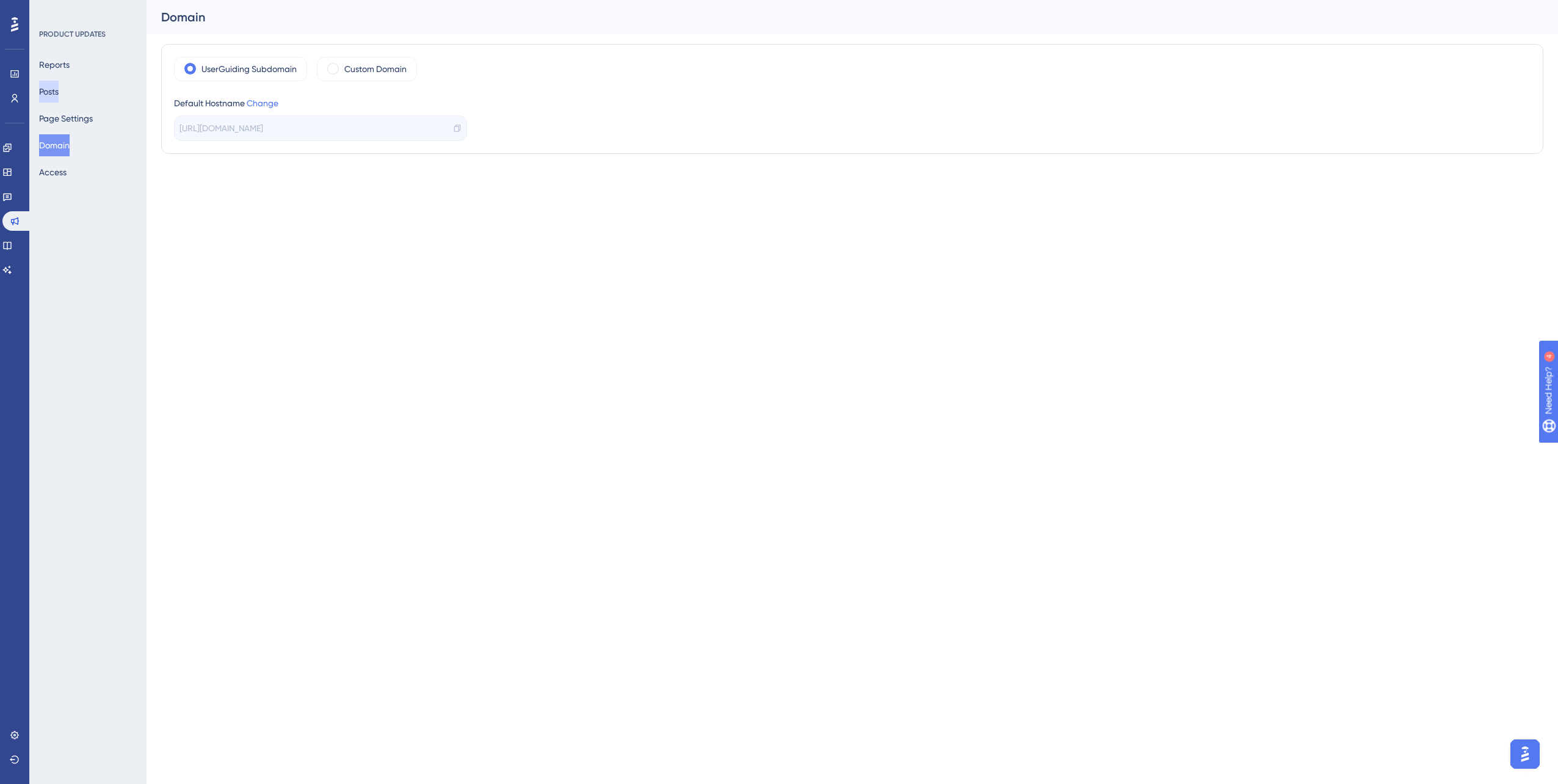
click at [57, 87] on button "Posts" at bounding box center [48, 91] width 20 height 22
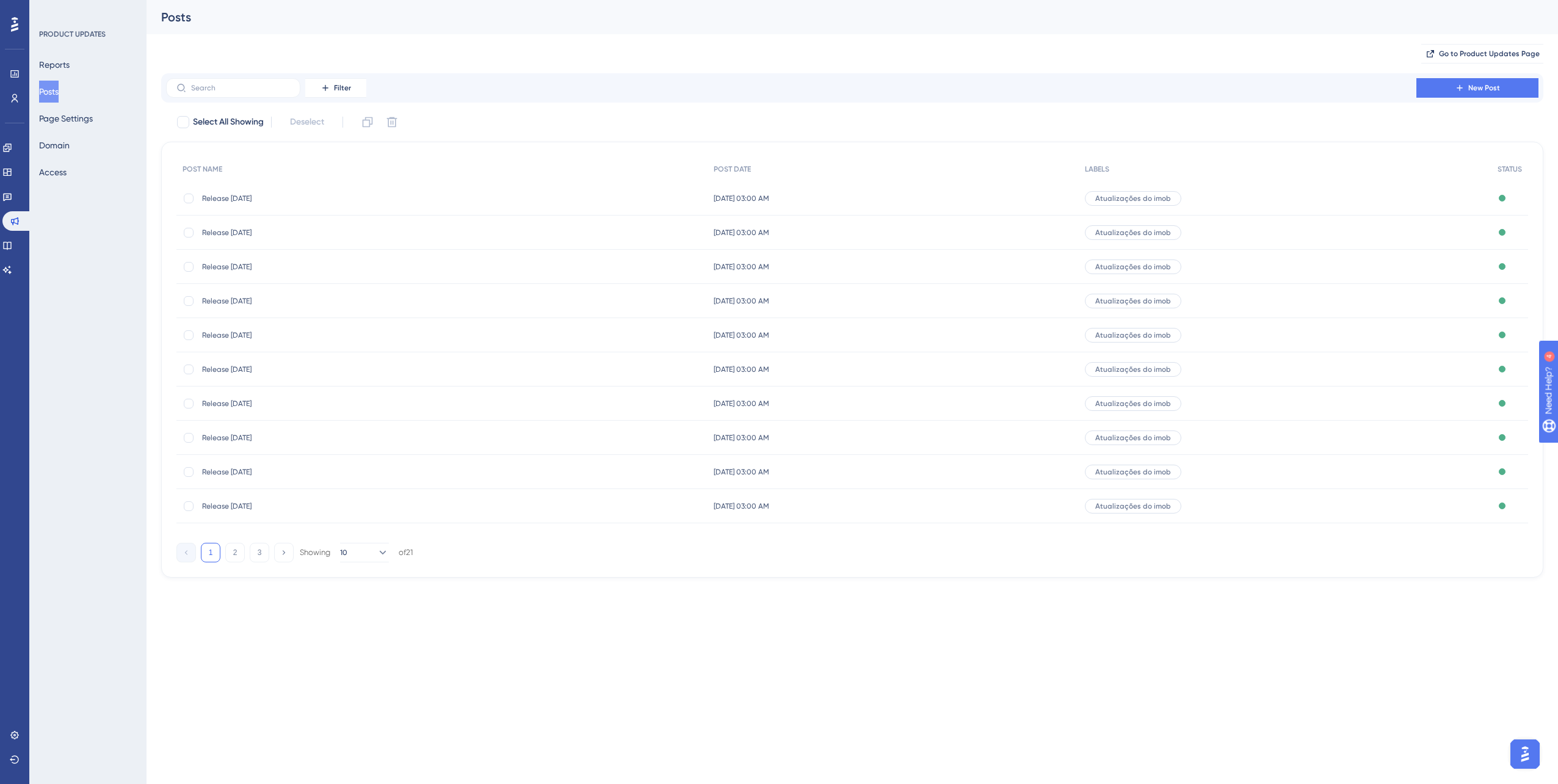
click at [233, 364] on span "Release [DATE]" at bounding box center [300, 369] width 196 height 10
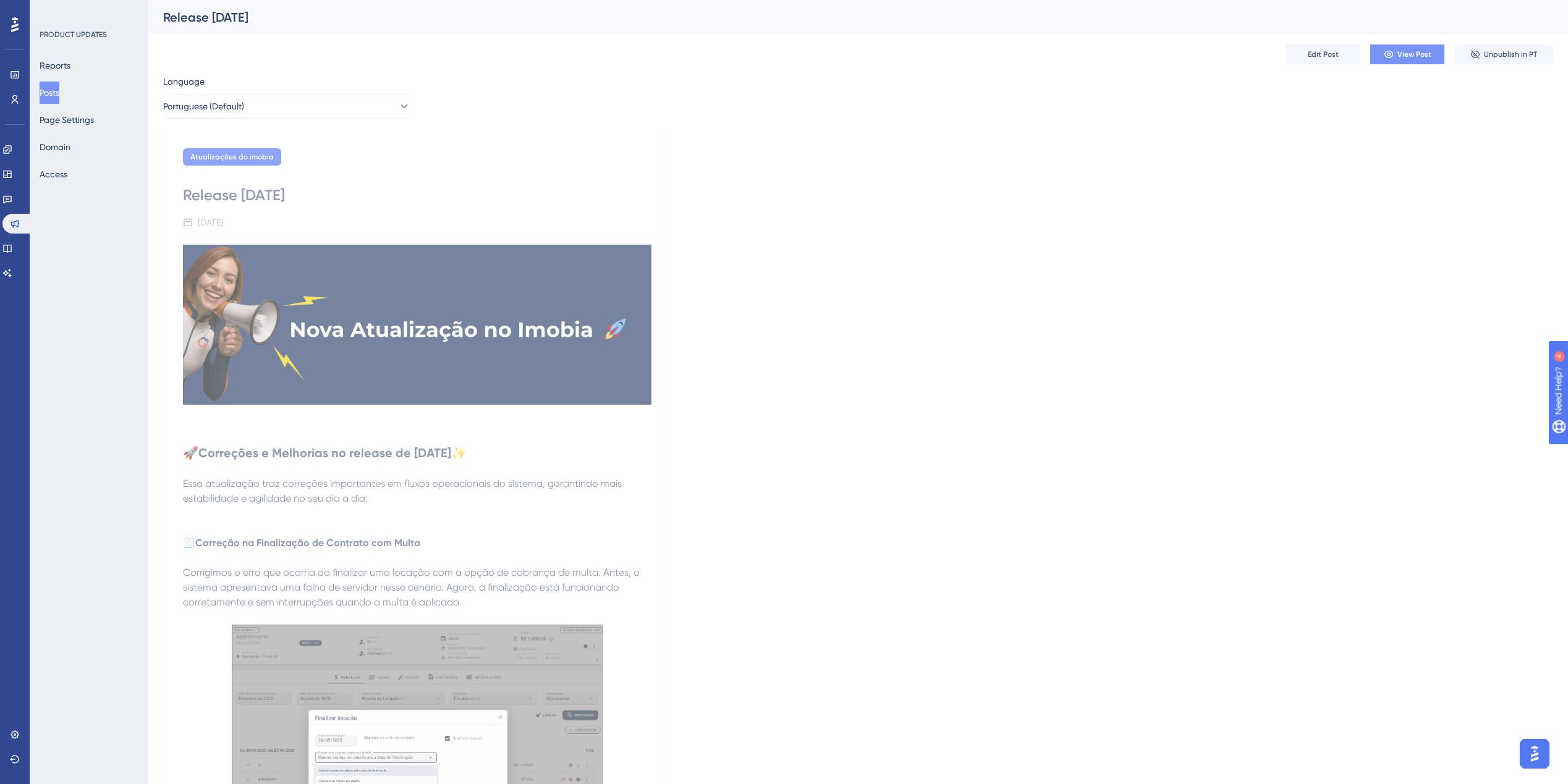
click at [1395, 57] on button "View Post" at bounding box center [1407, 54] width 74 height 20
click at [59, 118] on button "Page Settings" at bounding box center [74, 120] width 69 height 22
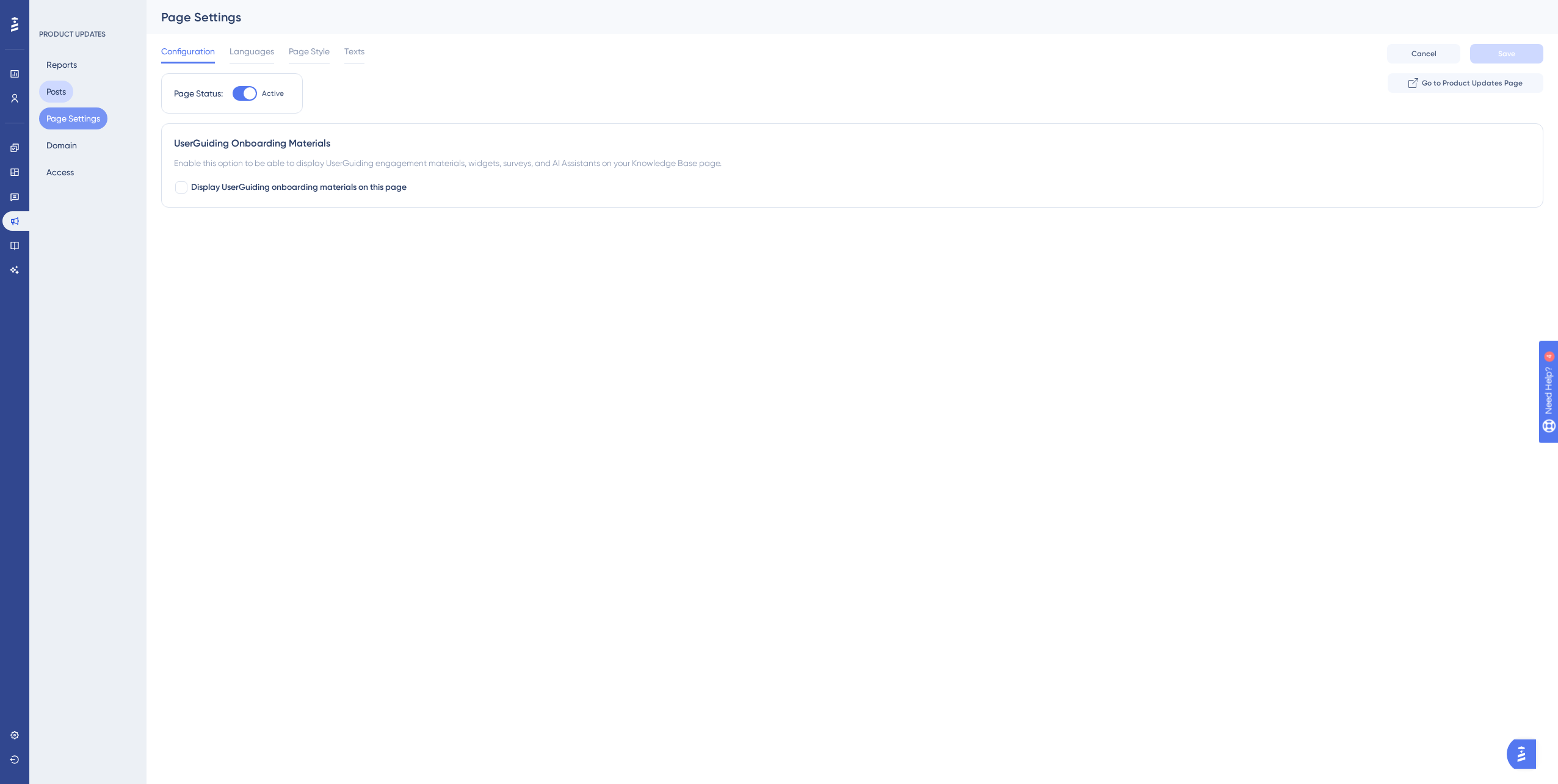
click at [56, 98] on button "Posts" at bounding box center [56, 91] width 34 height 22
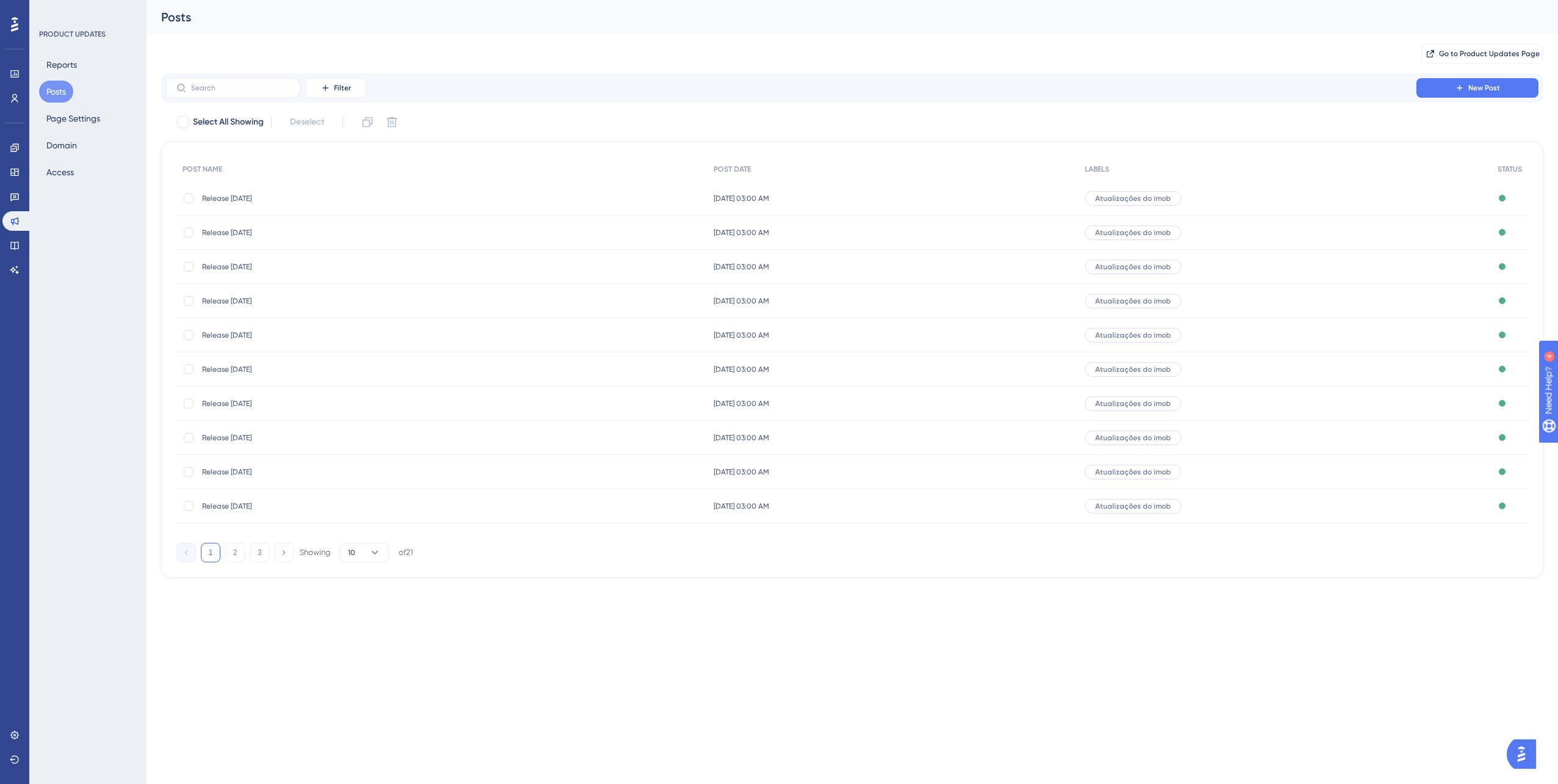
click at [242, 201] on span "Release [DATE]" at bounding box center [300, 199] width 196 height 10
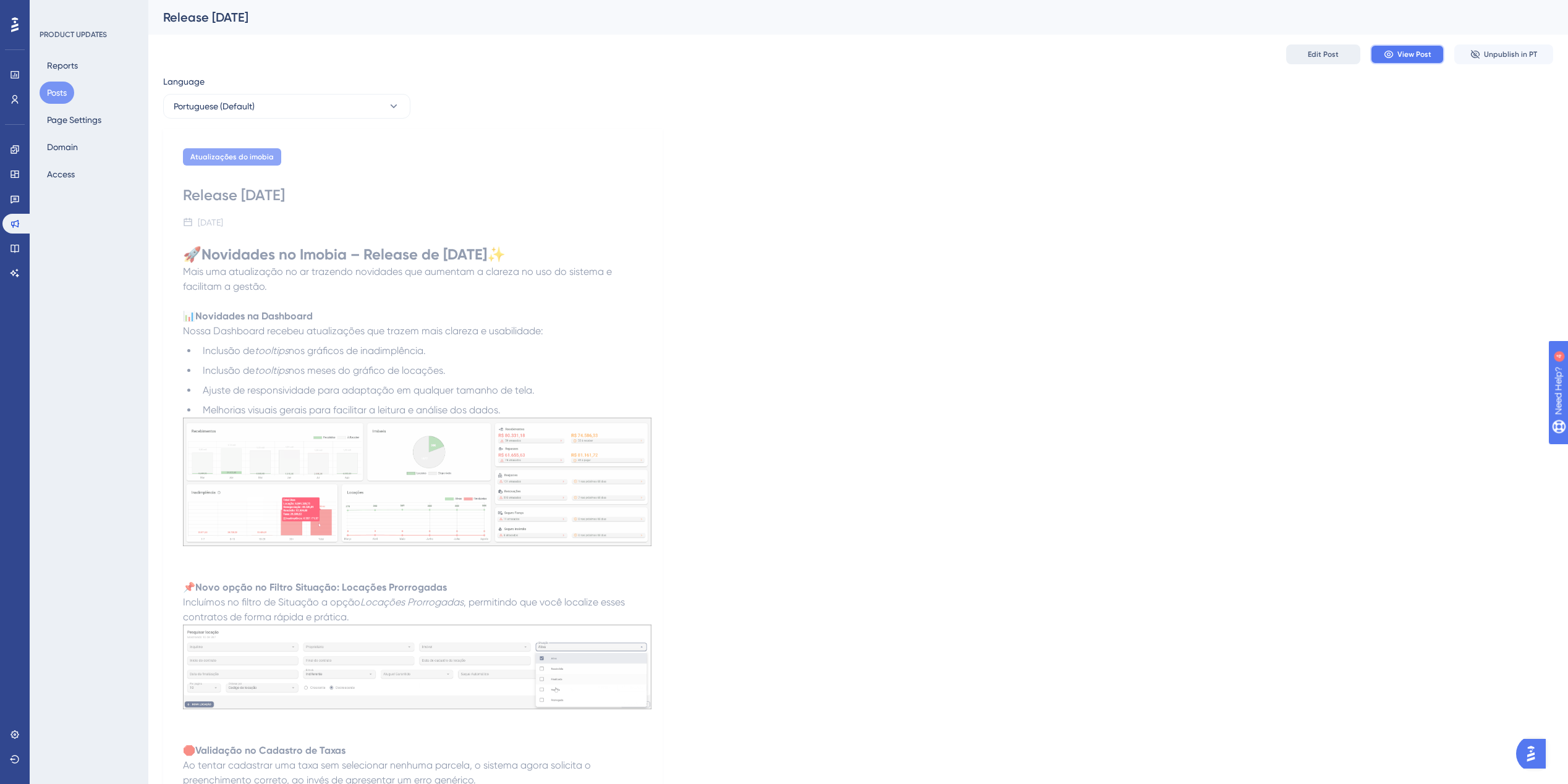
drag, startPoint x: 1413, startPoint y: 56, endPoint x: 1310, endPoint y: 50, distance: 103.2
click at [1310, 50] on div "Edit Post View Post Unpublish in PT" at bounding box center [1419, 54] width 267 height 20
click at [1310, 50] on span "Edit Post" at bounding box center [1323, 55] width 31 height 10
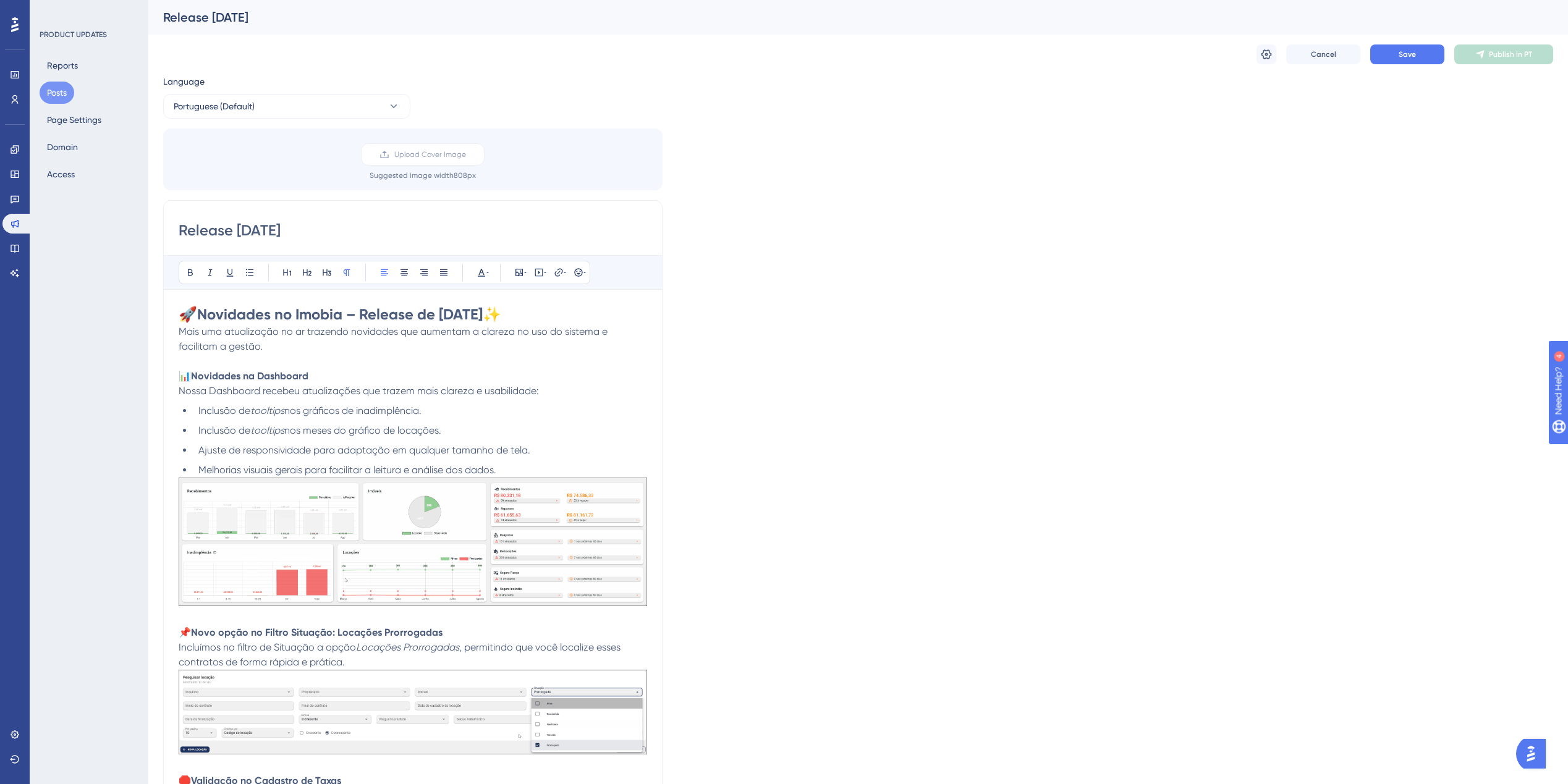
drag, startPoint x: 350, startPoint y: 222, endPoint x: 171, endPoint y: 218, distance: 179.0
paste input "https://imobia-jse1.updates.userguiding.com/pt/post/release-20082025-4557"
type input "Release [DATE]"
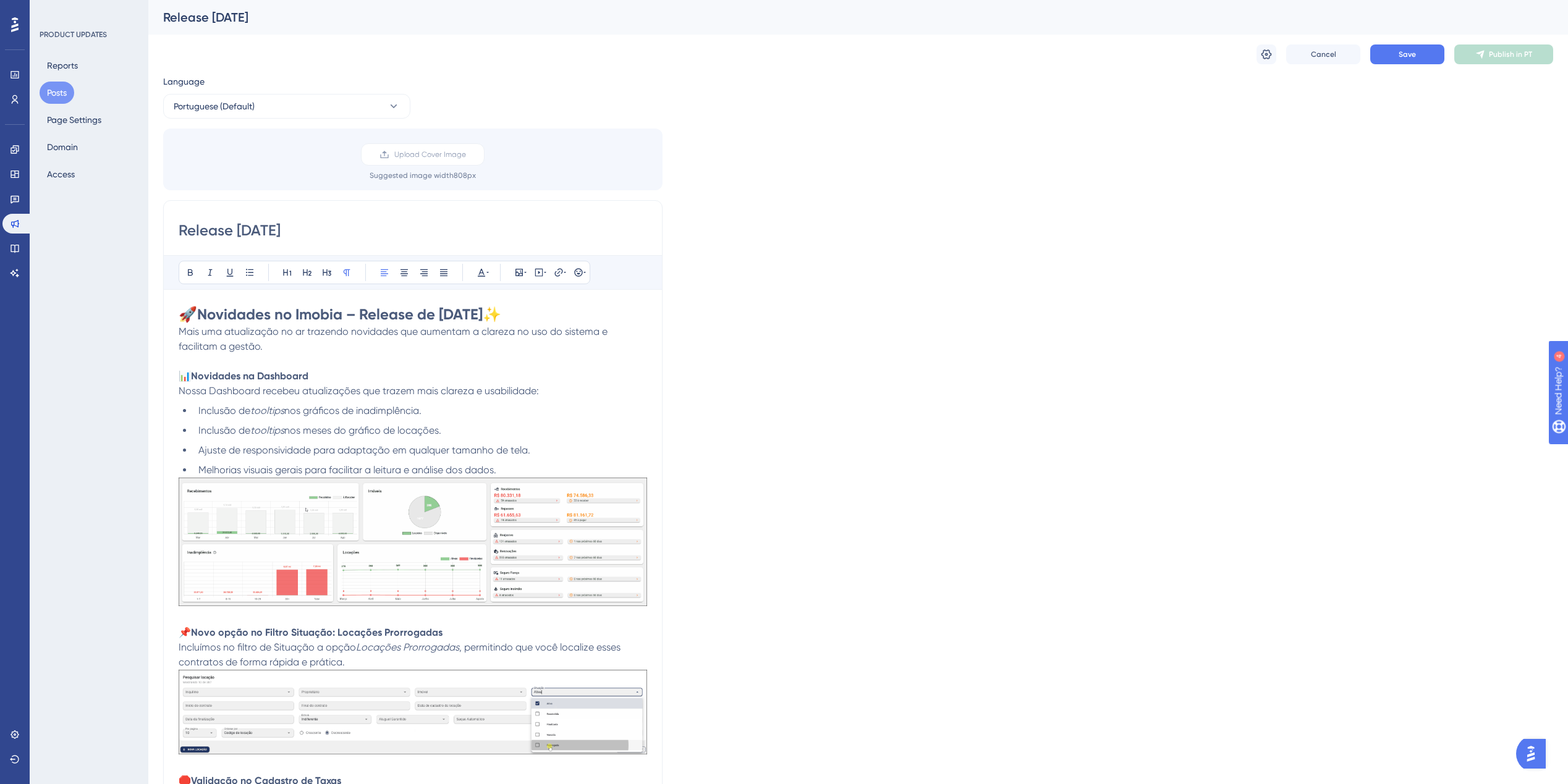
scroll to position [0, 0]
click at [450, 155] on span "Upload Cover Image" at bounding box center [430, 155] width 72 height 10
click at [466, 155] on input "Upload Cover Image" at bounding box center [466, 155] width 0 height 0
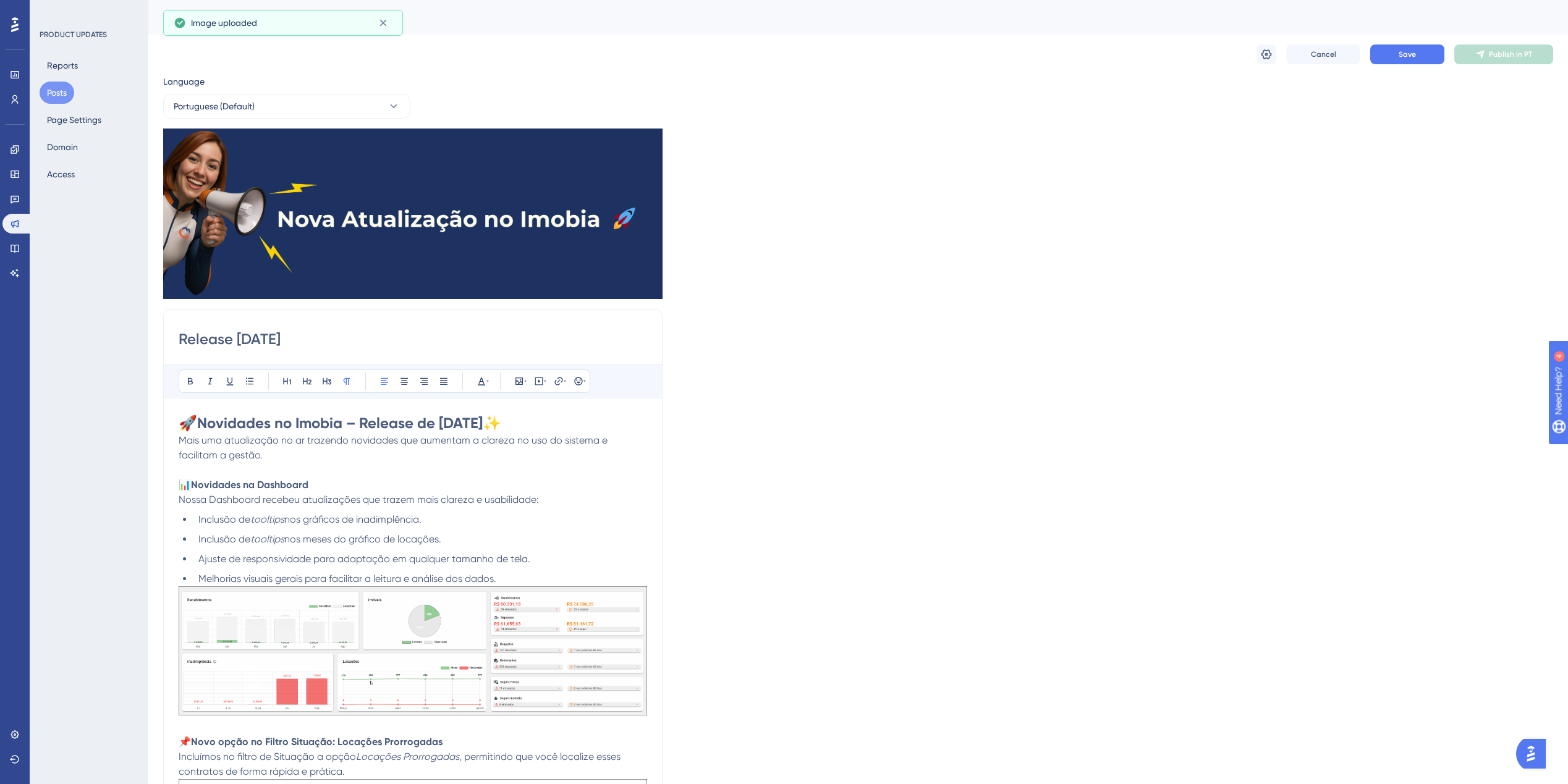
drag, startPoint x: 331, startPoint y: 344, endPoint x: 117, endPoint y: 331, distance: 214.4
click at [1390, 55] on button "Save" at bounding box center [1407, 54] width 74 height 20
click at [1487, 50] on button "Publish in PT" at bounding box center [1503, 54] width 99 height 20
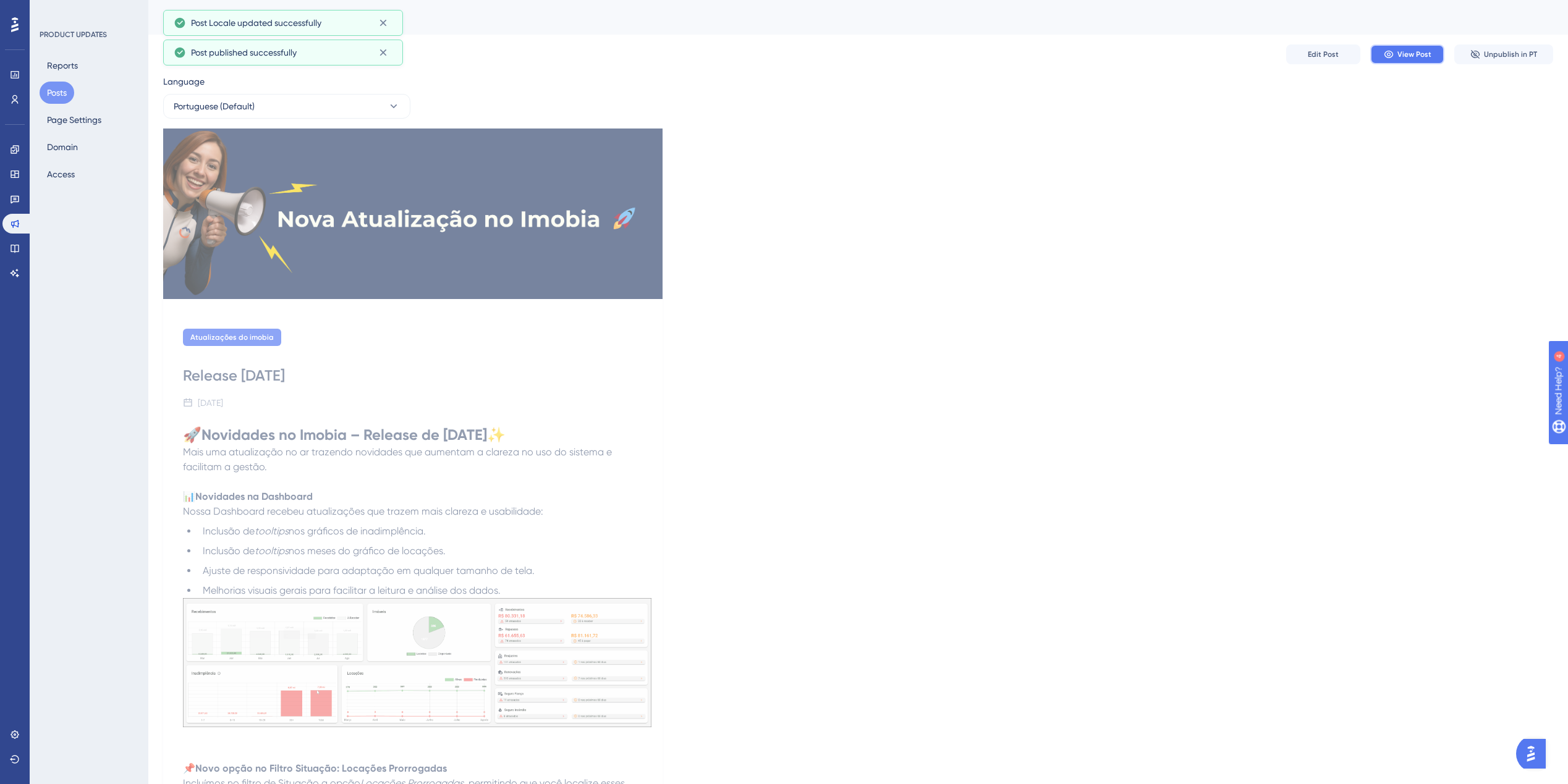
click at [1404, 57] on span "View Post" at bounding box center [1414, 55] width 34 height 10
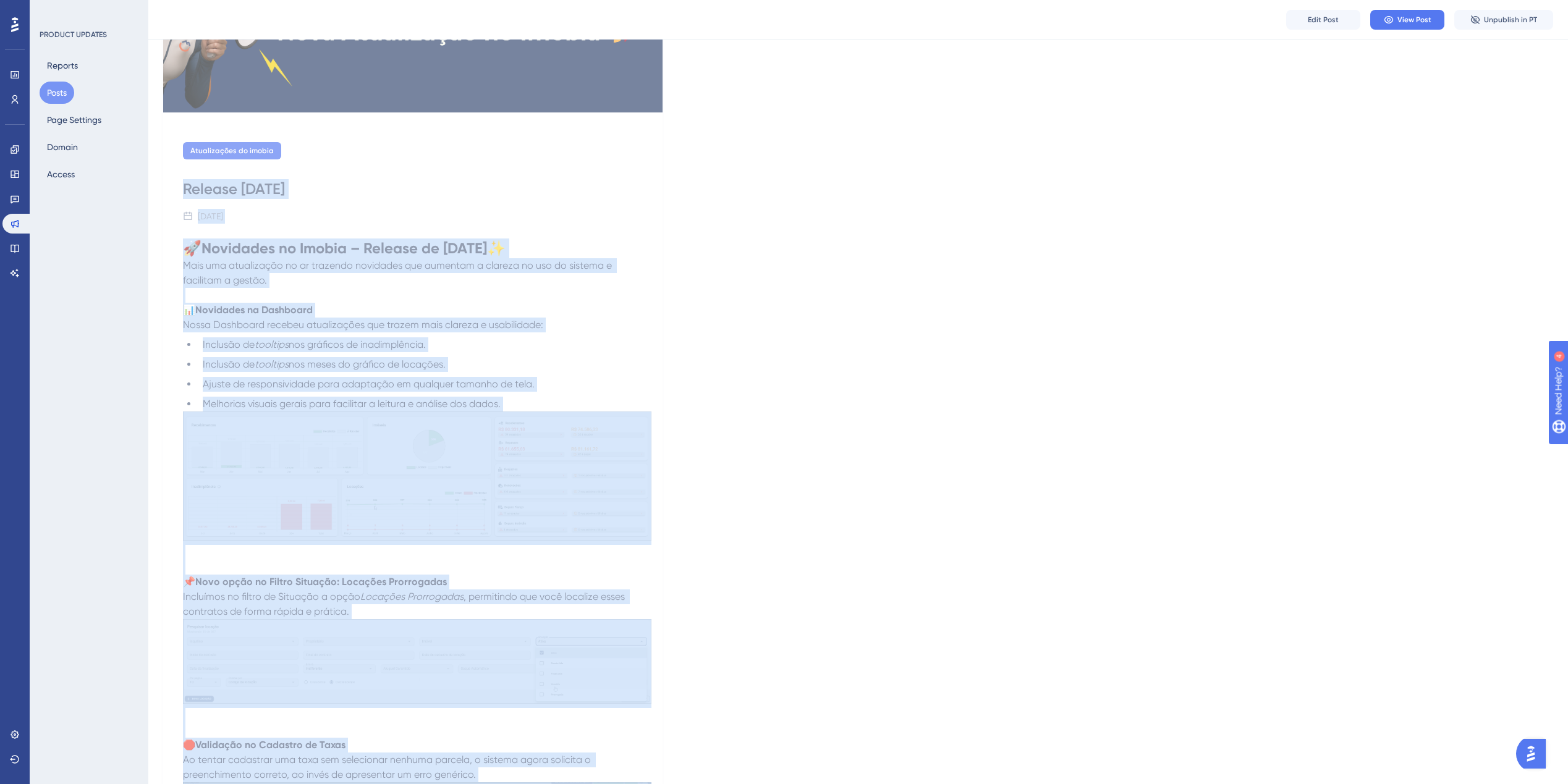
scroll to position [122, 0]
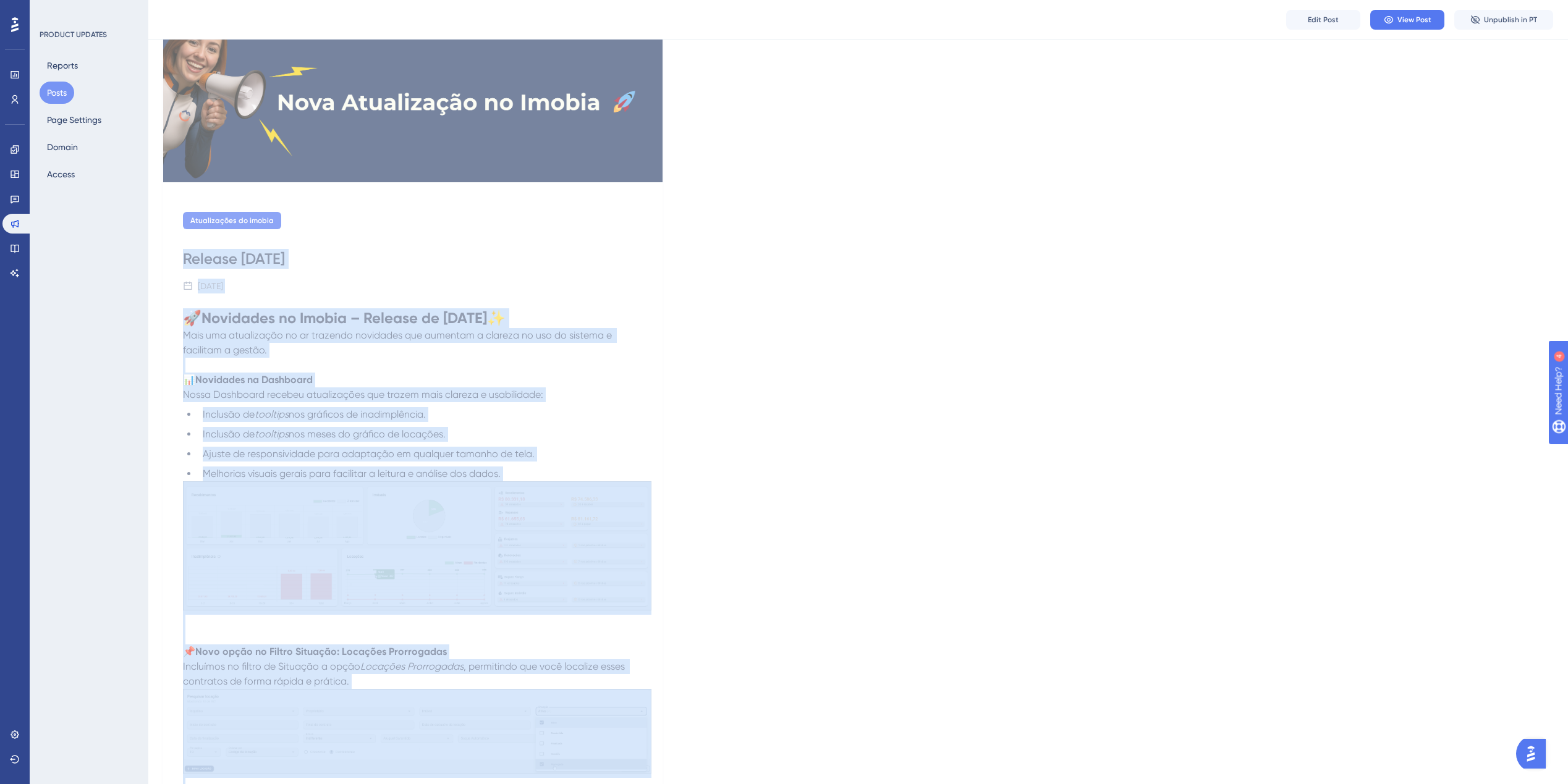
drag, startPoint x: 455, startPoint y: 715, endPoint x: 176, endPoint y: 264, distance: 530.3
copy div "Release 20/08/2025 20 de agosto de 2025 🚀 Novidades no Imobia – Release de 20/0…"
